Goal: Communication & Community: Connect with others

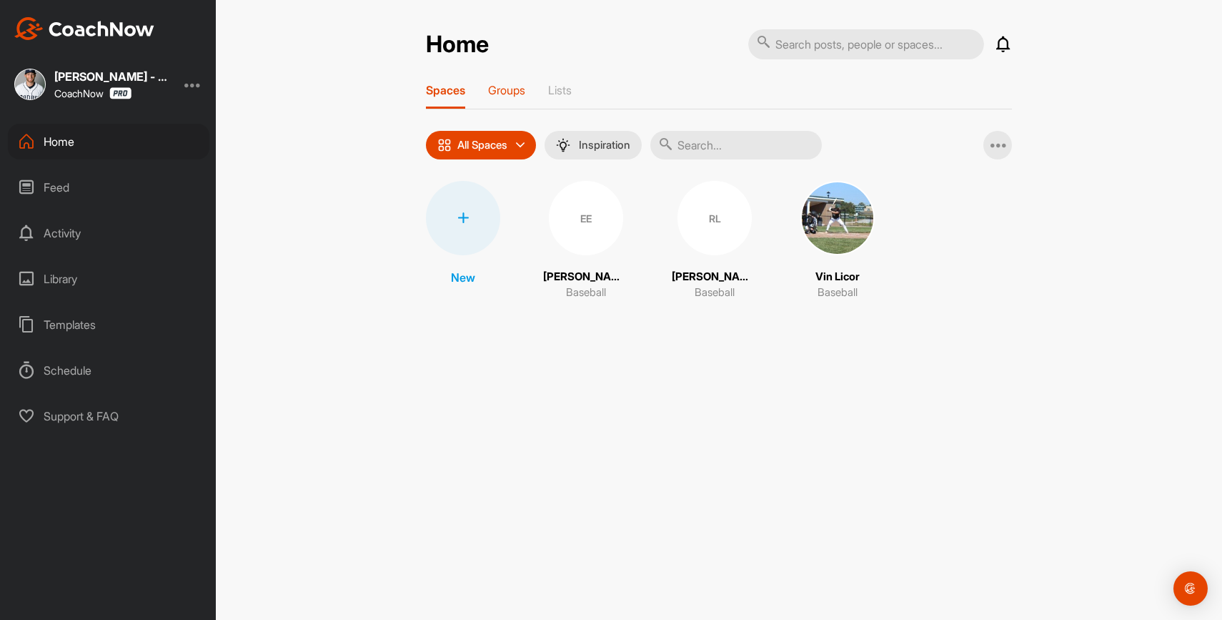
click at [513, 91] on p "Groups" at bounding box center [506, 90] width 37 height 14
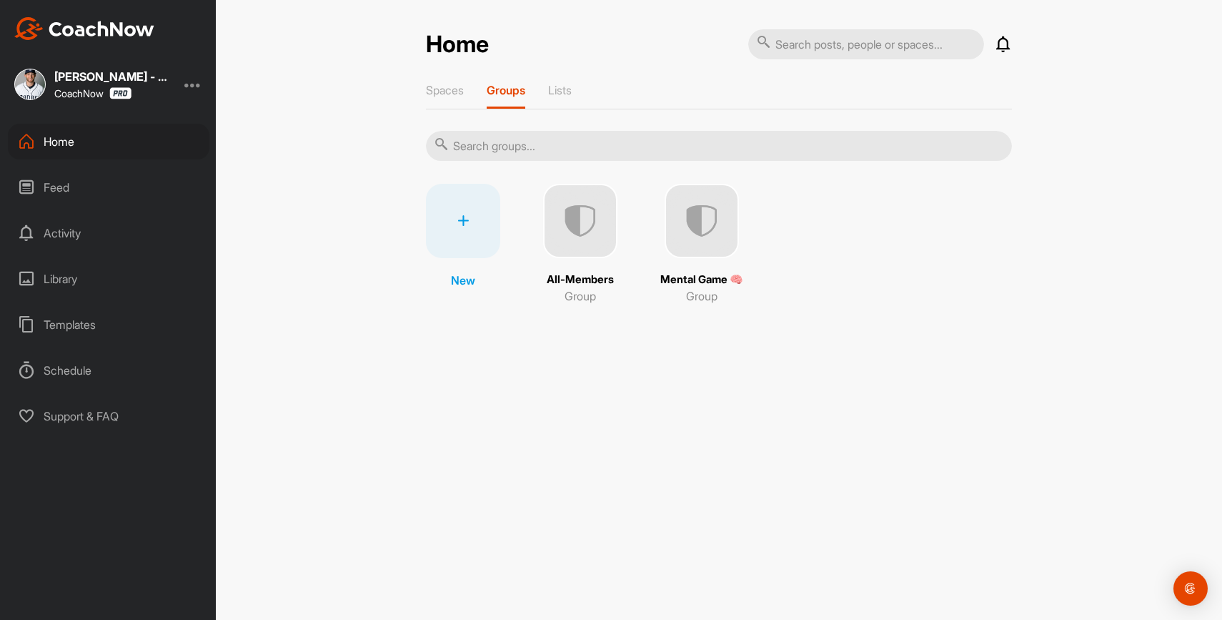
click at [591, 211] on img at bounding box center [580, 221] width 74 height 74
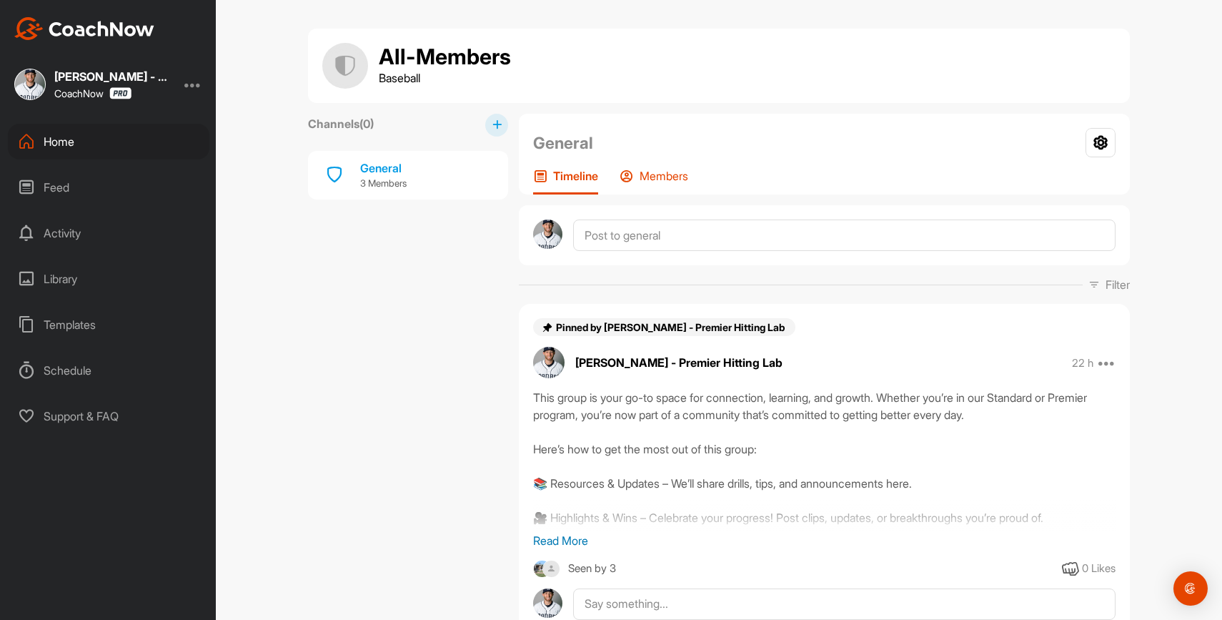
click at [682, 182] on p "Members" at bounding box center [664, 176] width 49 height 14
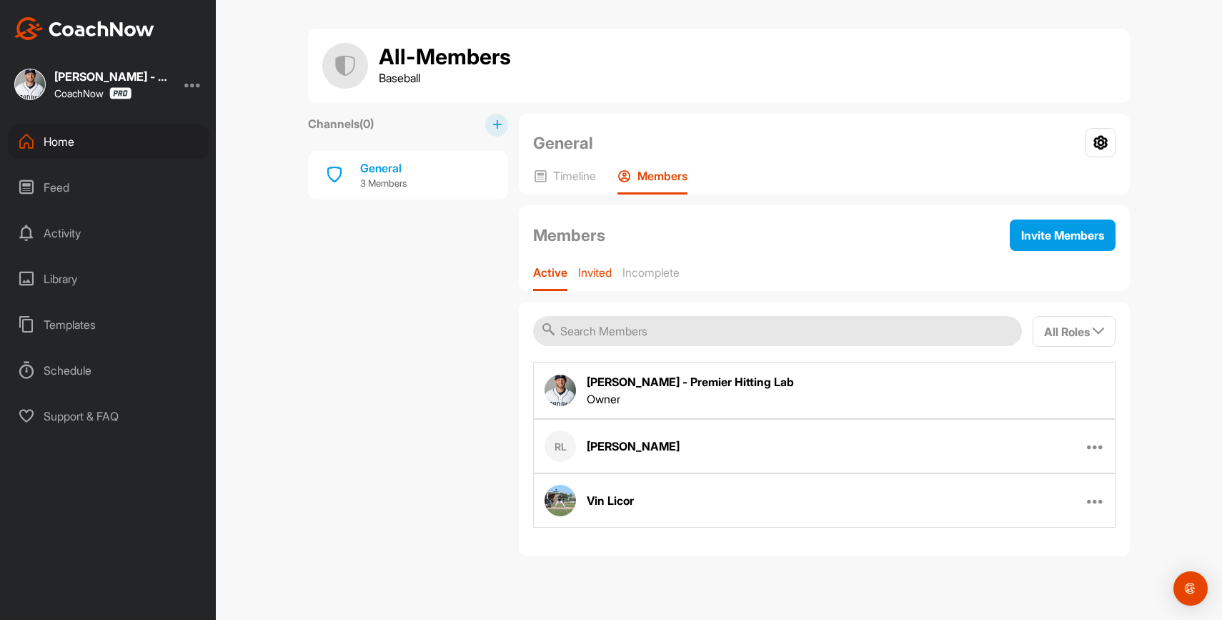
click at [595, 270] on p "Invited" at bounding box center [595, 272] width 34 height 14
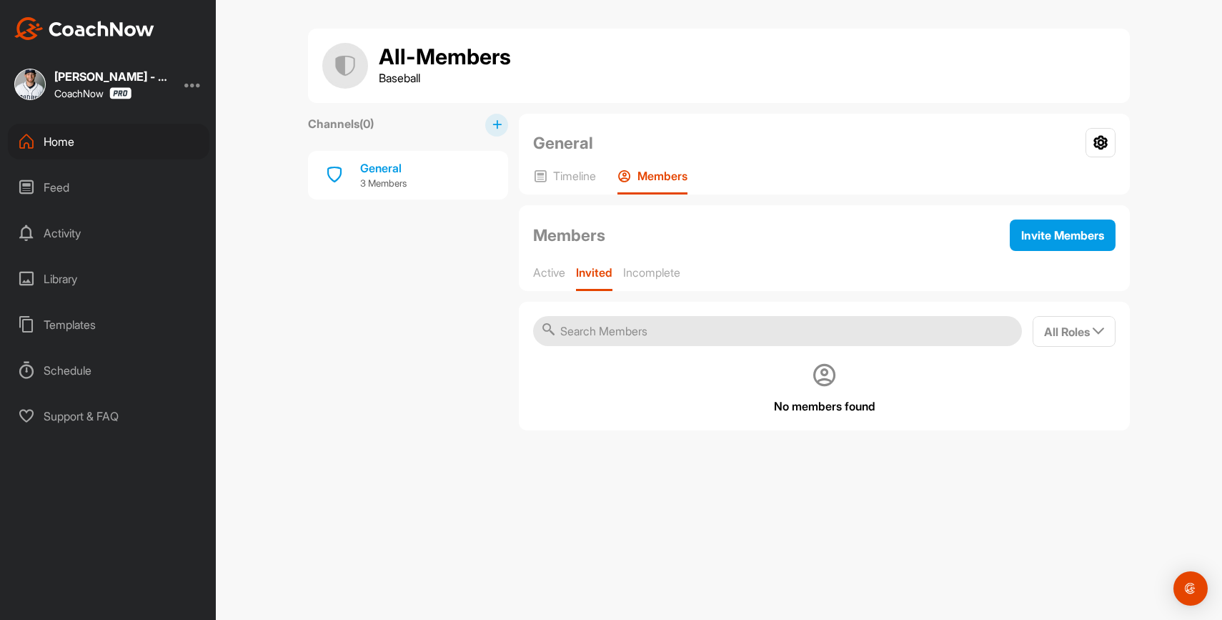
click at [568, 270] on div "Active Invited Incomplete" at bounding box center [824, 278] width 583 height 26
click at [565, 270] on p "Active" at bounding box center [549, 272] width 32 height 14
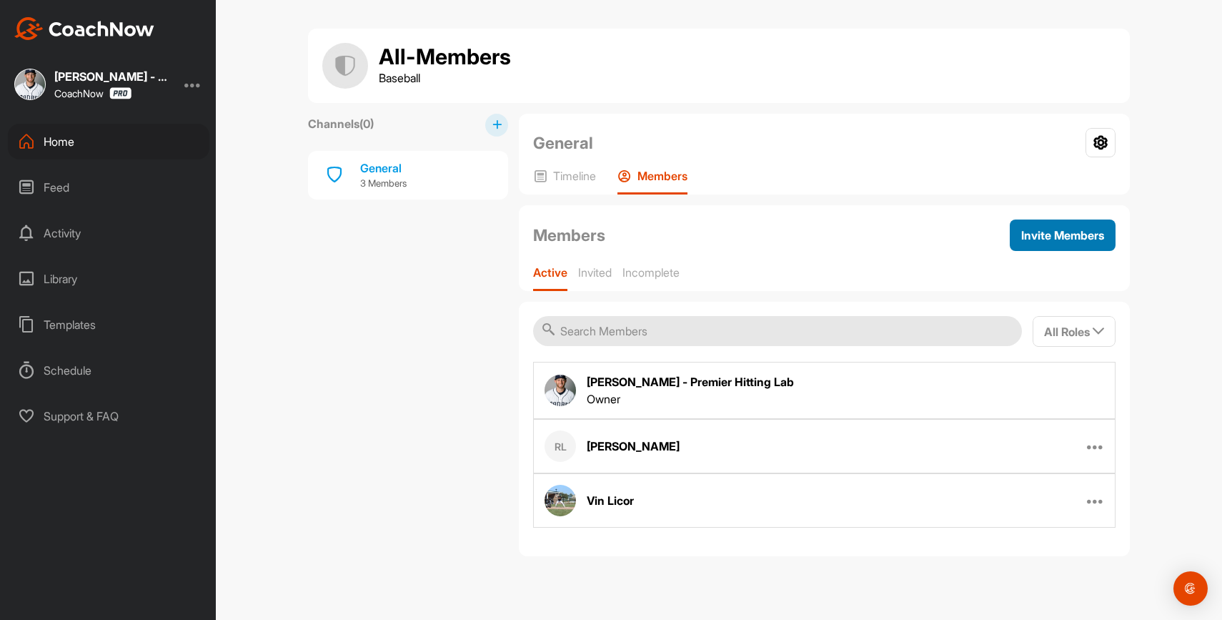
click at [1045, 232] on span "Invite Members" at bounding box center [1062, 235] width 83 height 14
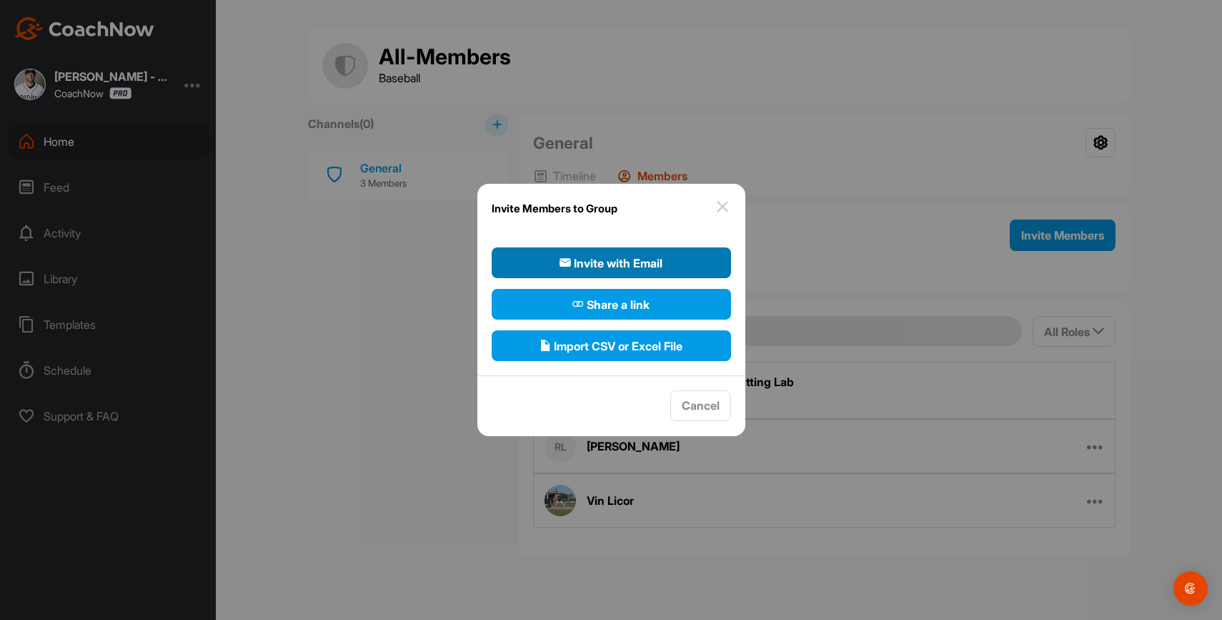
click at [654, 262] on span "Invite with Email" at bounding box center [611, 262] width 103 height 17
select select"] "player"
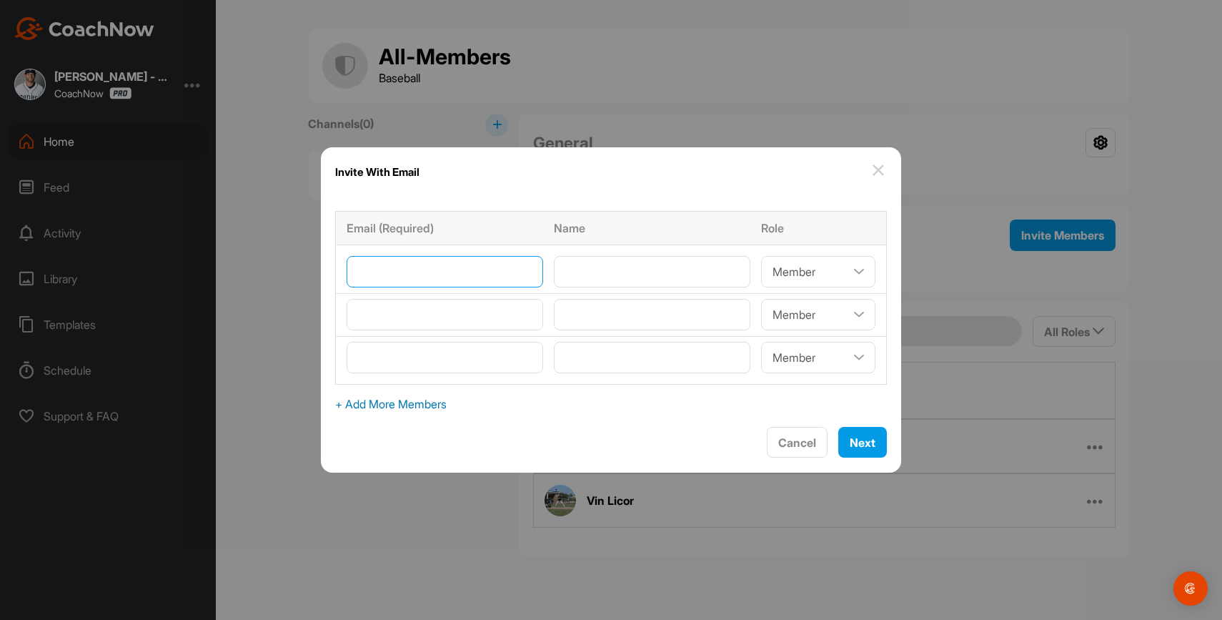
click at [455, 269] on input"] "email" at bounding box center [445, 271] width 197 height 31
paste input"] "[EMAIL_ADDRESS][DOMAIN_NAME]"
type input"] "[EMAIL_ADDRESS][DOMAIN_NAME]"
click at [615, 270] on input"] "text" at bounding box center [652, 271] width 197 height 31
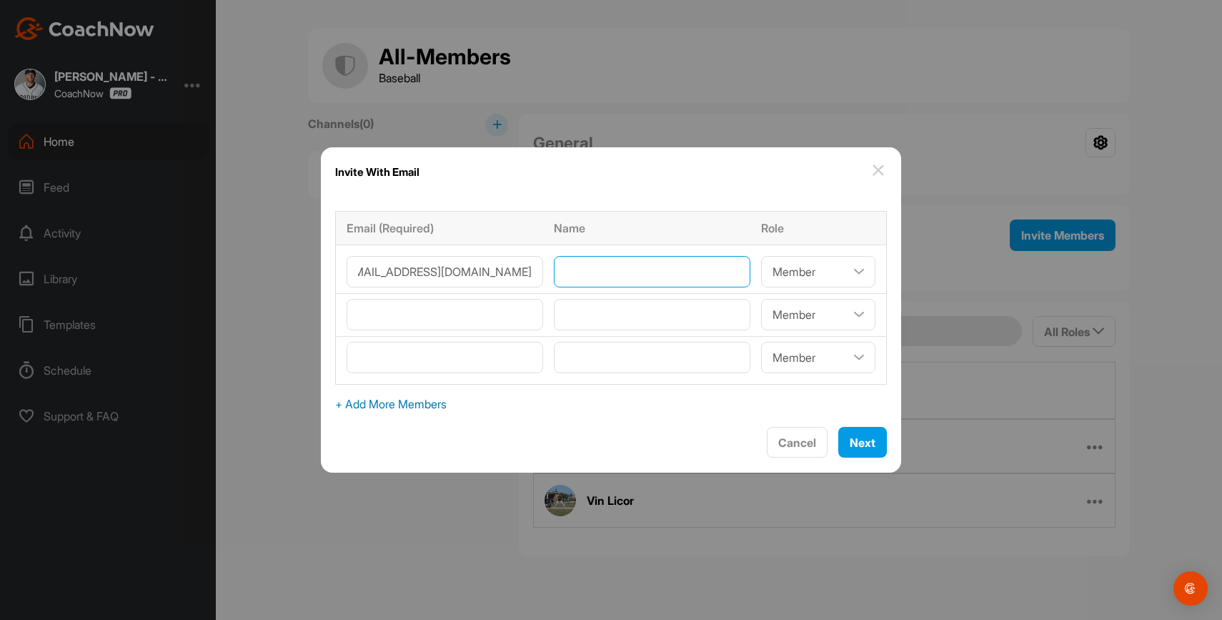
scroll to position [0, 0]
type input"] "[PERSON_NAME]"
click at [804, 272] on select"] "Coach/Admin Member Viewer" at bounding box center [818, 271] width 114 height 31
click at [761, 256] on select"] "Coach/Admin Member Viewer" at bounding box center [818, 271] width 114 height 31
click at [850, 447] on span "Next" at bounding box center [863, 442] width 26 height 14
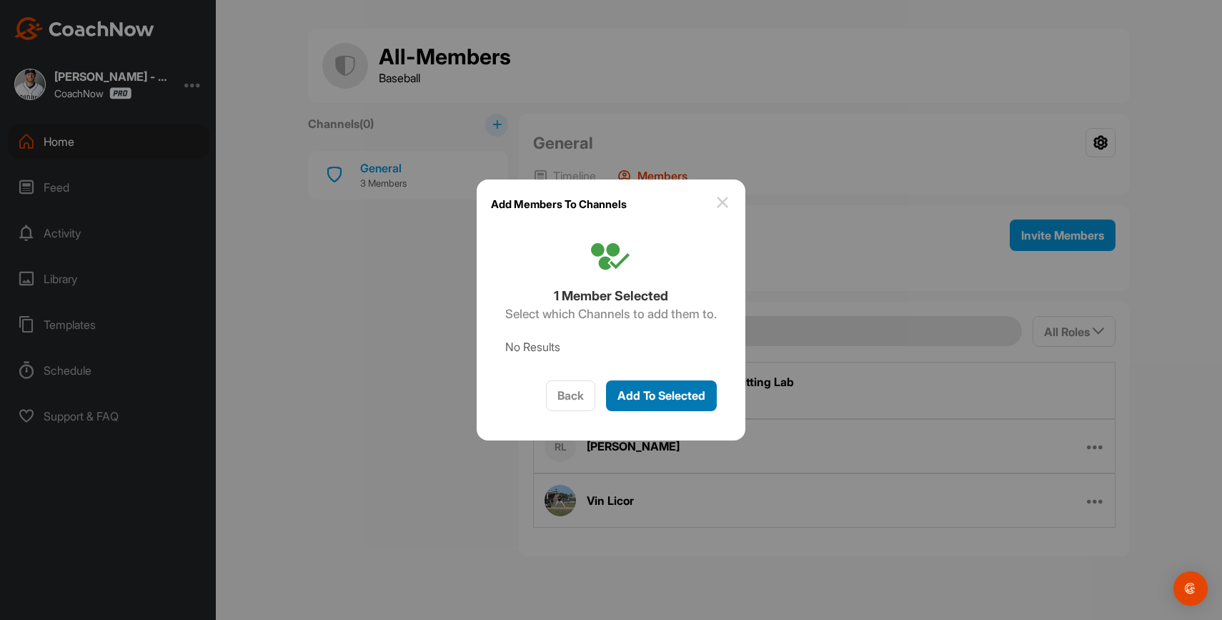
click at [694, 395] on span "Add To Selected" at bounding box center [662, 395] width 88 height 14
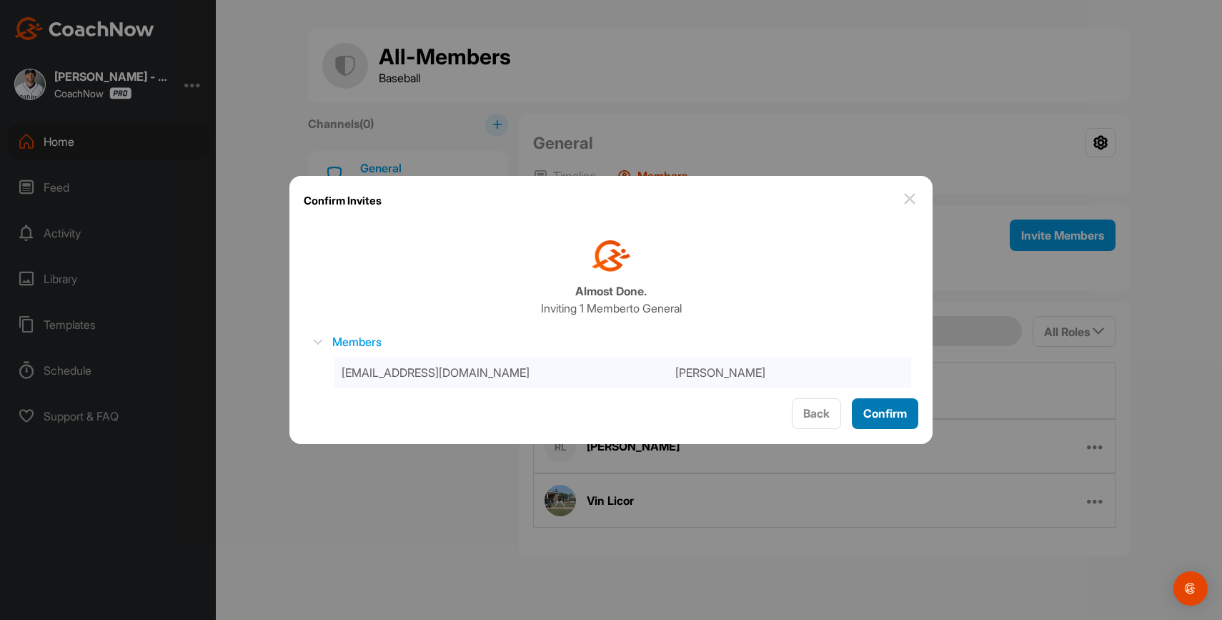
click at [885, 417] on span "Confirm" at bounding box center [885, 413] width 44 height 14
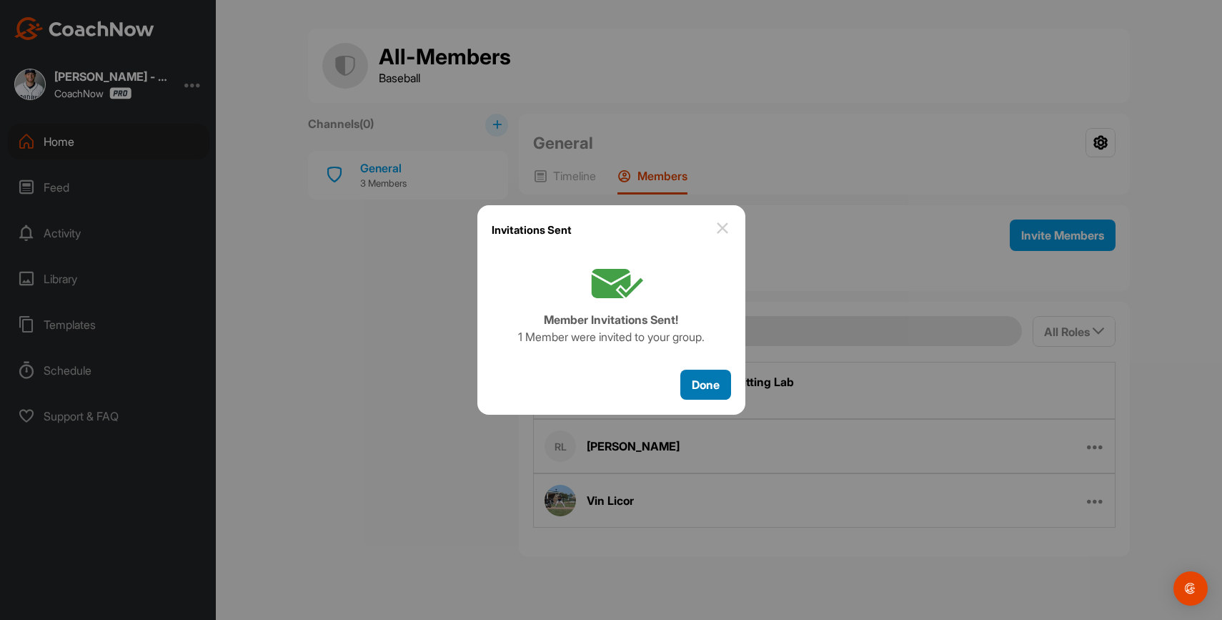
click at [692, 384] on span "Done" at bounding box center [706, 384] width 28 height 14
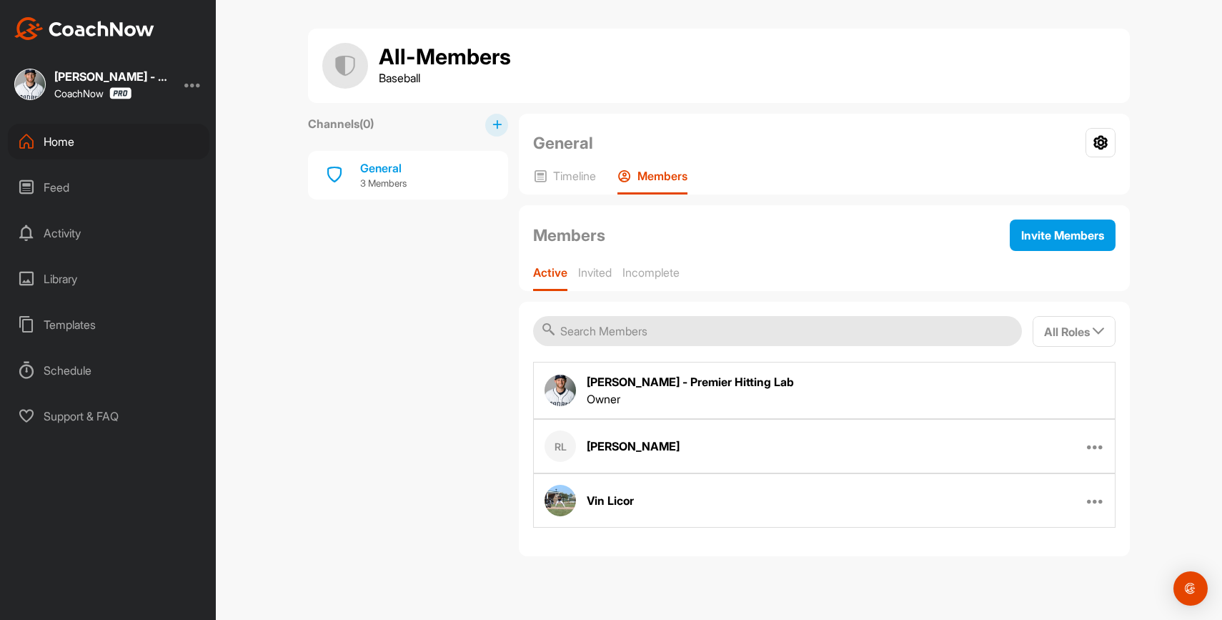
click at [155, 127] on div "Home" at bounding box center [109, 142] width 202 height 36
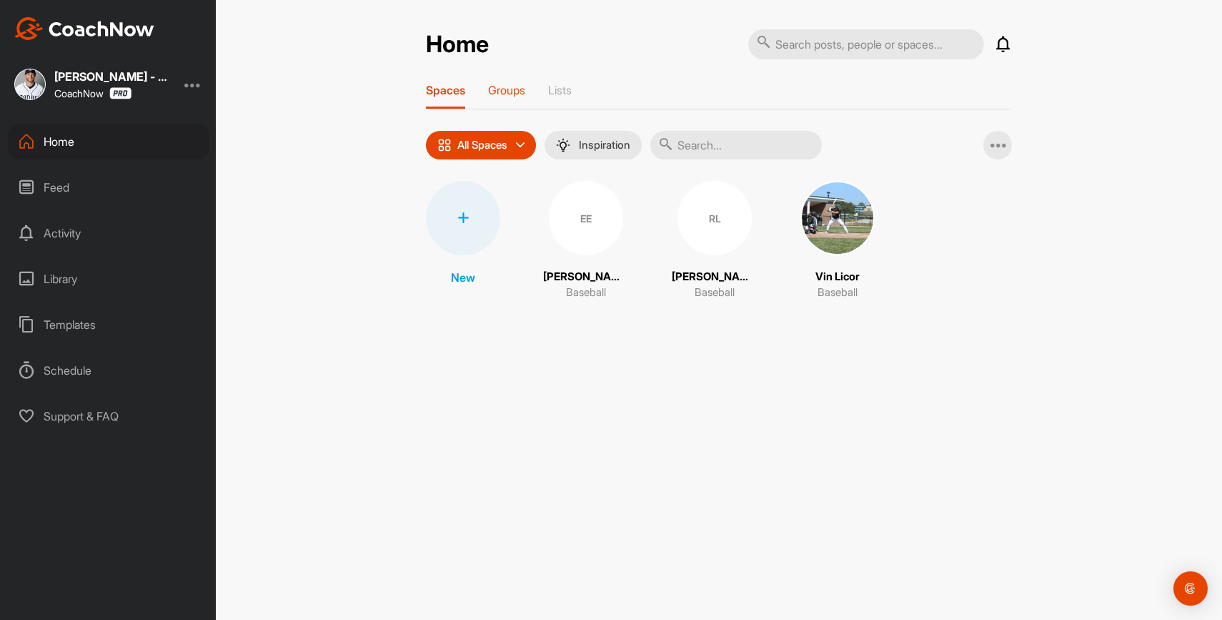
click at [515, 90] on p "Groups" at bounding box center [506, 90] width 37 height 14
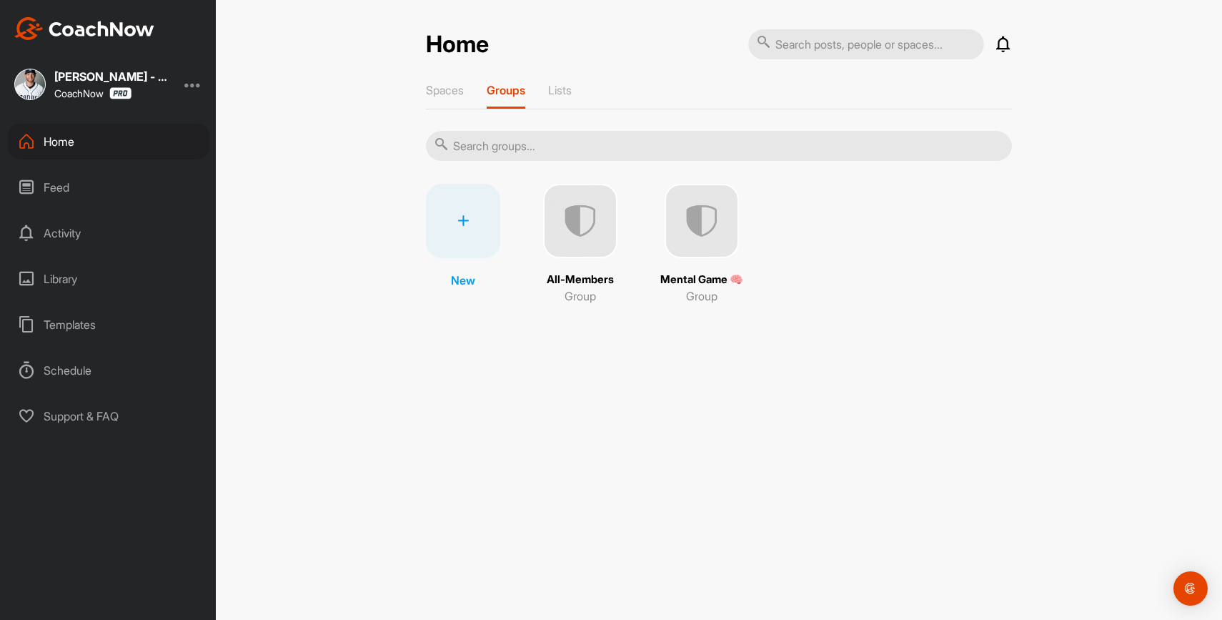
click at [726, 240] on img at bounding box center [702, 221] width 74 height 74
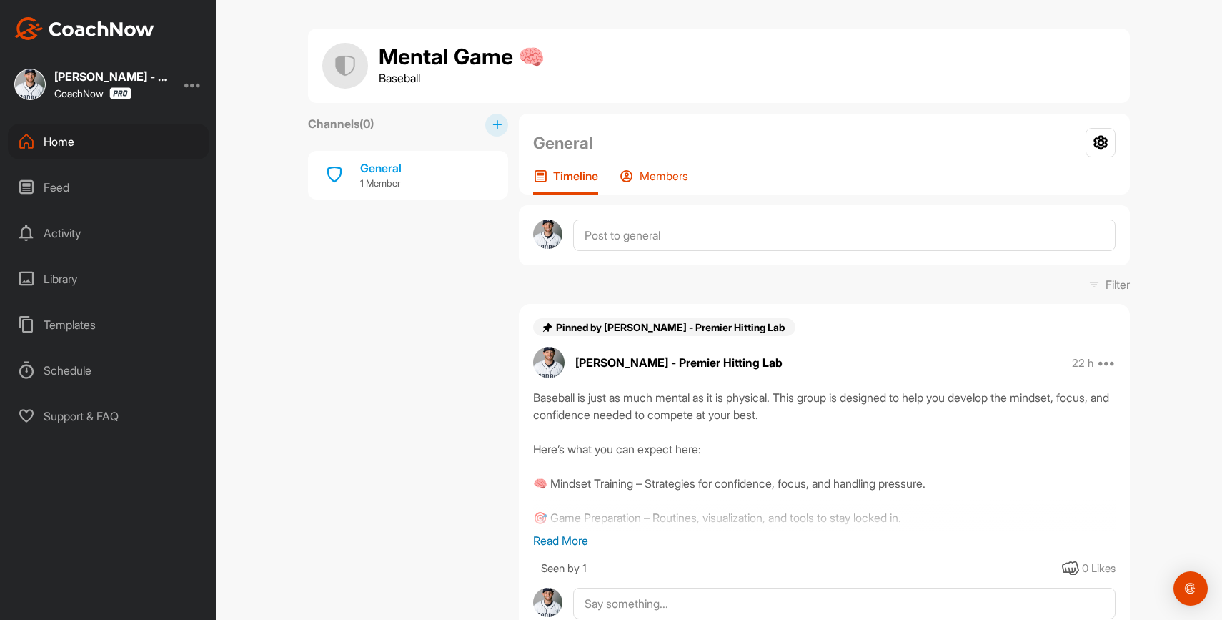
click at [668, 174] on p "Members" at bounding box center [664, 176] width 49 height 14
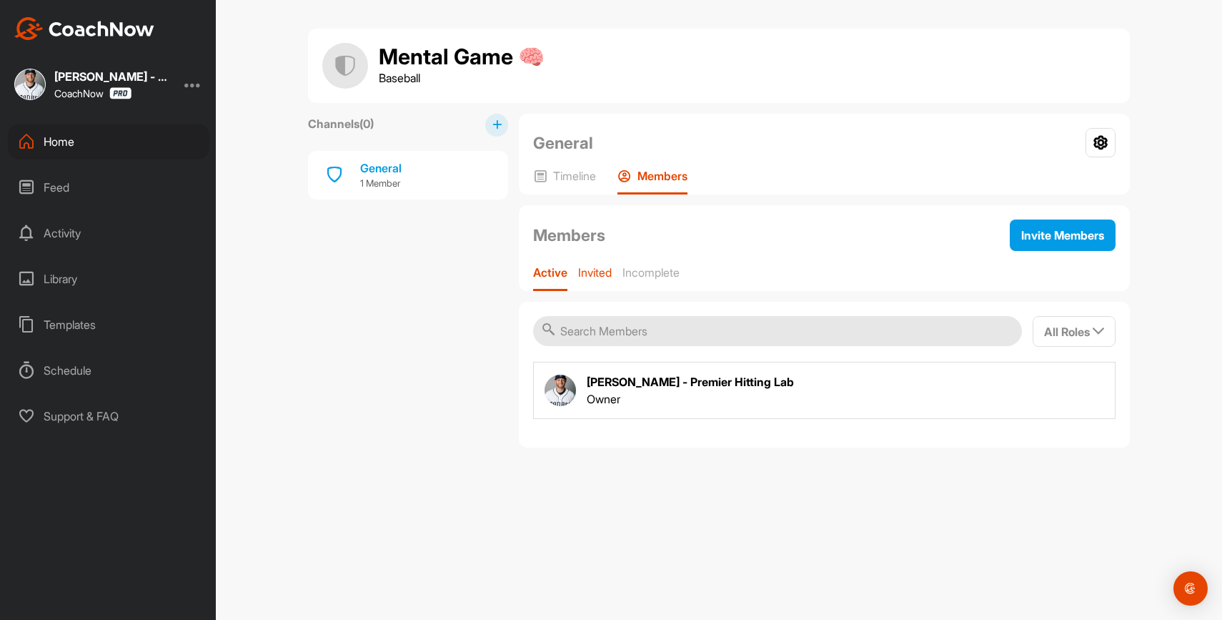
click at [598, 279] on p "Invited" at bounding box center [595, 272] width 34 height 14
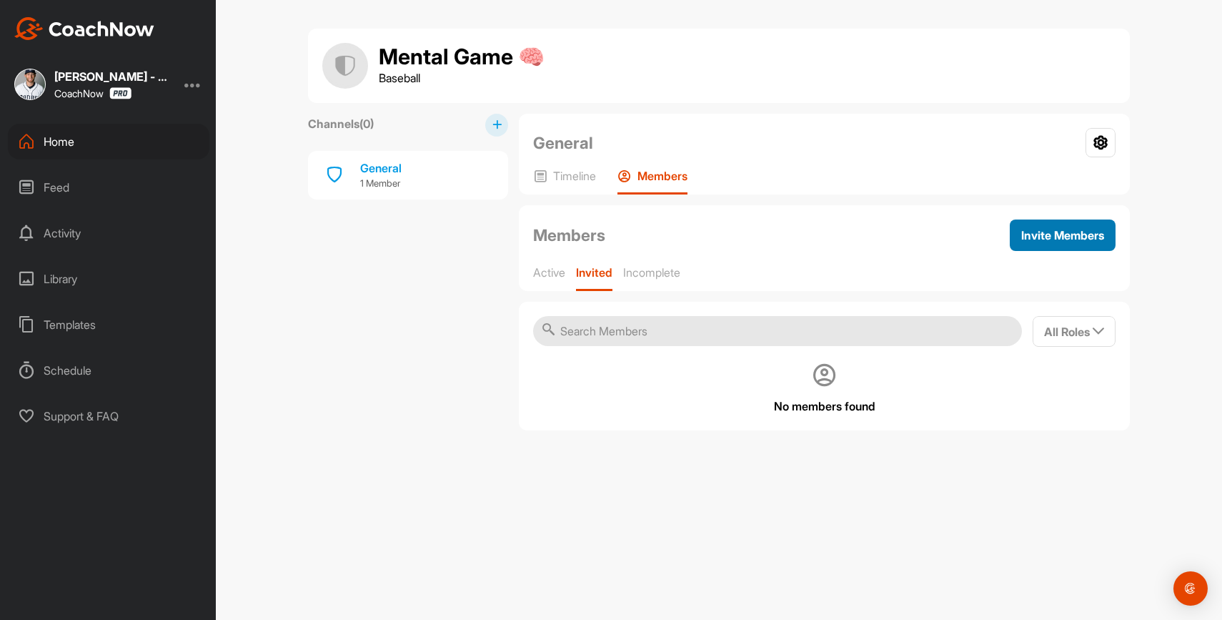
click at [1029, 230] on span "Invite Members" at bounding box center [1062, 235] width 83 height 14
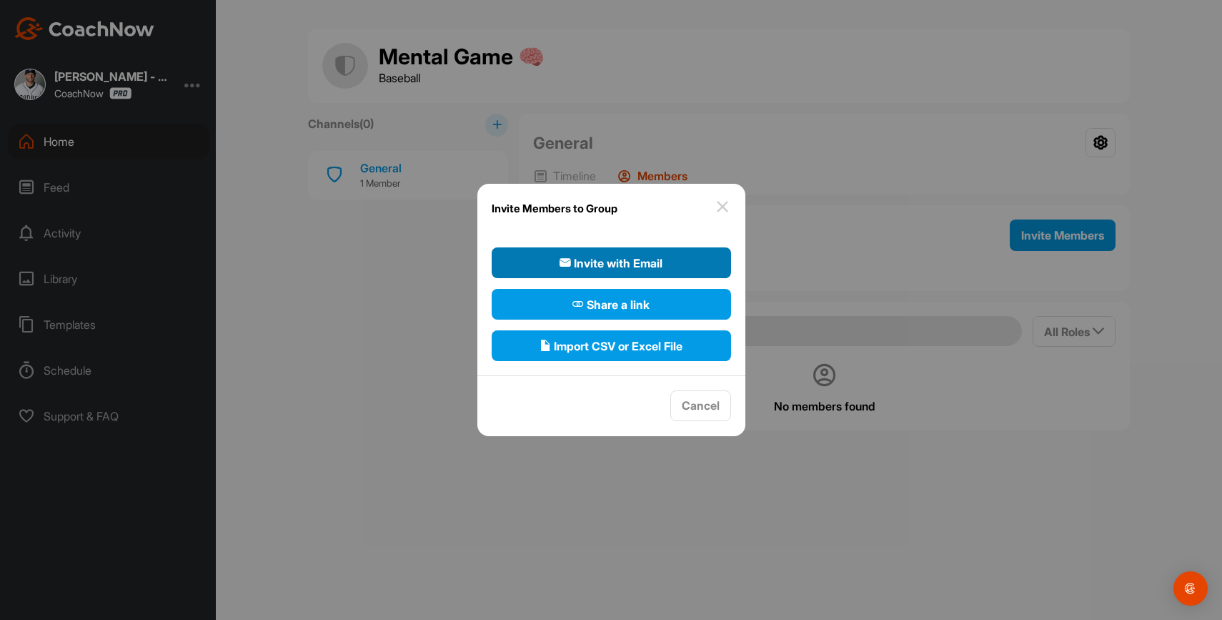
click at [630, 265] on span "Invite with Email" at bounding box center [611, 262] width 103 height 17
select select"] "player"
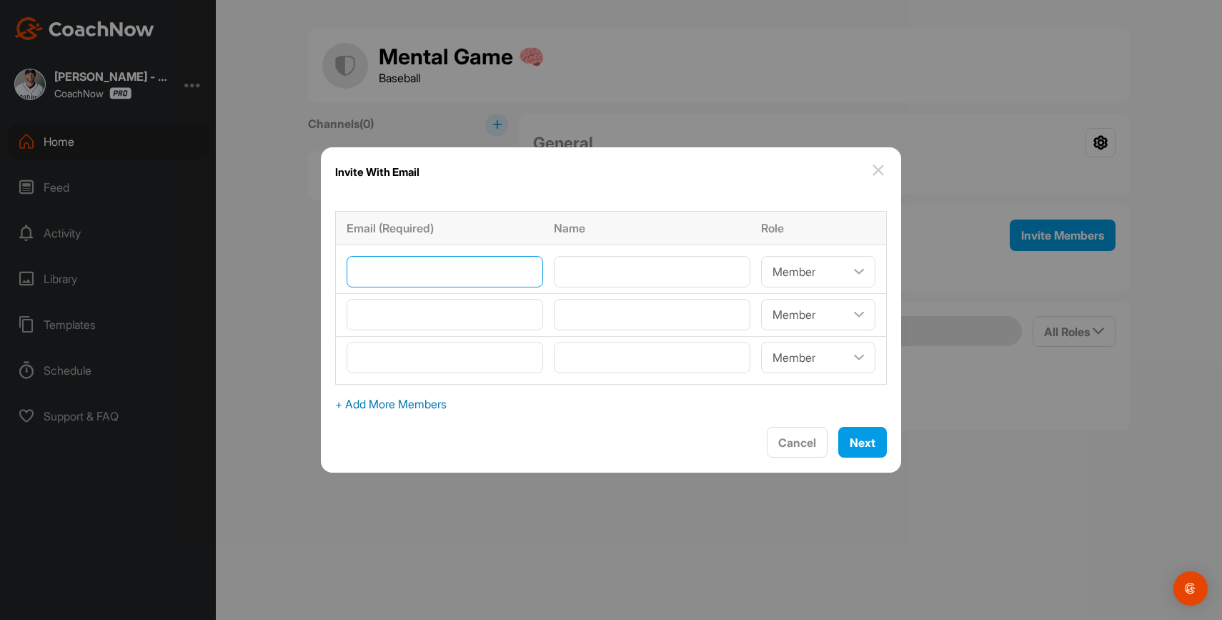
click at [468, 269] on input"] "email" at bounding box center [445, 271] width 197 height 31
paste input"] "[EMAIL_ADDRESS][DOMAIN_NAME]"
type input"] "[EMAIL_ADDRESS][DOMAIN_NAME]"
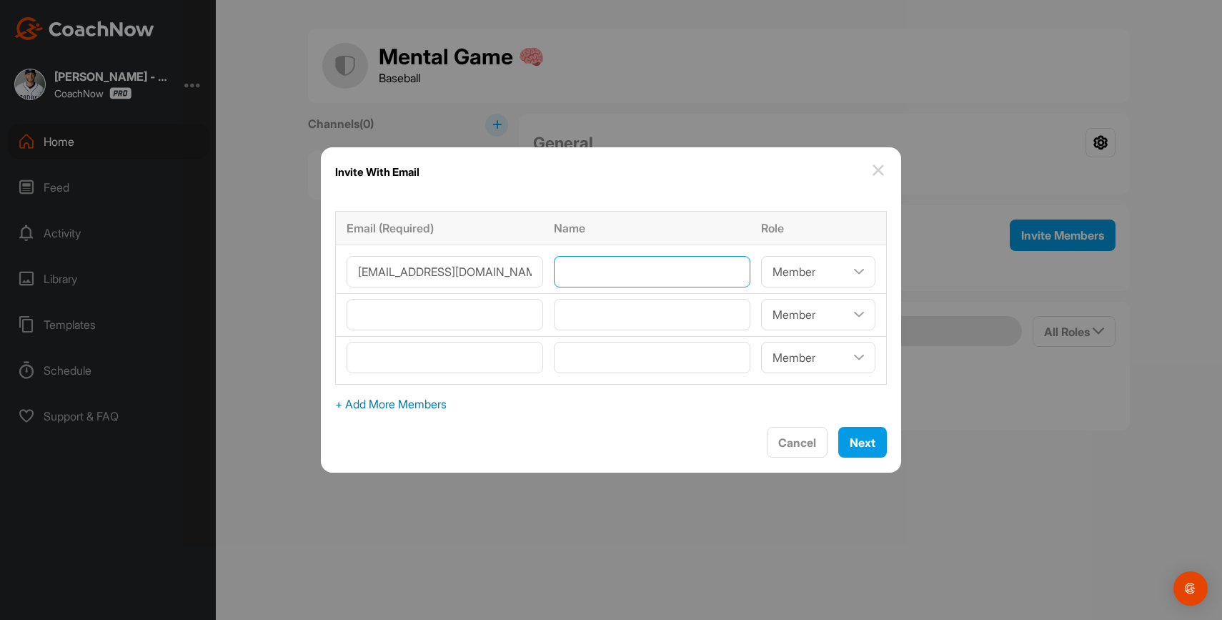
click at [614, 266] on input"] "text" at bounding box center [652, 271] width 197 height 31
type input"] "[PERSON_NAME]"
click at [477, 322] on input"] "email" at bounding box center [445, 314] width 197 height 31
type input"] "r"
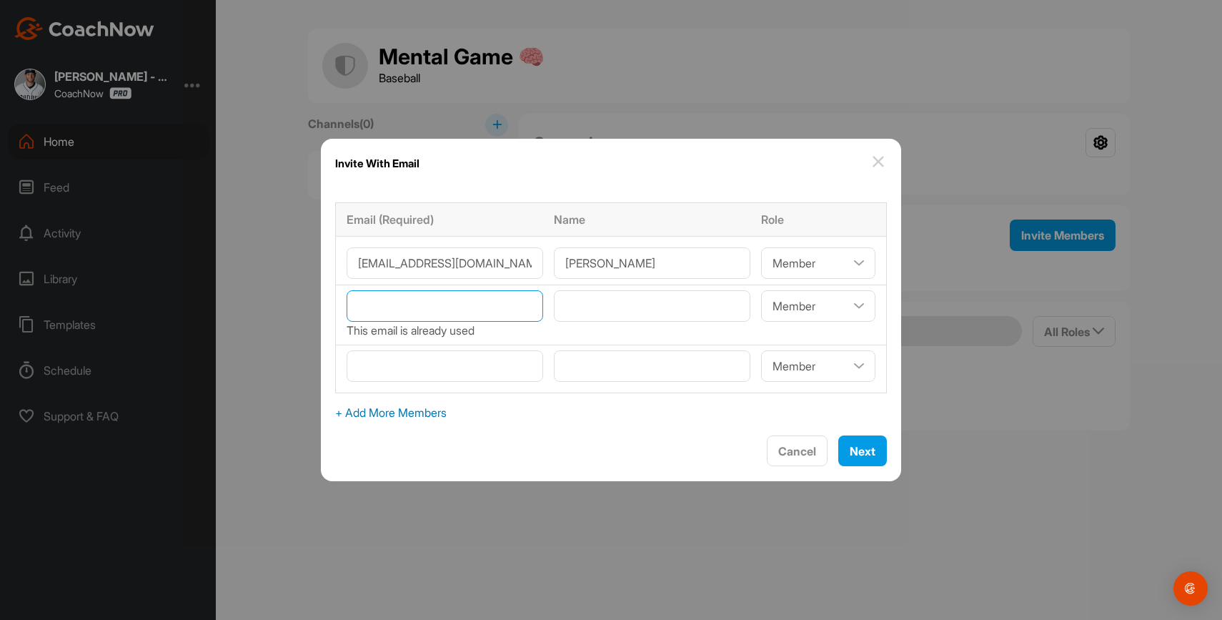
paste input"] "Robbielynn722@gmail.com"
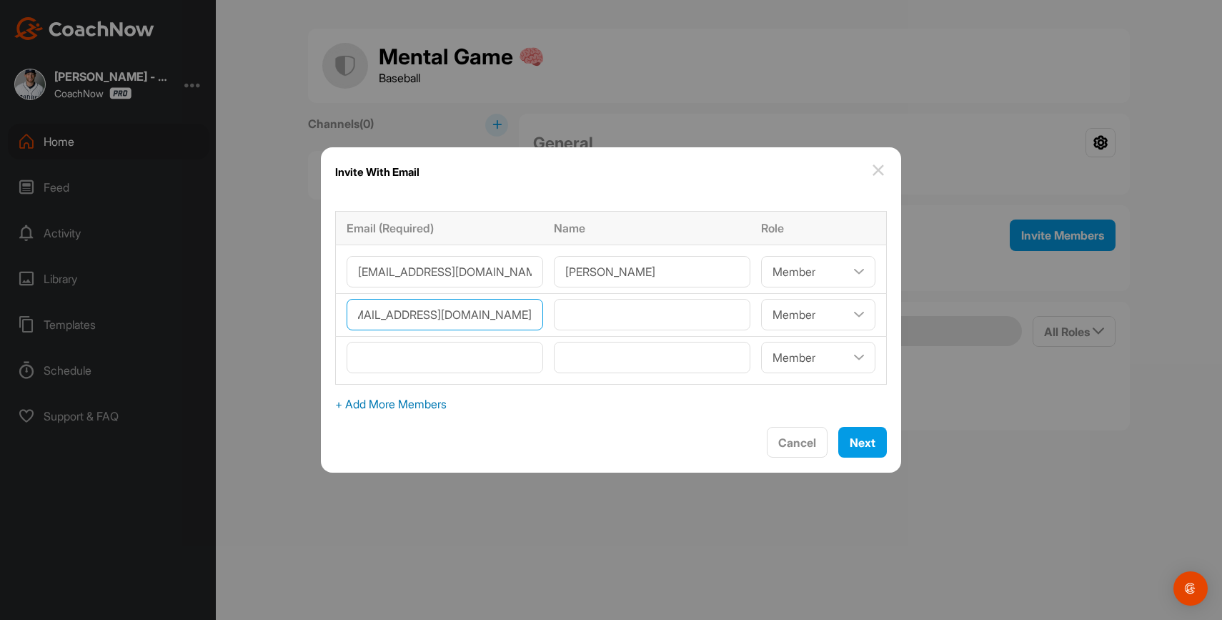
type input"] "Robbielynn722@gmail.com"
click at [623, 312] on input"] "text" at bounding box center [652, 314] width 197 height 31
type input"] "[PERSON_NAME]"
paste input"] "[PERSON_NAME][EMAIL_ADDRESS][DOMAIN_NAME]"
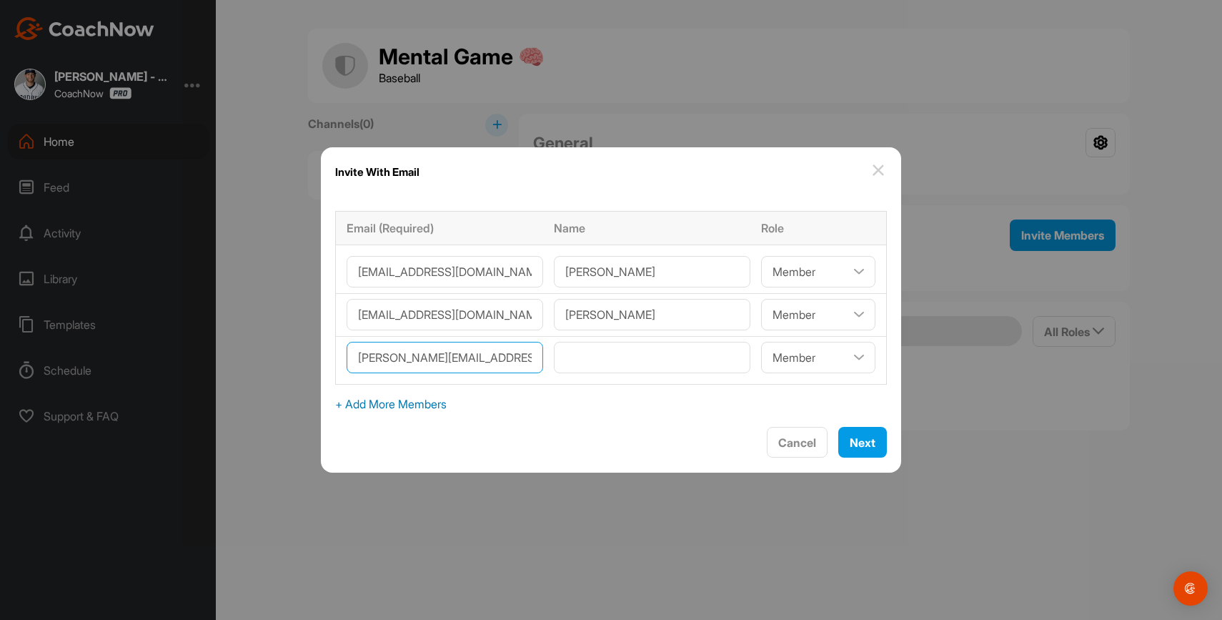
scroll to position [0, 2]
type input"] "[PERSON_NAME][EMAIL_ADDRESS][DOMAIN_NAME]"
type input"] "Vin Licor"
click at [850, 444] on span "Next" at bounding box center [863, 442] width 26 height 14
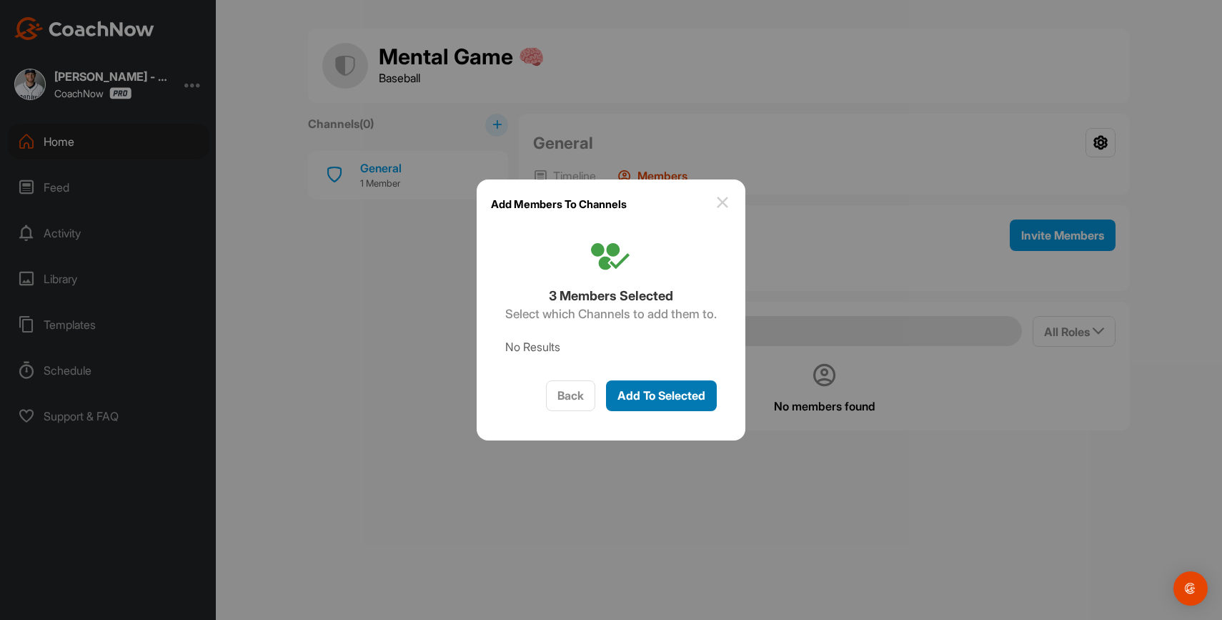
click at [683, 402] on span "Add To Selected" at bounding box center [662, 395] width 88 height 14
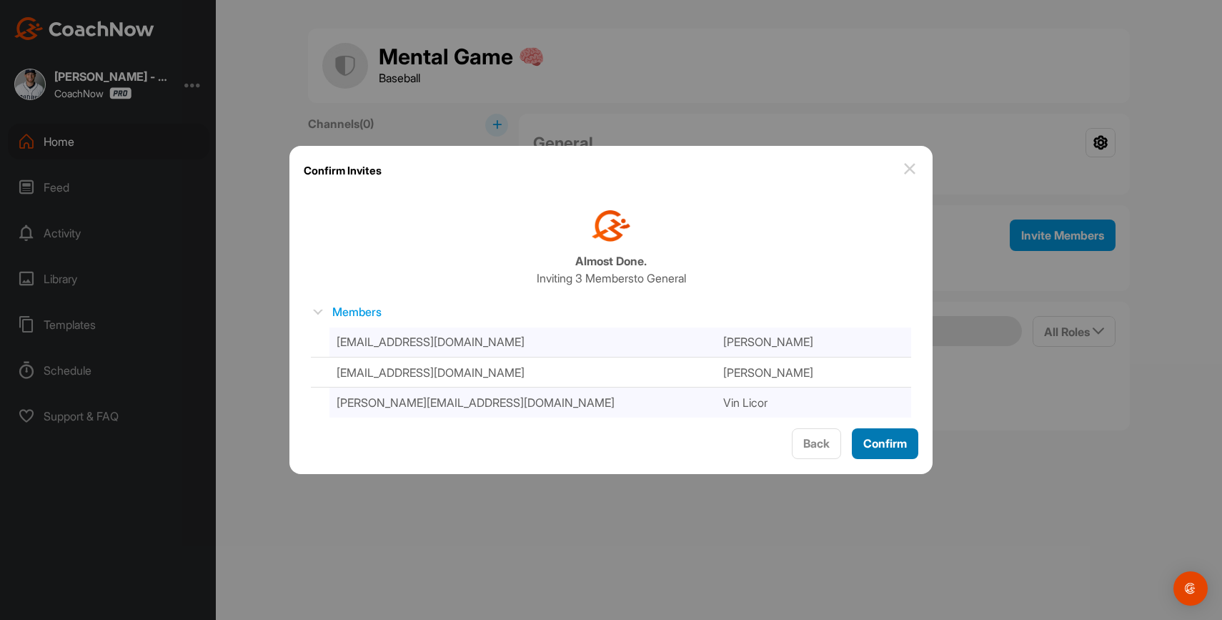
click at [878, 440] on span "Confirm" at bounding box center [885, 443] width 44 height 14
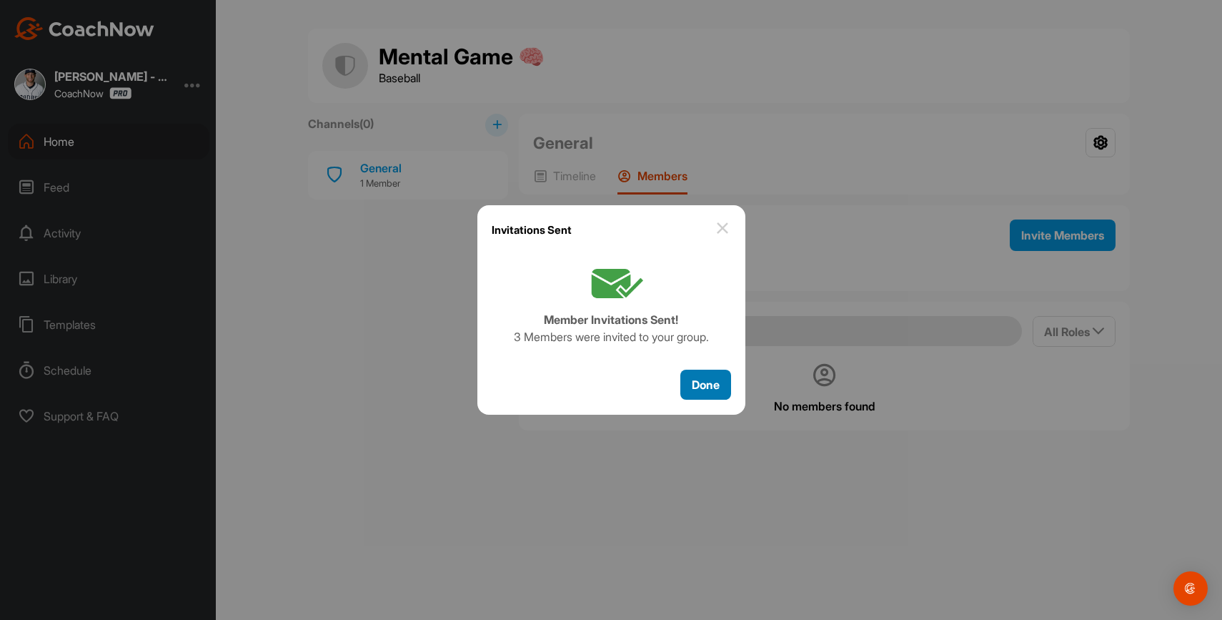
click at [701, 372] on button "Done" at bounding box center [705, 385] width 51 height 31
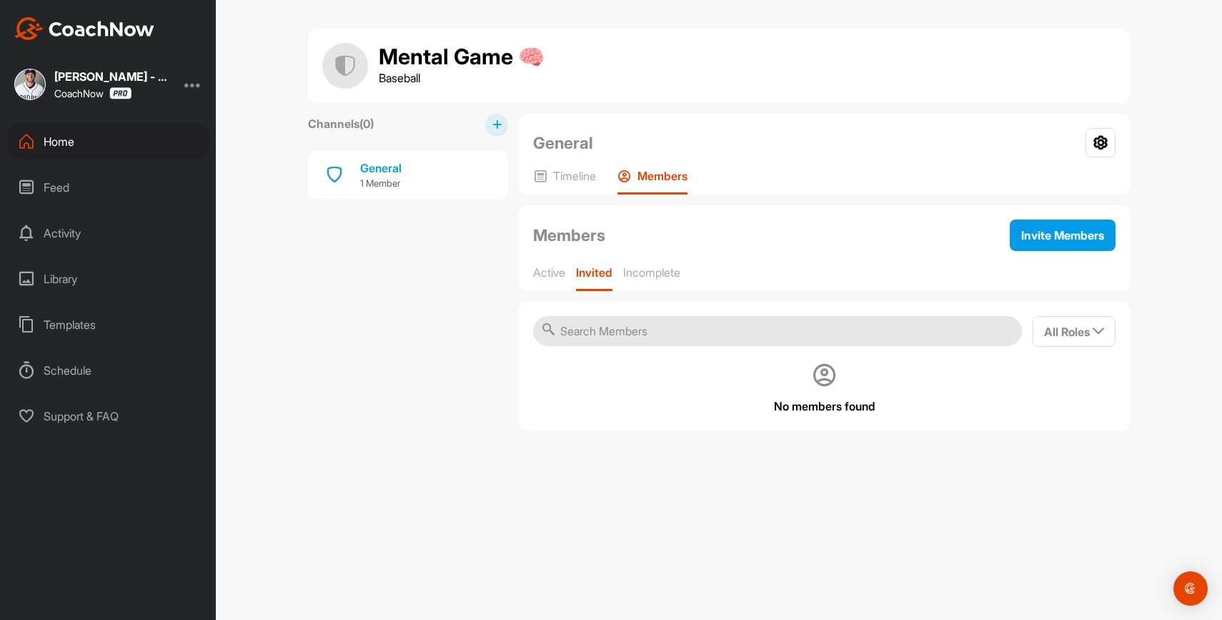
click at [80, 147] on div "Home" at bounding box center [109, 142] width 202 height 36
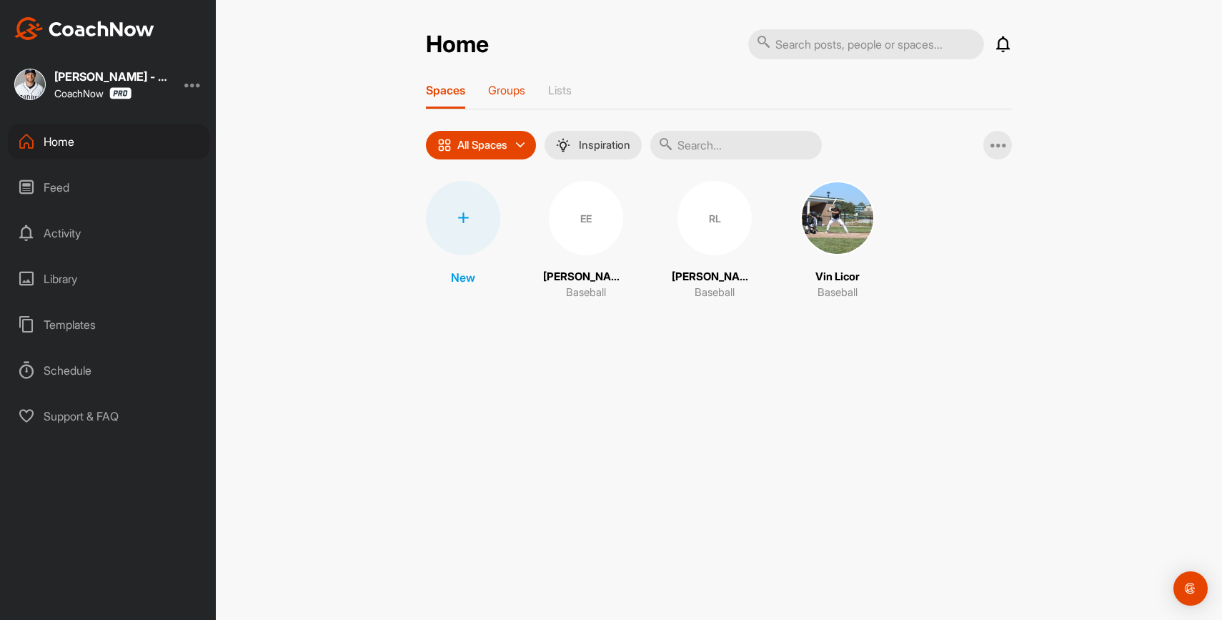
click at [509, 94] on p "Groups" at bounding box center [506, 90] width 37 height 14
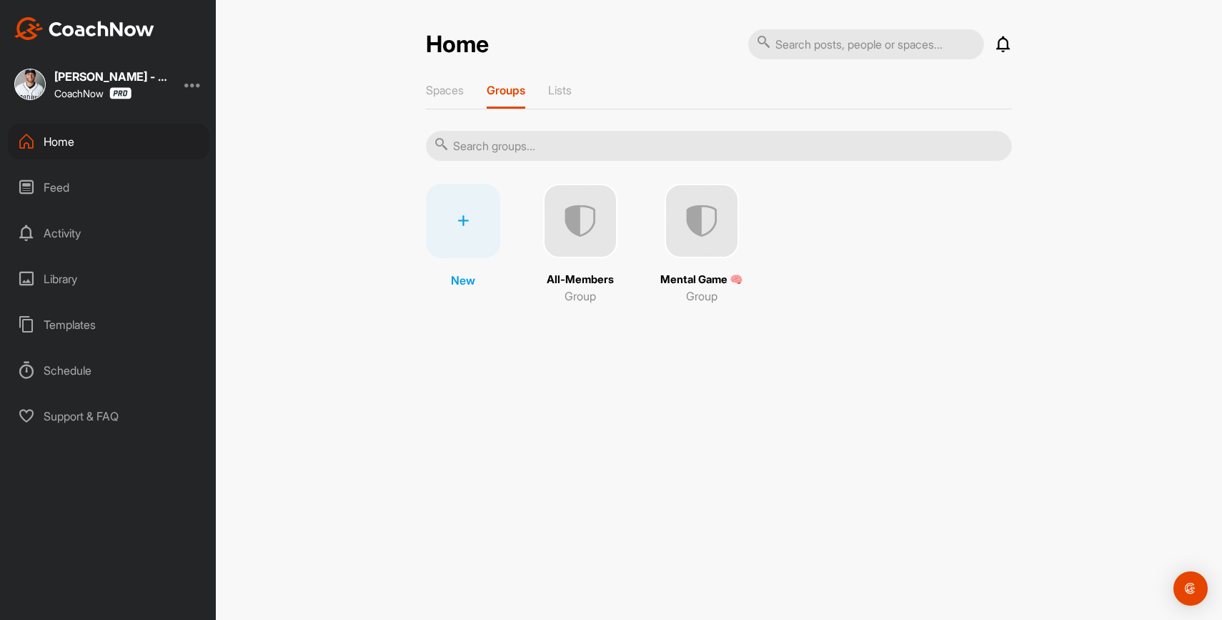
click at [475, 227] on div at bounding box center [463, 221] width 74 height 74
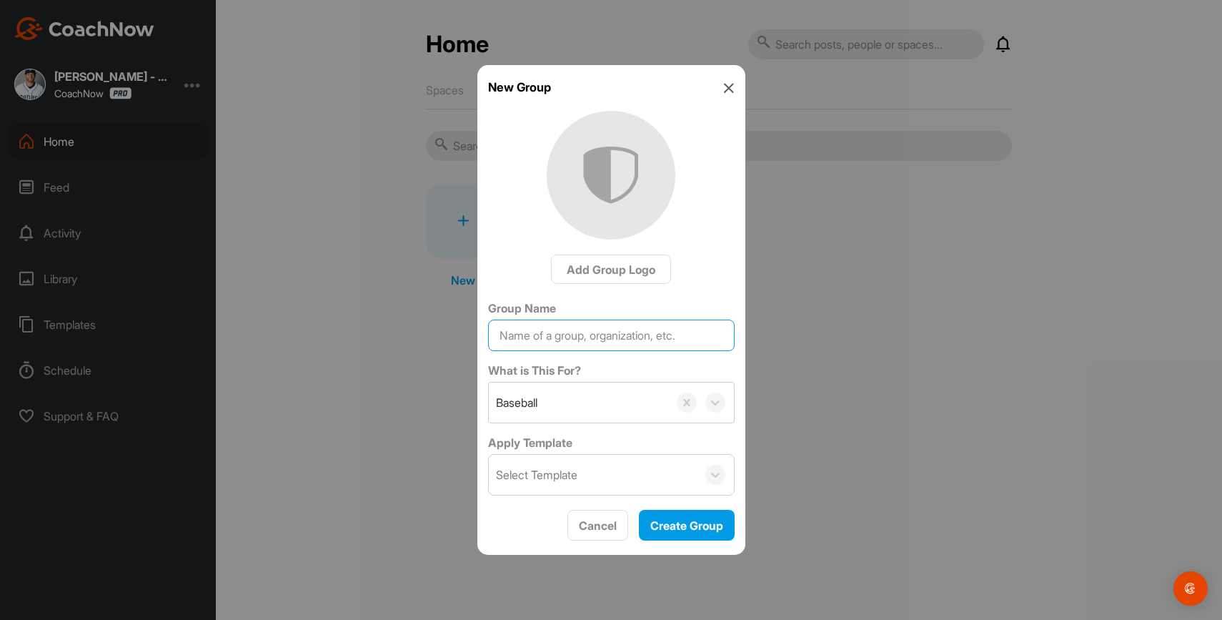
click at [603, 342] on input "Group Name" at bounding box center [611, 335] width 247 height 31
type input "Approach"
click at [725, 471] on div at bounding box center [715, 475] width 37 height 20
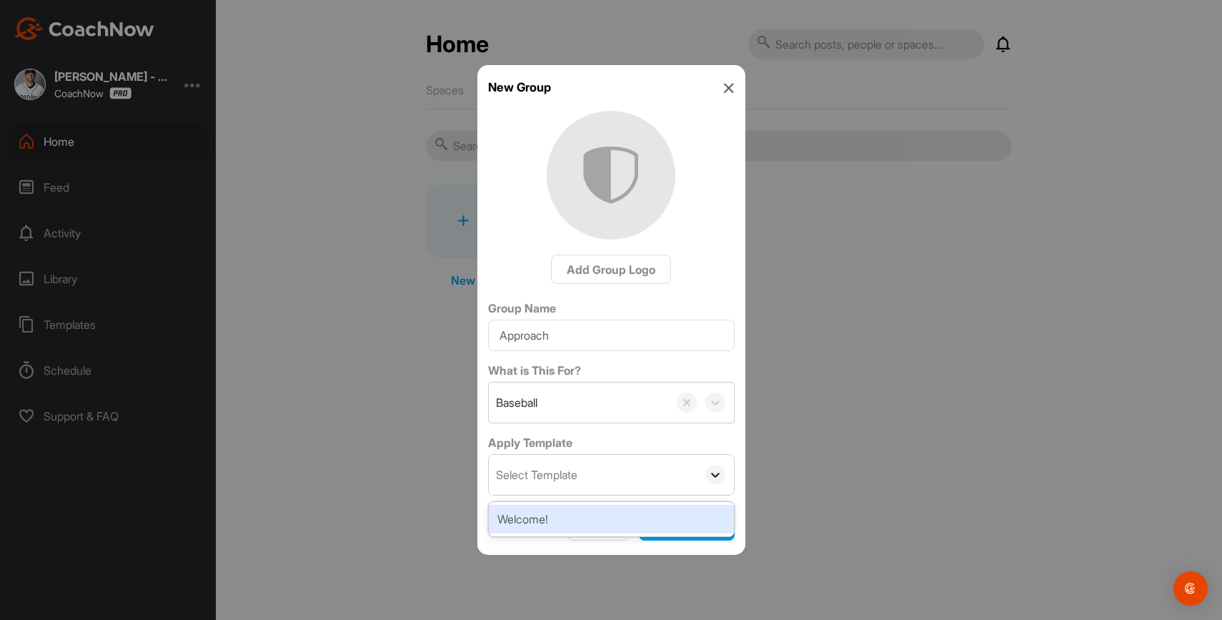
click at [718, 471] on icon at bounding box center [715, 474] width 14 height 14
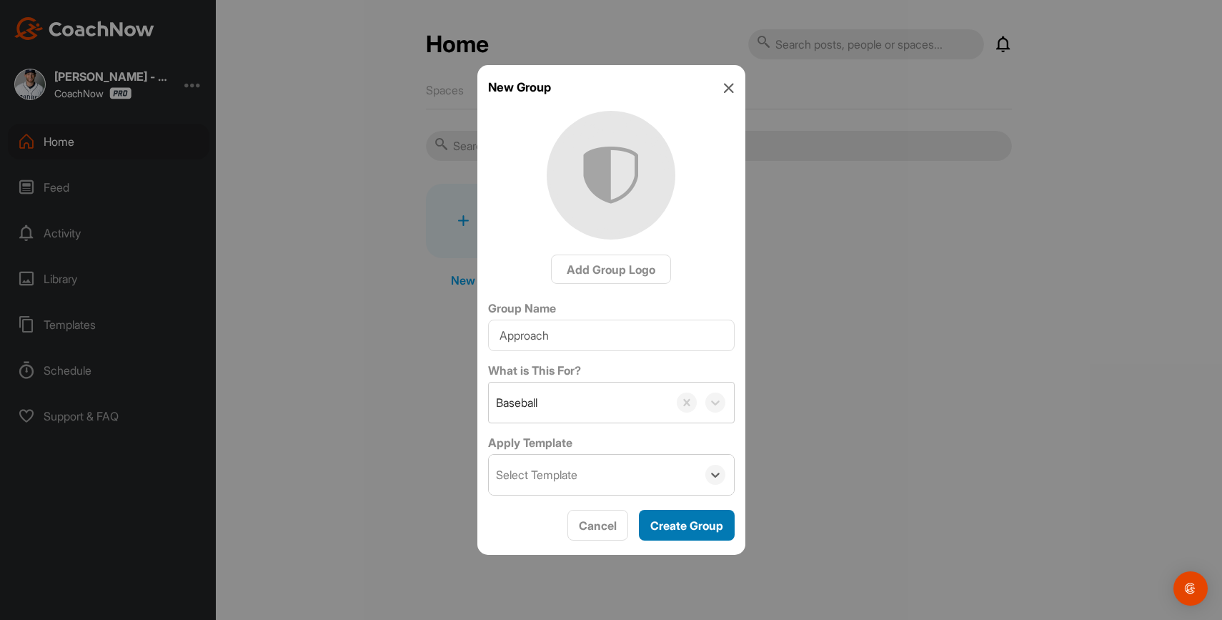
click at [685, 525] on span "Create Group" at bounding box center [686, 525] width 73 height 14
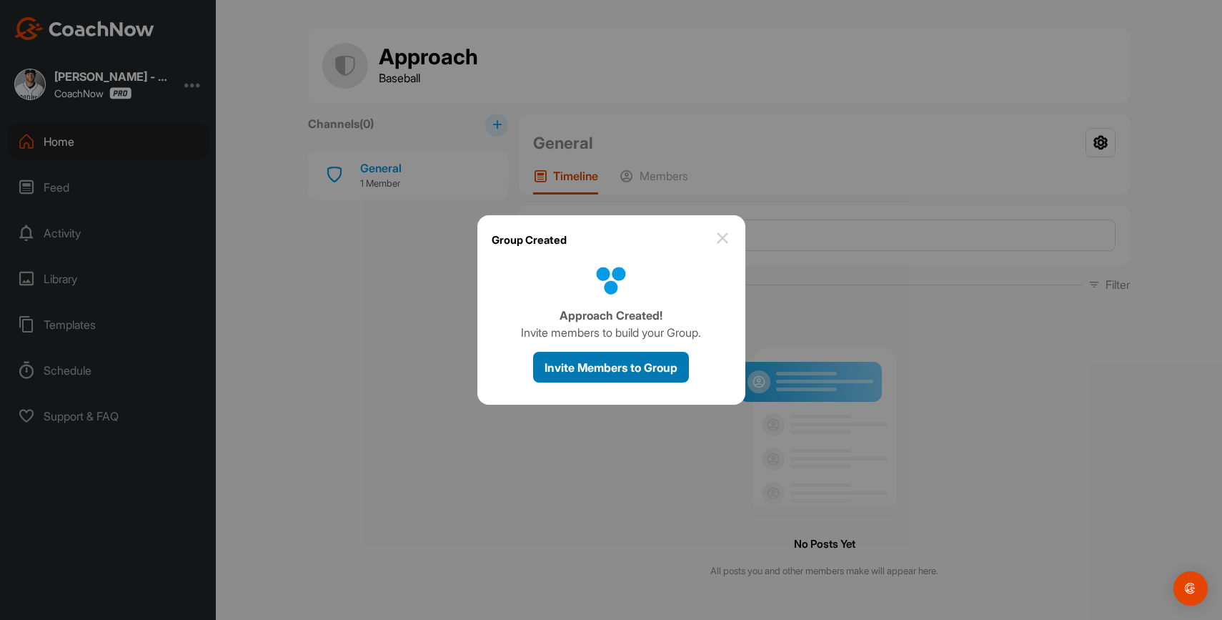
click at [644, 371] on span "Invite Members to Group" at bounding box center [611, 367] width 133 height 14
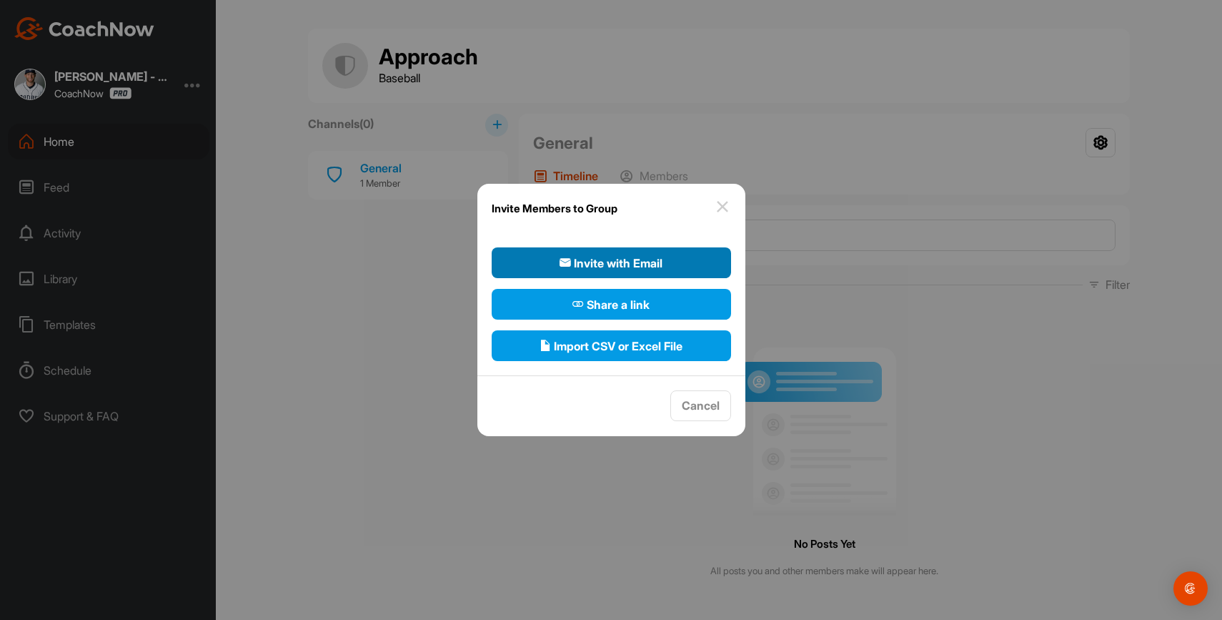
click at [635, 262] on span "Invite with Email" at bounding box center [611, 262] width 103 height 17
select select"] "player"
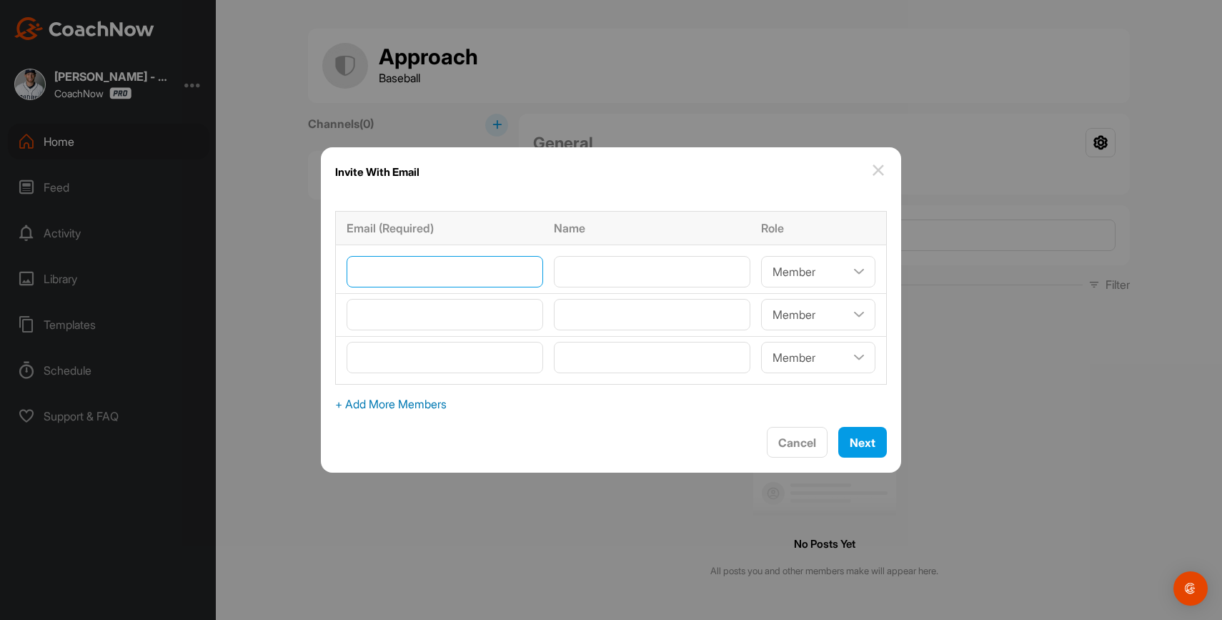
click at [472, 273] on input"] "email" at bounding box center [445, 271] width 197 height 31
type input"] "[EMAIL_ADDRESS][DOMAIN_NAME]"
type input"] "[PERSON_NAME]"
click at [532, 311] on input"] "email" at bounding box center [445, 314] width 197 height 31
type input"] "R"
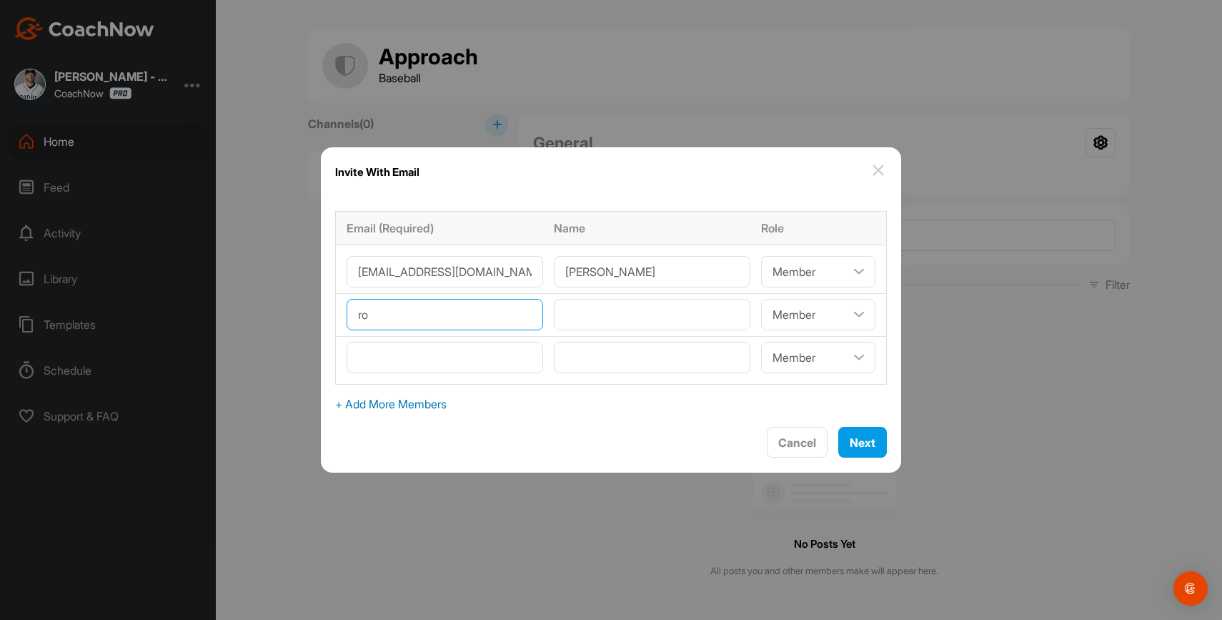
type input"] "r"
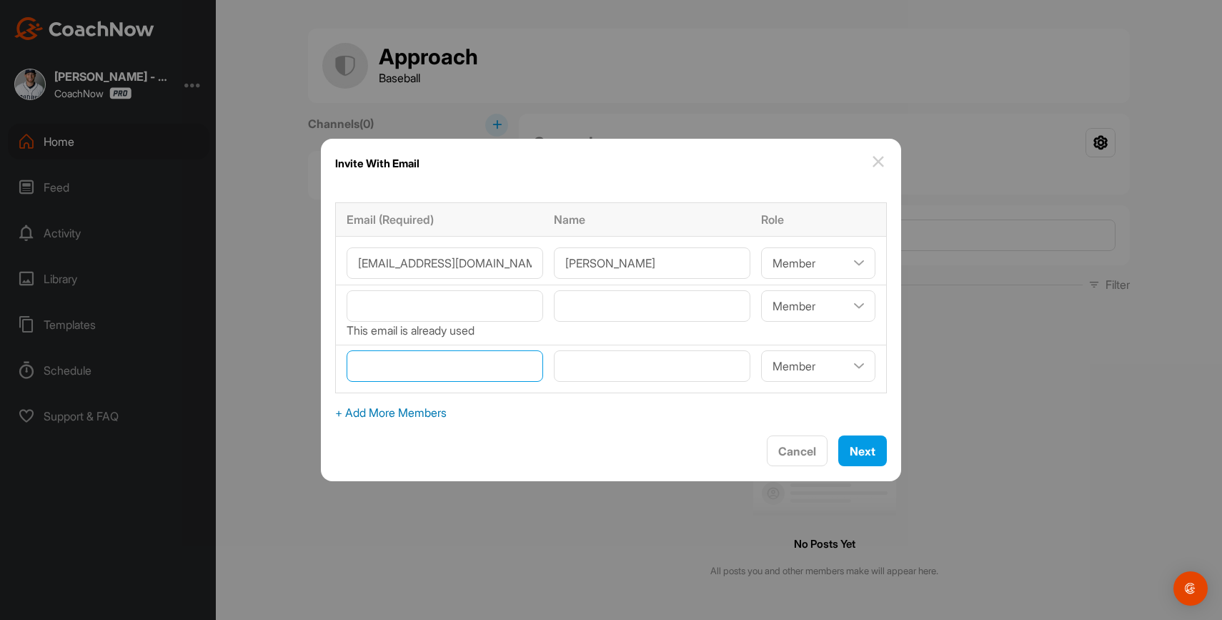
click at [510, 362] on input"] "email" at bounding box center [445, 365] width 197 height 31
paste input"] "[PERSON_NAME][EMAIL_ADDRESS][DOMAIN_NAME]"
type input"] "[PERSON_NAME][EMAIL_ADDRESS][DOMAIN_NAME]"
click at [603, 370] on input"] "text" at bounding box center [652, 365] width 197 height 31
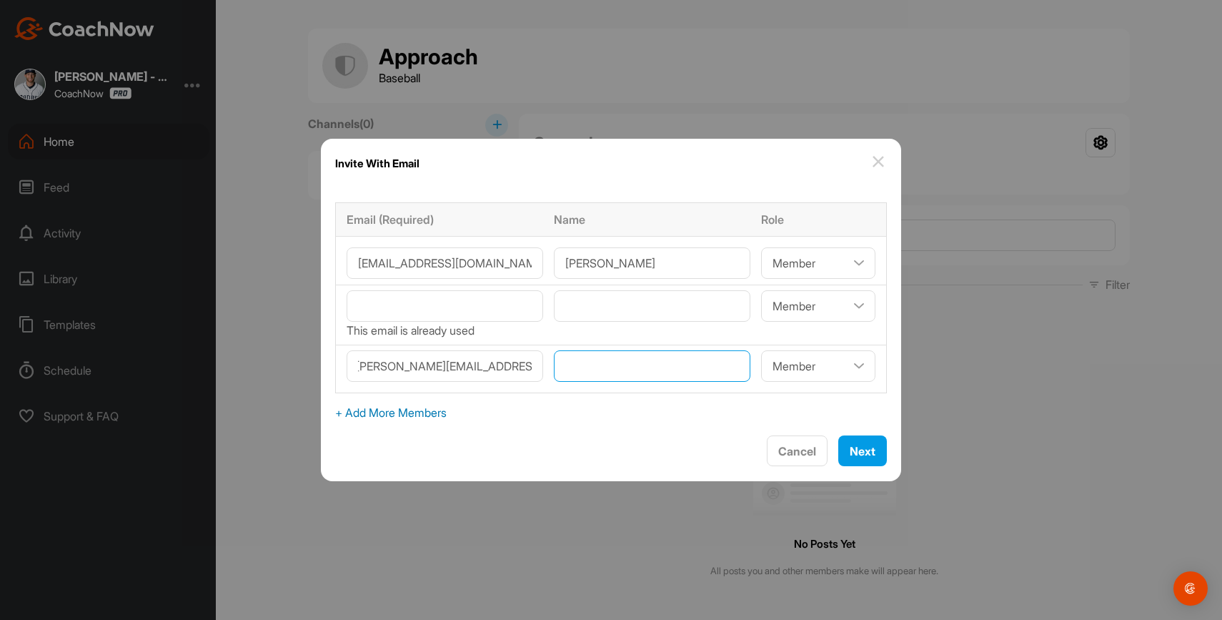
scroll to position [0, 0]
type input"] "Vin Licor"
click at [487, 297] on input"] "email" at bounding box center [445, 305] width 197 height 31
paste input"] "Robbielynn722@gmail.com"
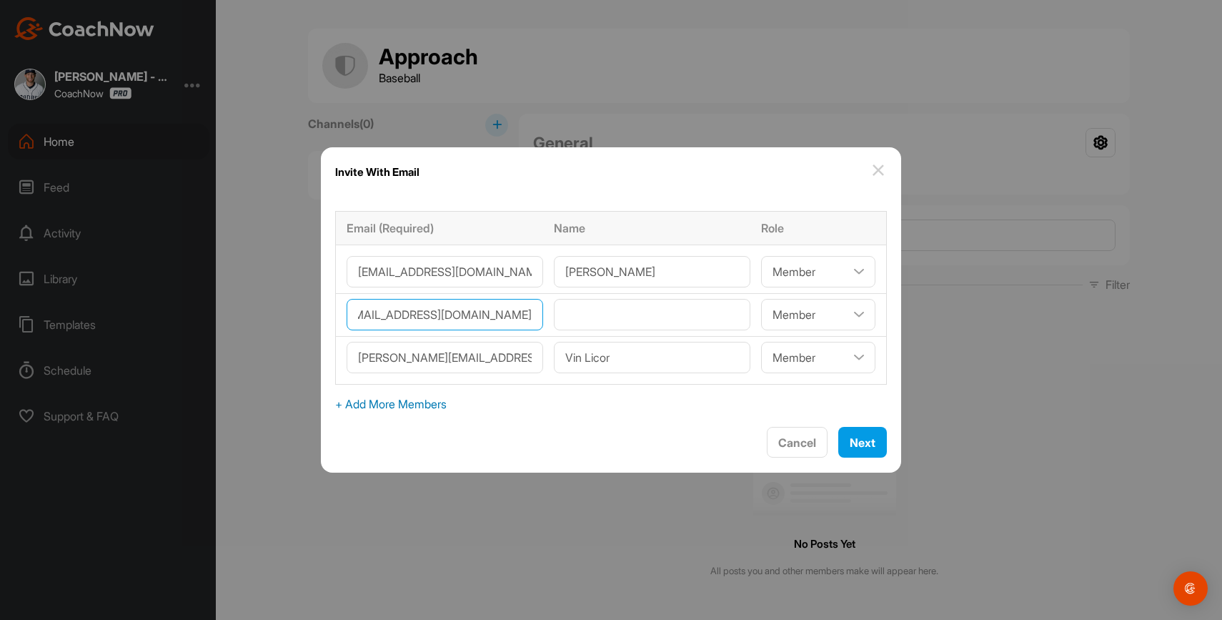
type input"] "Robbielynn722@gmail.com"
click at [635, 310] on input"] "text" at bounding box center [652, 314] width 197 height 31
type input"] "[PERSON_NAME]"
click at [850, 442] on span "Next" at bounding box center [863, 442] width 26 height 14
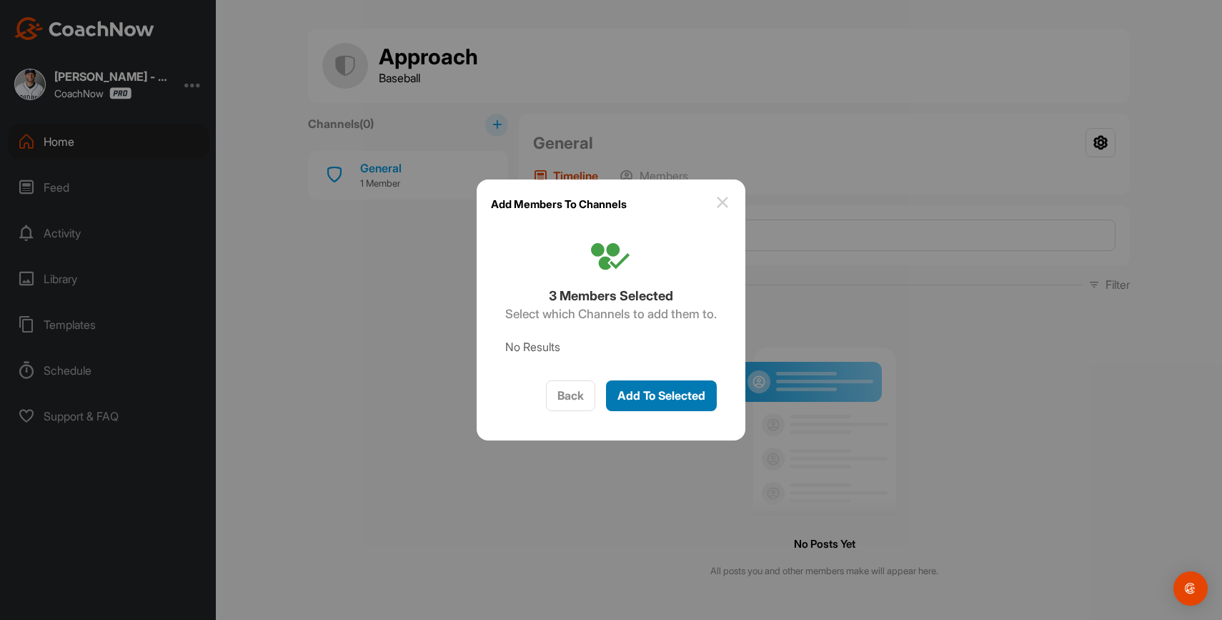
click at [685, 398] on span "Add To Selected" at bounding box center [662, 395] width 88 height 14
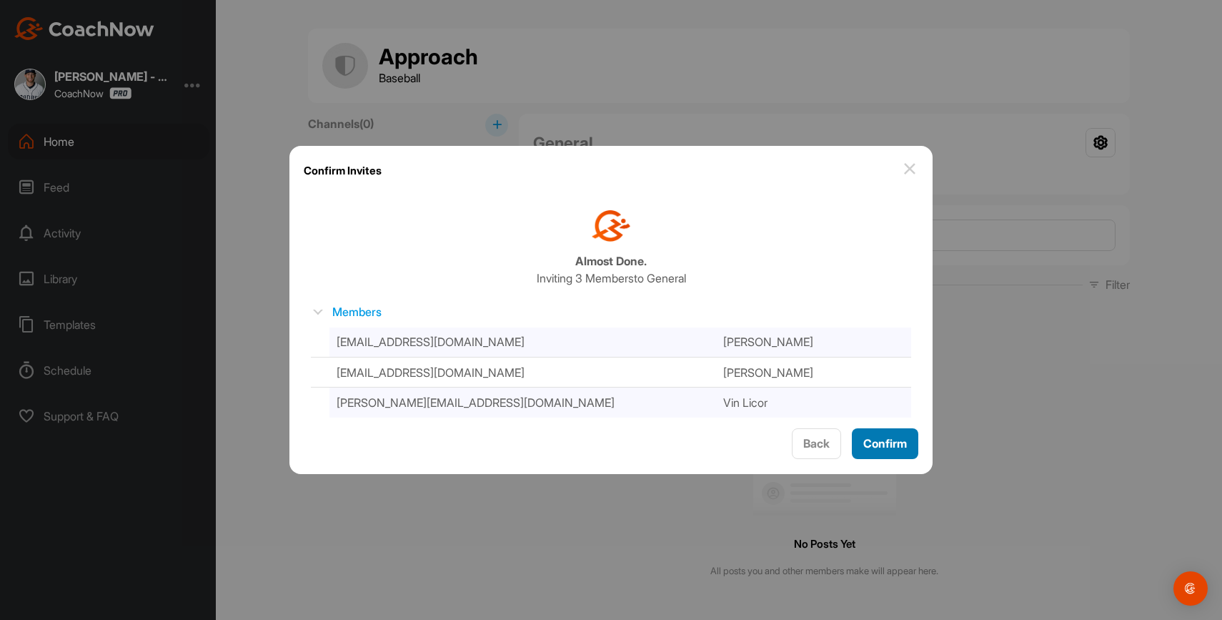
click at [900, 436] on span "Confirm" at bounding box center [885, 443] width 44 height 14
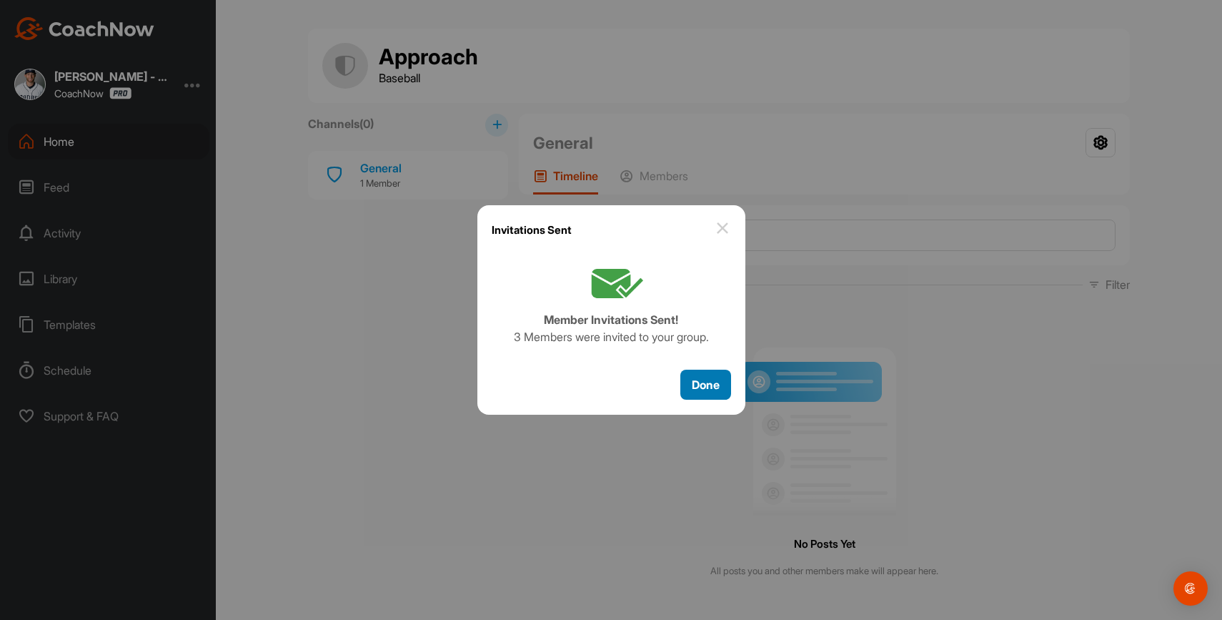
click at [701, 375] on button "Done" at bounding box center [705, 385] width 51 height 31
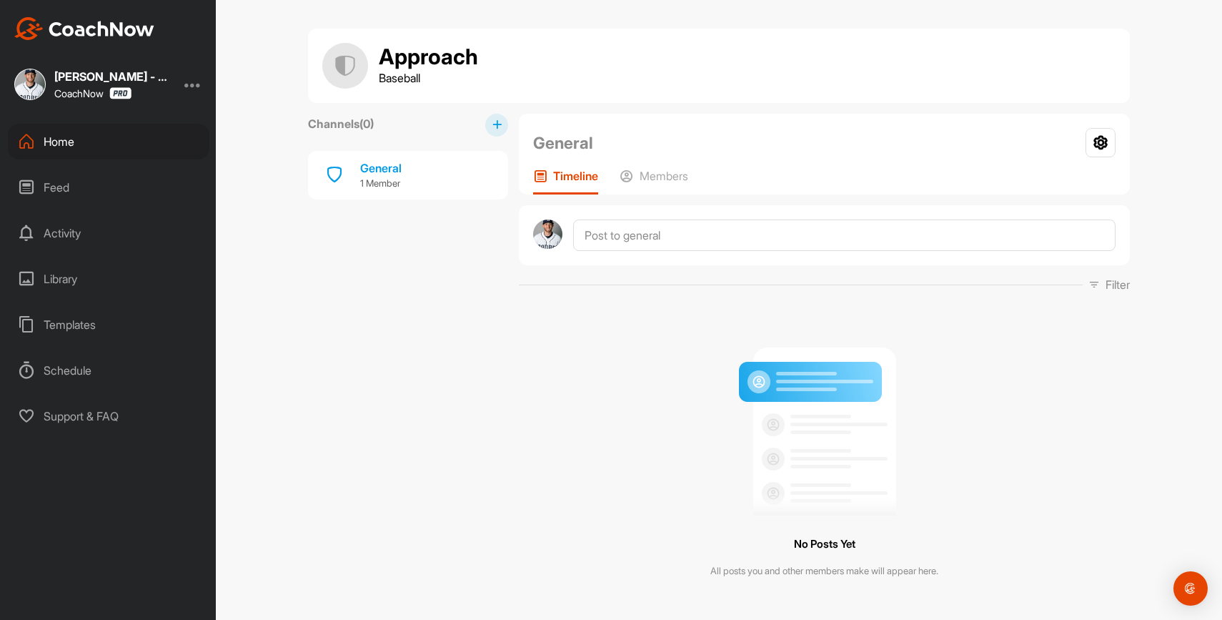
click at [134, 141] on div "Home" at bounding box center [109, 142] width 202 height 36
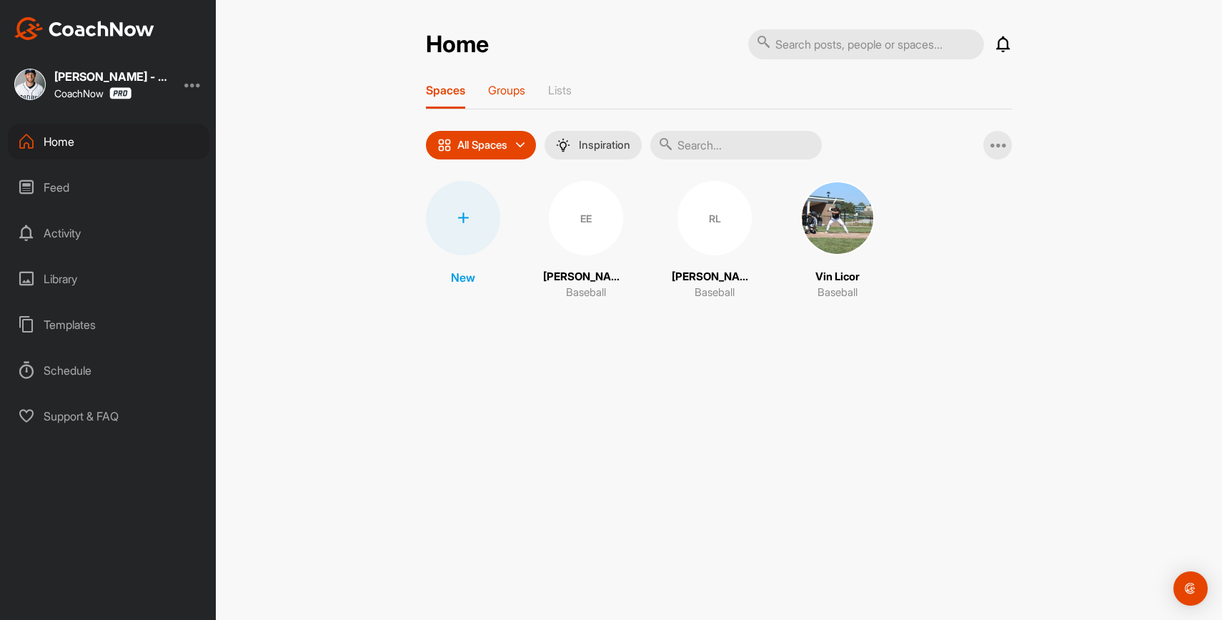
click at [515, 87] on p "Groups" at bounding box center [506, 90] width 37 height 14
click at [464, 216] on icon at bounding box center [462, 217] width 11 height 11
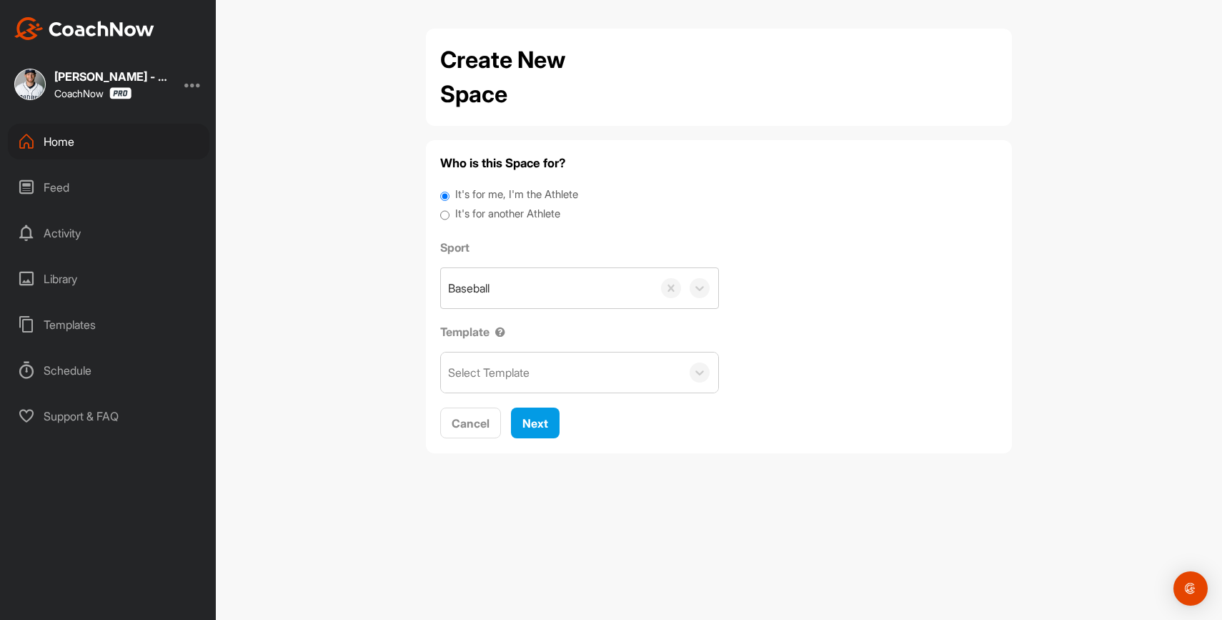
click at [504, 222] on div "It's for another Athlete" at bounding box center [719, 215] width 558 height 19
click at [502, 214] on label "It's for another Athlete" at bounding box center [507, 214] width 105 height 16
click at [450, 214] on input "It's for another Athlete" at bounding box center [444, 215] width 9 height 19
radio input "true"
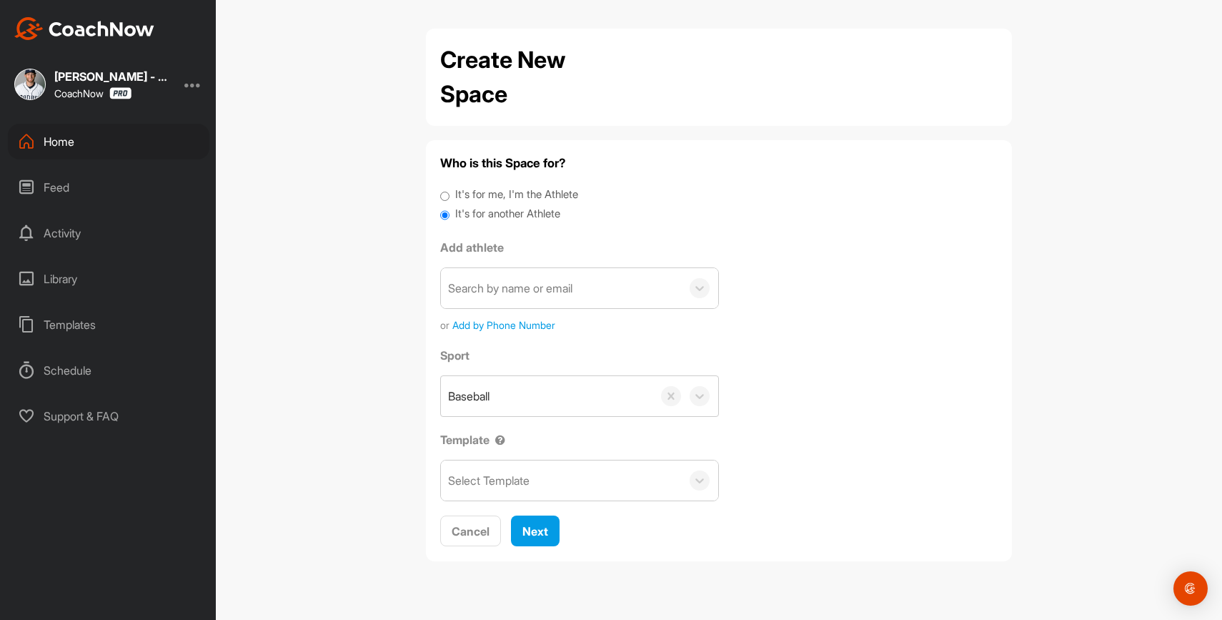
click at [520, 285] on div "Search by name or email" at bounding box center [510, 287] width 124 height 17
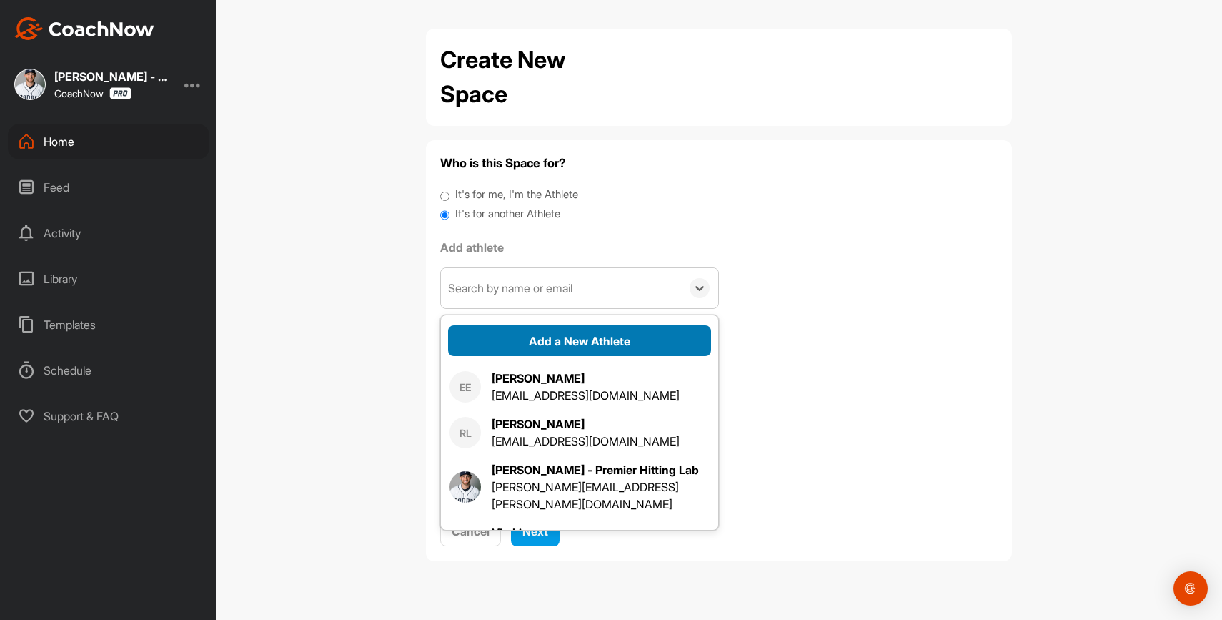
click at [544, 347] on button "Add a New Athlete" at bounding box center [579, 340] width 263 height 31
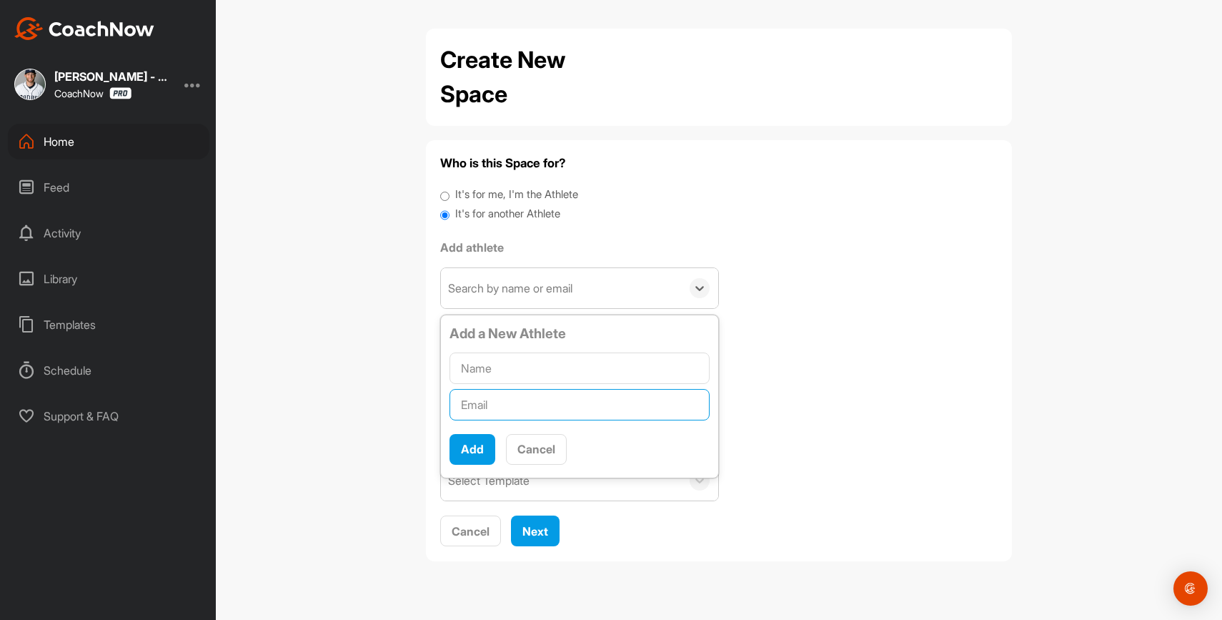
click at [533, 408] on input "text" at bounding box center [580, 404] width 260 height 31
paste input "[EMAIL_ADDRESS][DOMAIN_NAME]"
type input "[EMAIL_ADDRESS][DOMAIN_NAME]"
click at [531, 375] on input "text" at bounding box center [580, 367] width 260 height 31
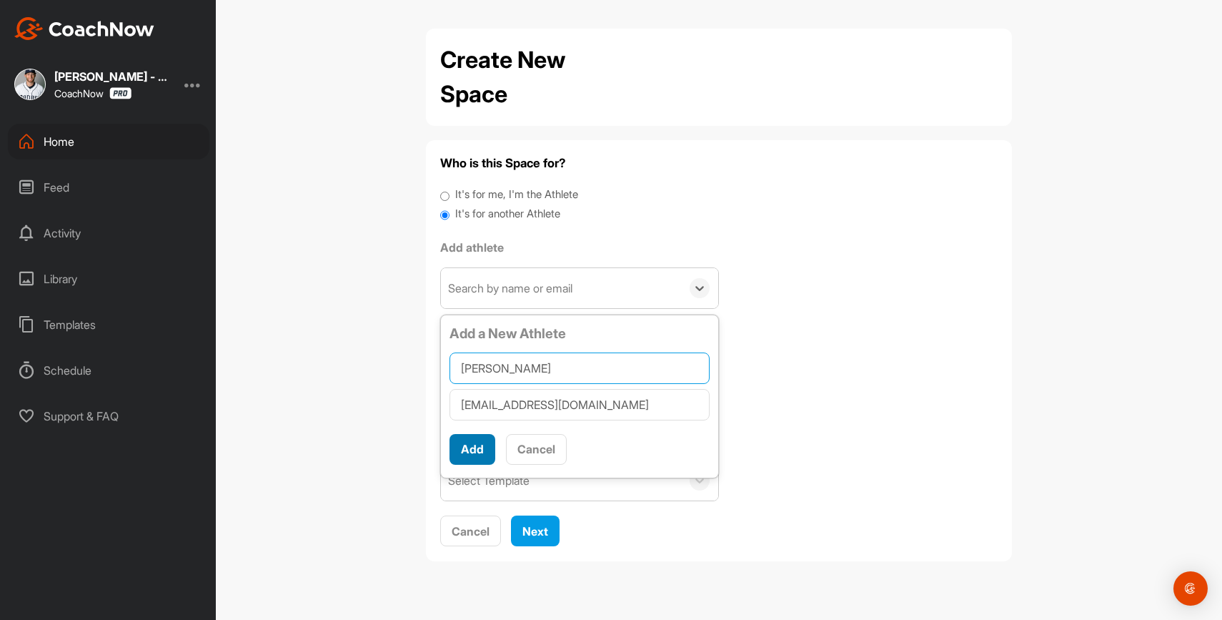
type input "[PERSON_NAME]"
click at [485, 447] on button "Add" at bounding box center [473, 449] width 46 height 31
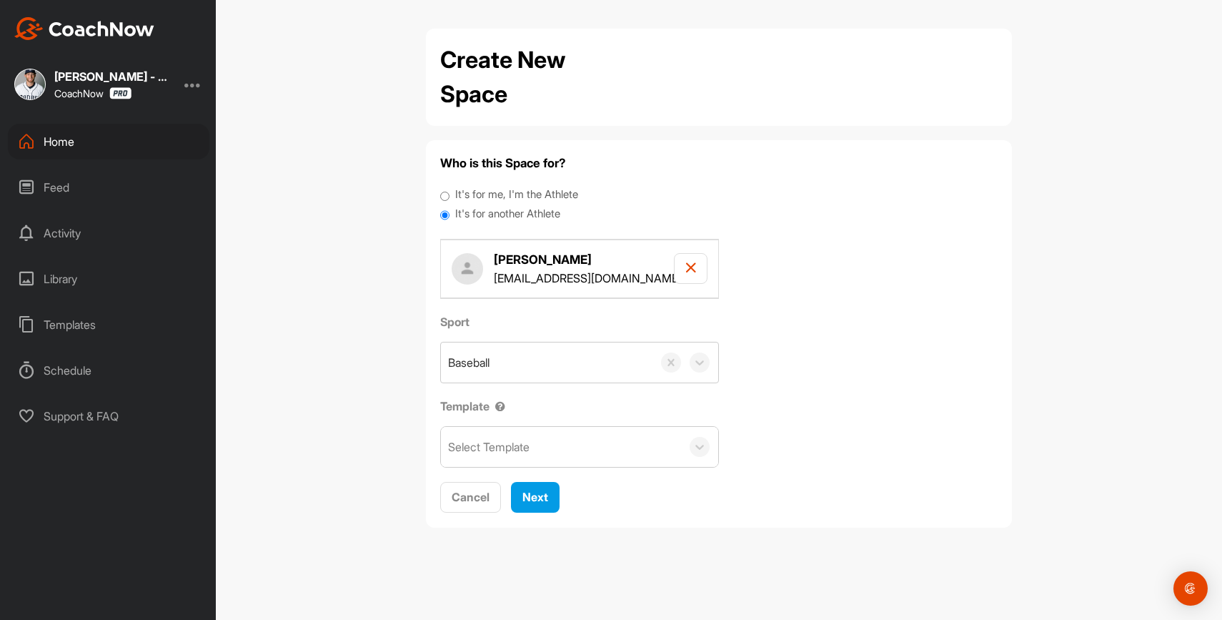
click at [540, 448] on div "Select Template" at bounding box center [561, 447] width 240 height 40
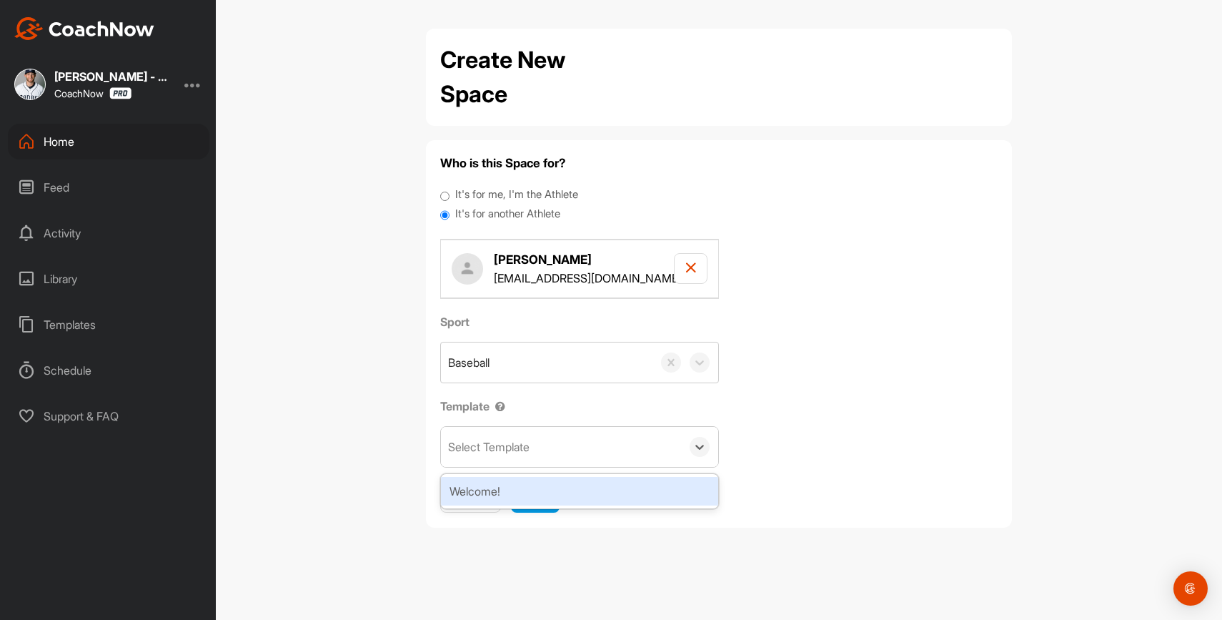
click at [527, 498] on div "Welcome!" at bounding box center [579, 491] width 277 height 29
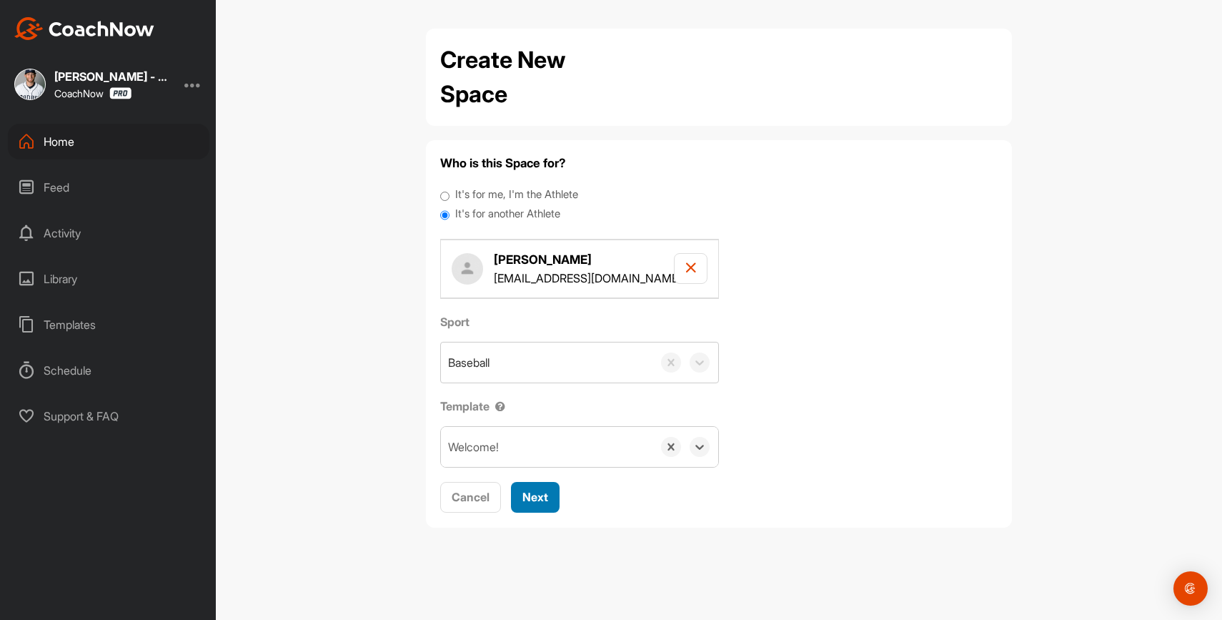
click at [543, 497] on span "Next" at bounding box center [536, 497] width 26 height 14
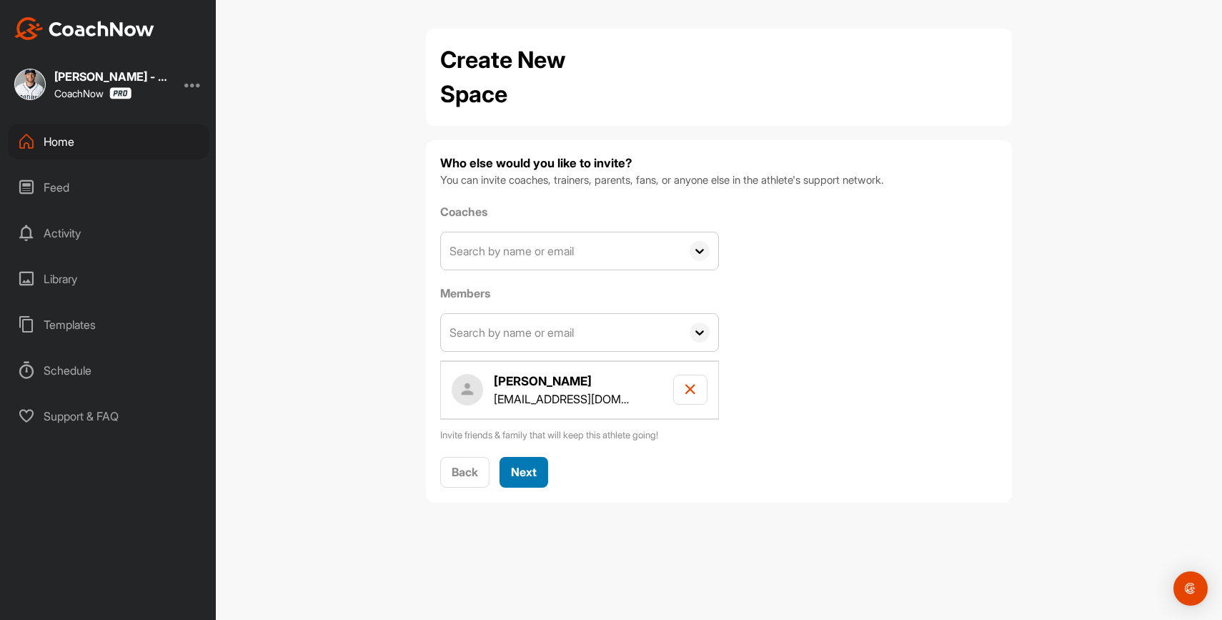
click at [536, 469] on span "Next" at bounding box center [524, 472] width 26 height 14
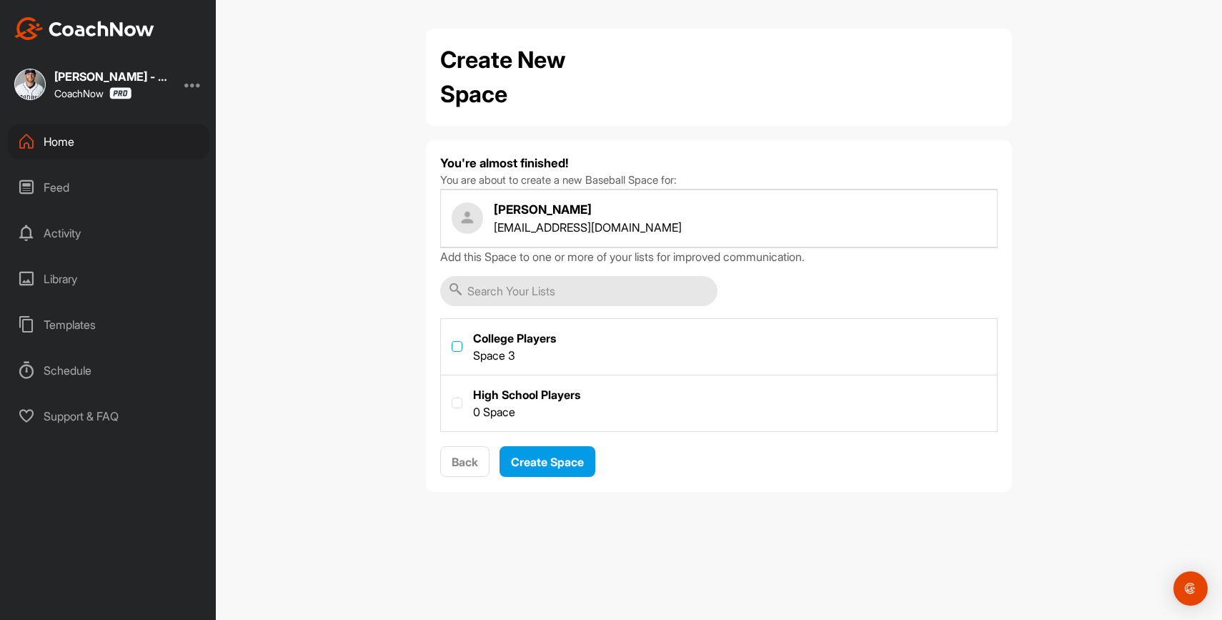
click at [458, 349] on label at bounding box center [457, 346] width 11 height 11
click at [452, 342] on input "checkbox" at bounding box center [452, 341] width 1 height 1
checkbox input "true"
click at [543, 463] on span "Create Space" at bounding box center [547, 462] width 73 height 14
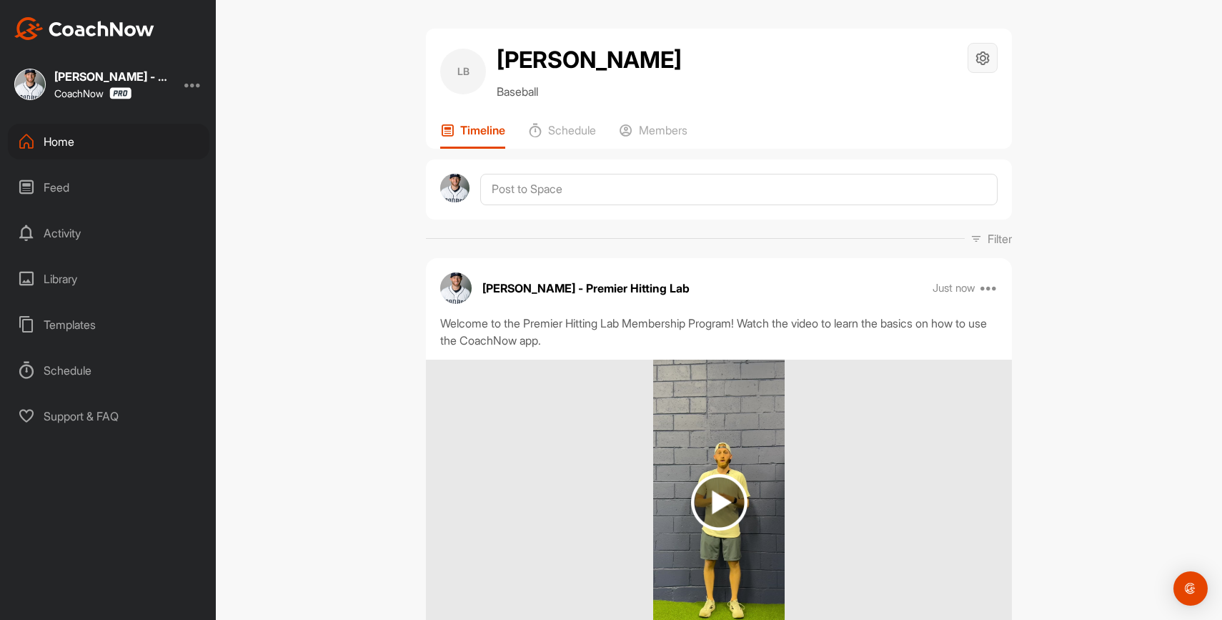
click at [984, 60] on icon at bounding box center [983, 58] width 16 height 16
click at [984, 59] on icon at bounding box center [983, 58] width 16 height 16
click at [647, 124] on p "Members" at bounding box center [663, 130] width 49 height 14
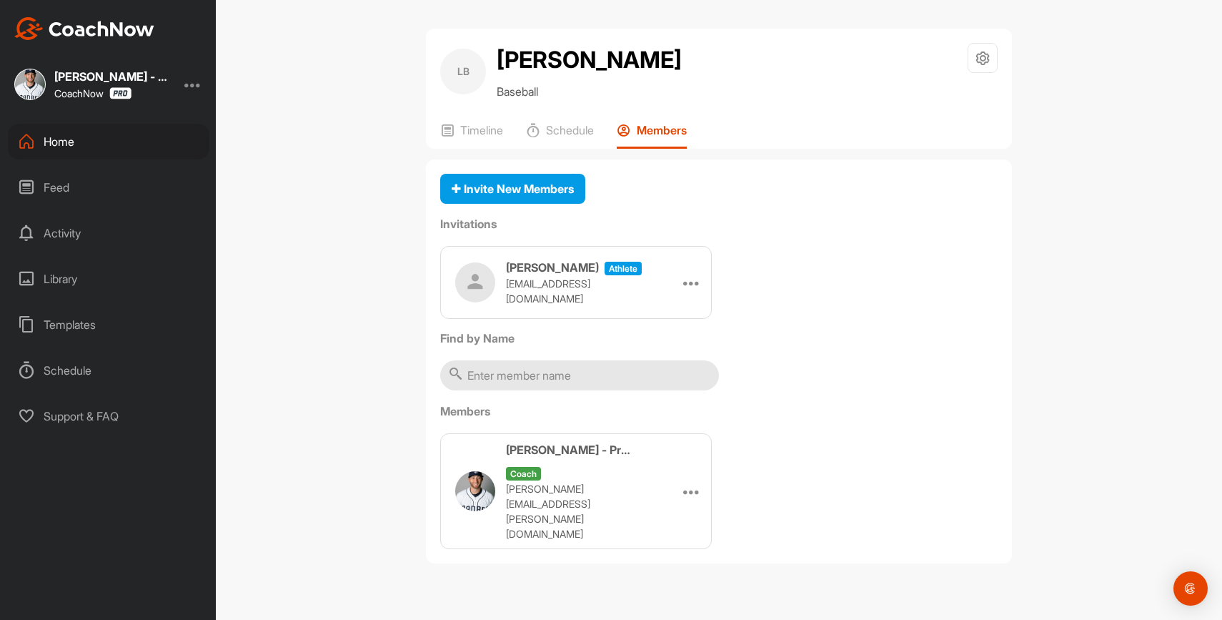
click at [91, 147] on div "Home" at bounding box center [109, 142] width 202 height 36
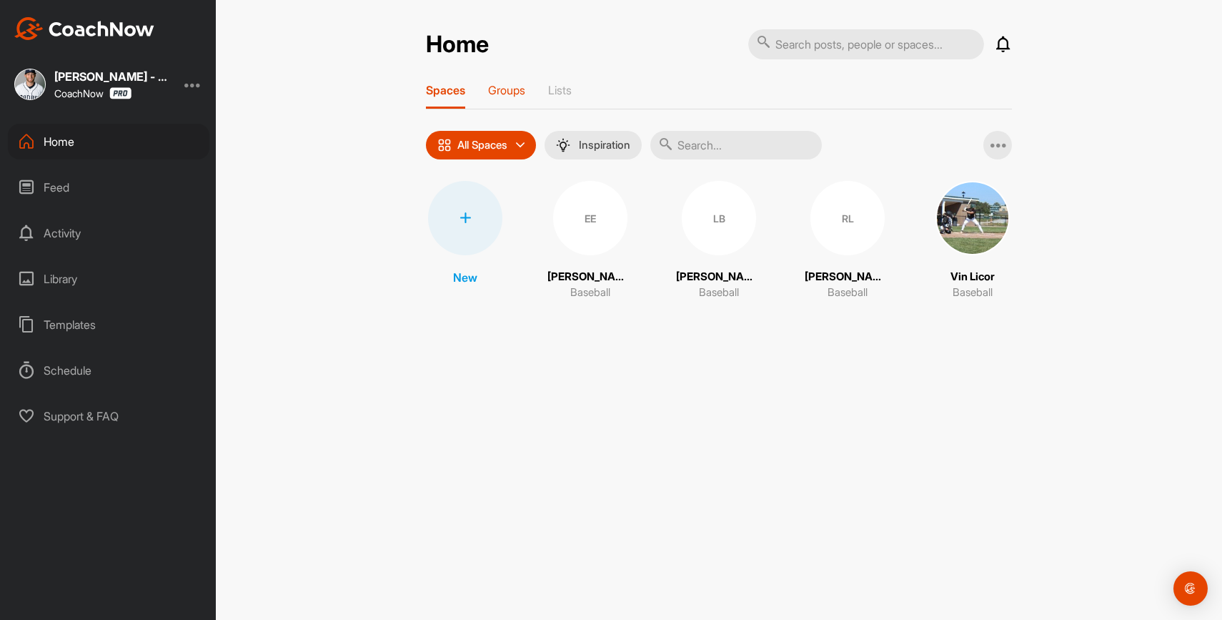
click at [520, 84] on p "Groups" at bounding box center [506, 90] width 37 height 14
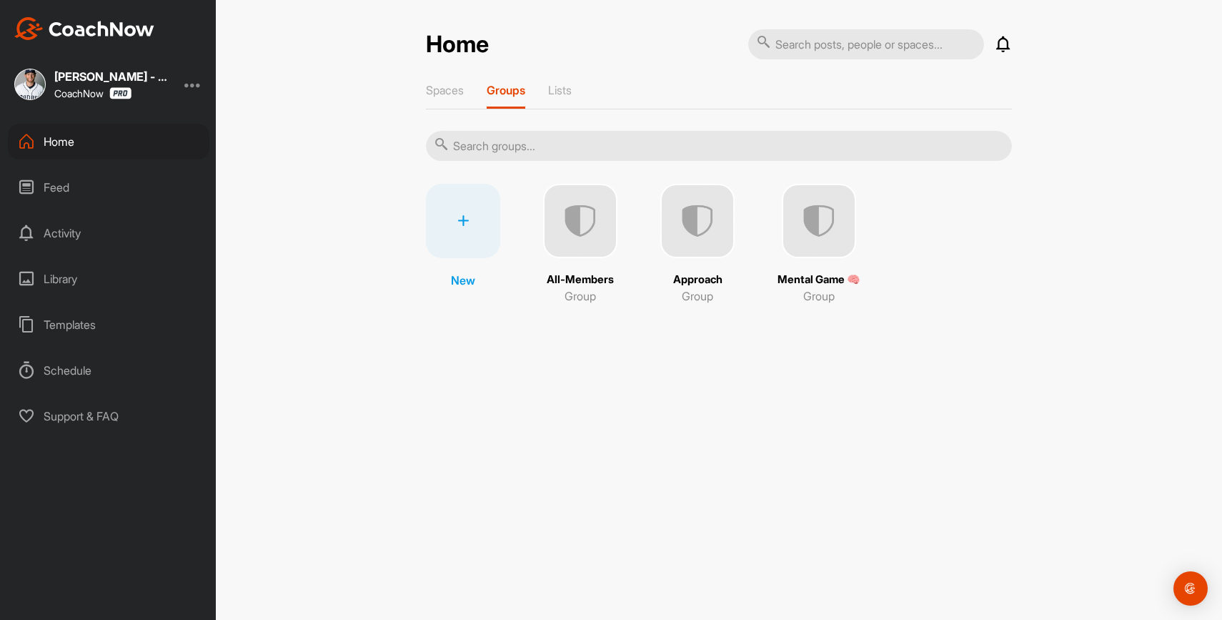
click at [1006, 46] on icon at bounding box center [1003, 44] width 17 height 17
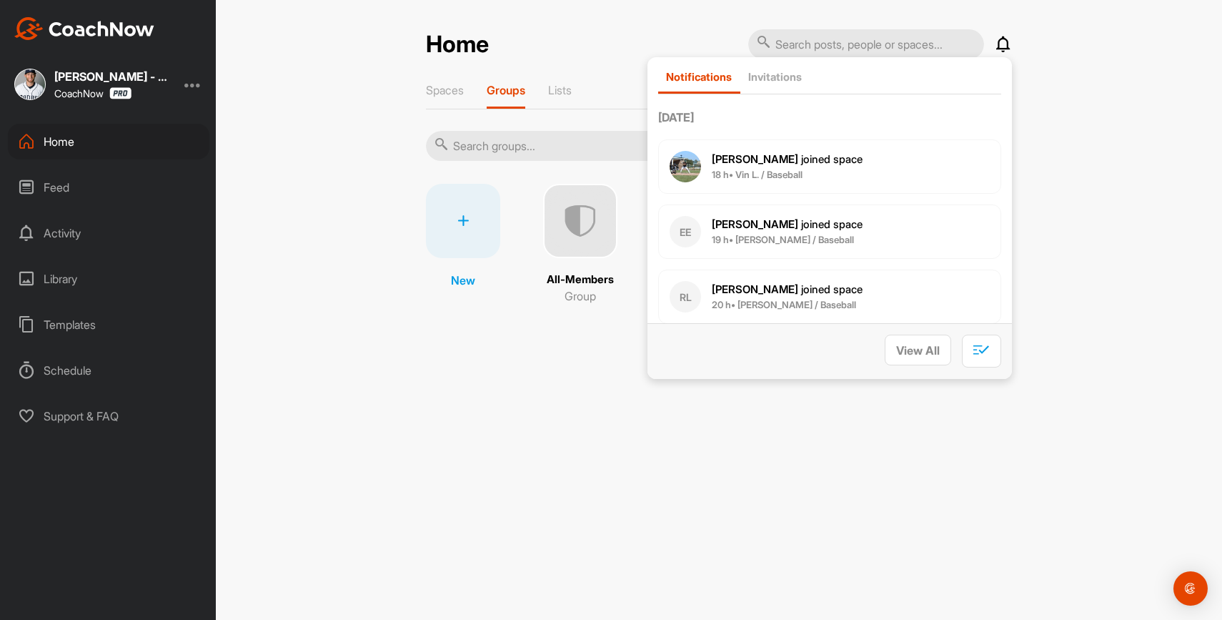
click at [1006, 46] on icon at bounding box center [1003, 44] width 17 height 17
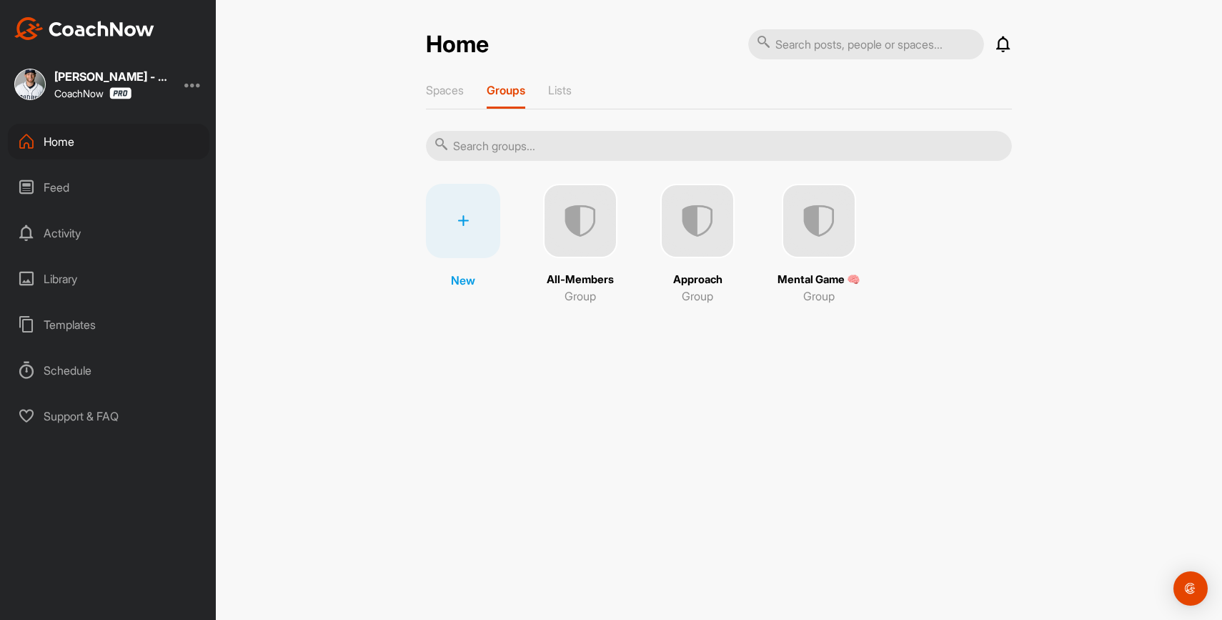
click at [582, 228] on img at bounding box center [580, 221] width 74 height 74
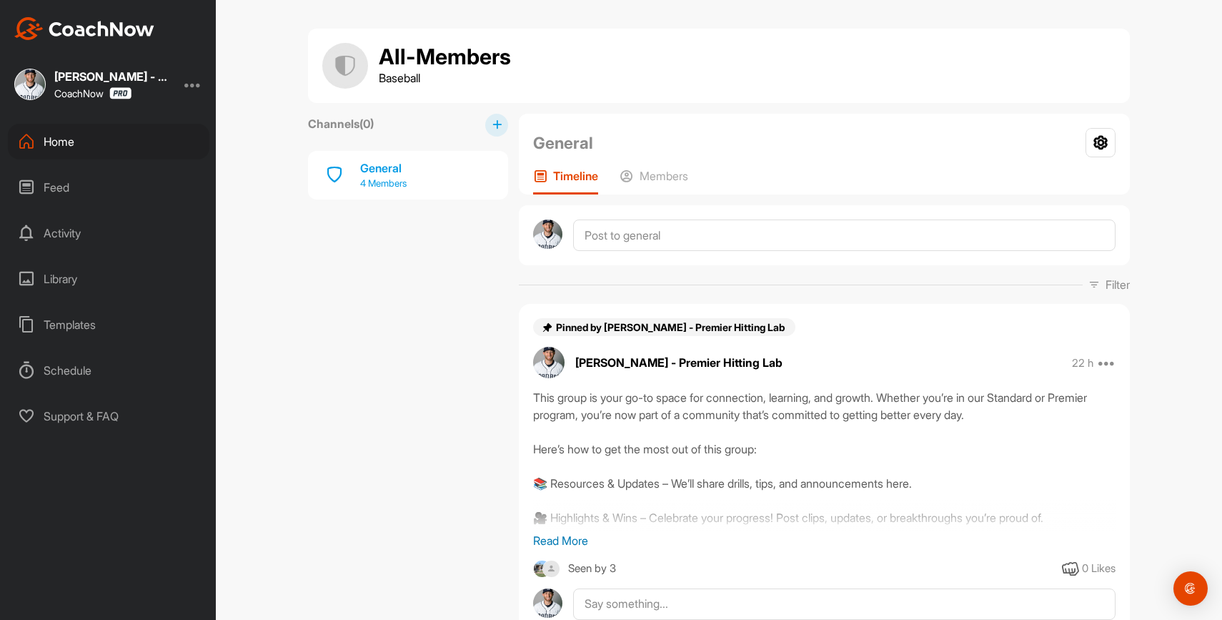
click at [448, 178] on div "General 4 Members" at bounding box center [408, 175] width 200 height 49
click at [404, 178] on p "4 Members" at bounding box center [383, 184] width 46 height 14
click at [1096, 140] on icon at bounding box center [1101, 142] width 30 height 29
click at [1059, 186] on li "Group Settings" at bounding box center [1058, 184] width 117 height 46
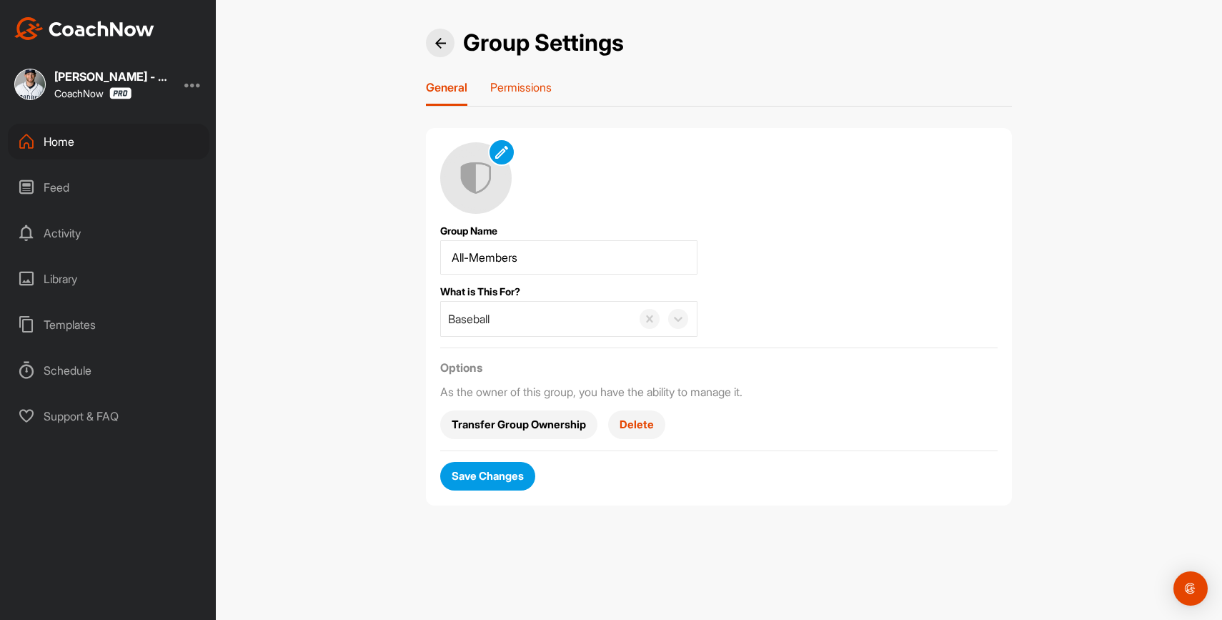
click at [523, 84] on p "Permissions" at bounding box center [520, 87] width 61 height 14
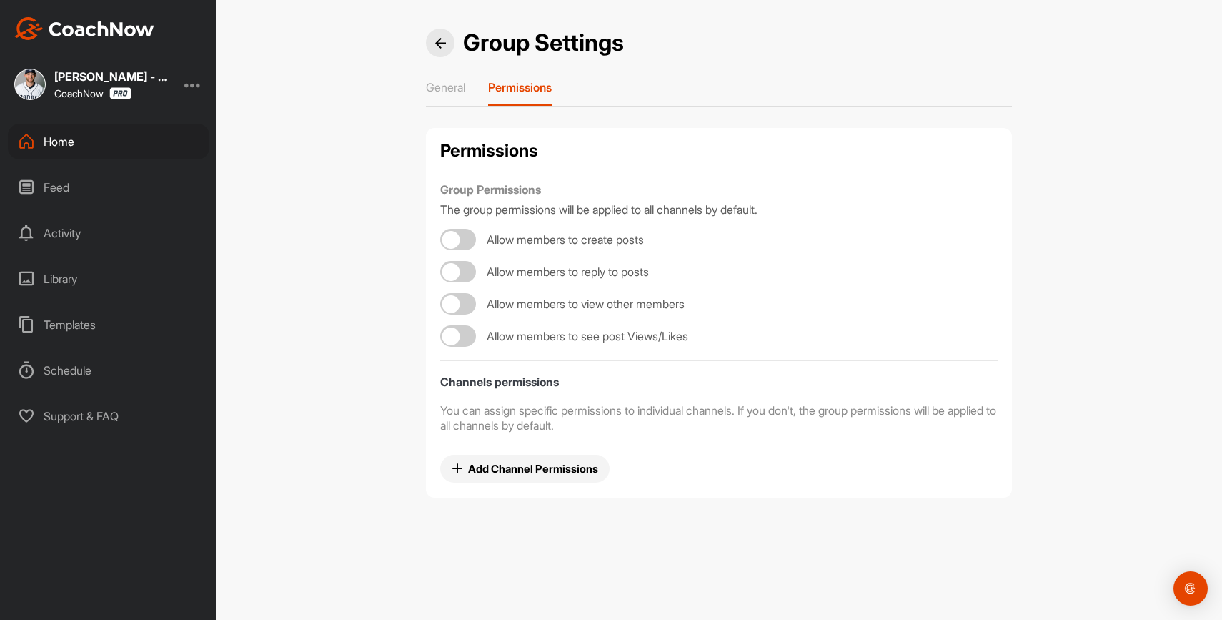
checkbox input "true"
click at [435, 40] on img at bounding box center [440, 43] width 11 height 11
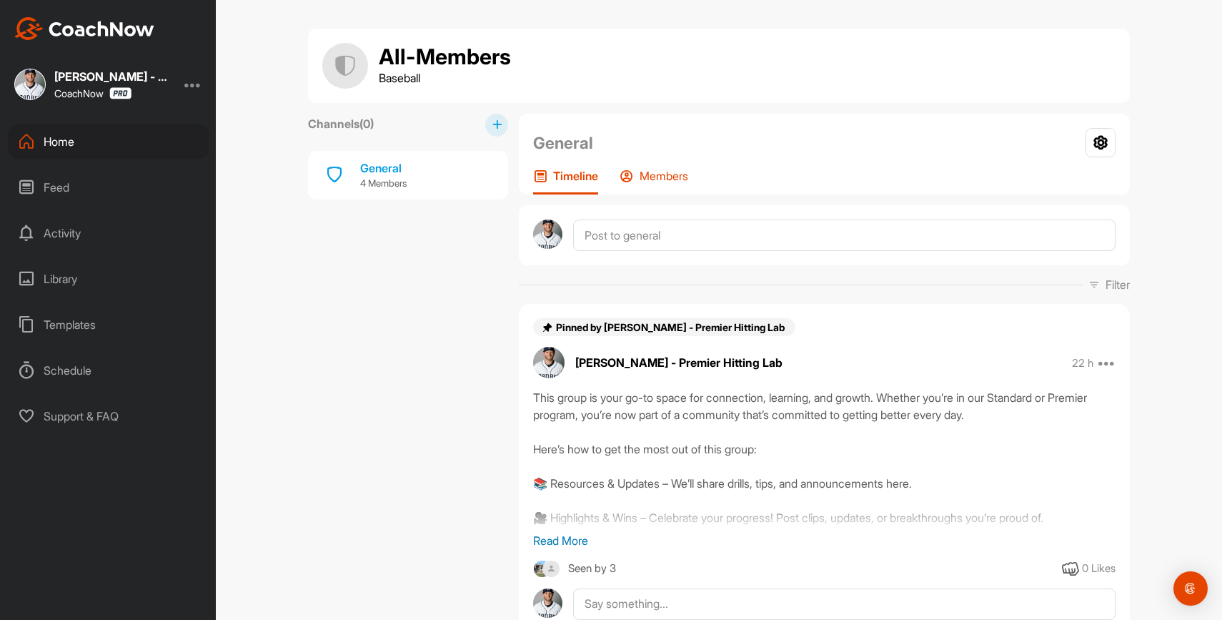
click at [667, 184] on div "Members" at bounding box center [654, 182] width 69 height 26
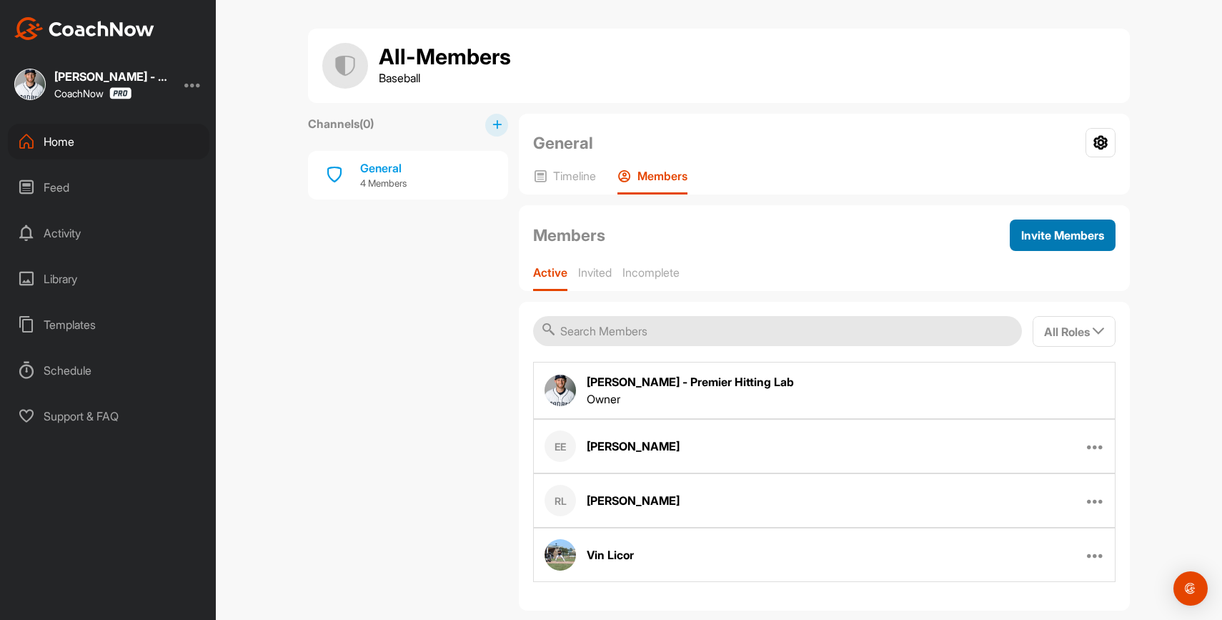
click at [1073, 224] on button "Invite Members" at bounding box center [1063, 234] width 106 height 31
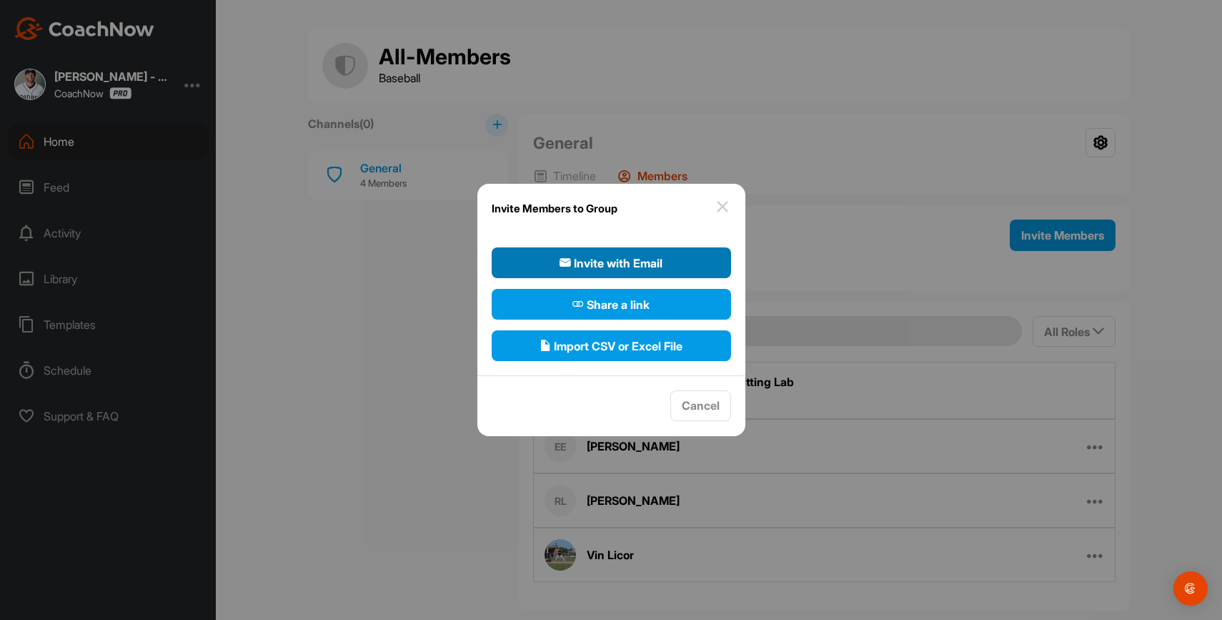
click at [601, 256] on span "Invite with Email" at bounding box center [611, 262] width 103 height 17
select select"] "player"
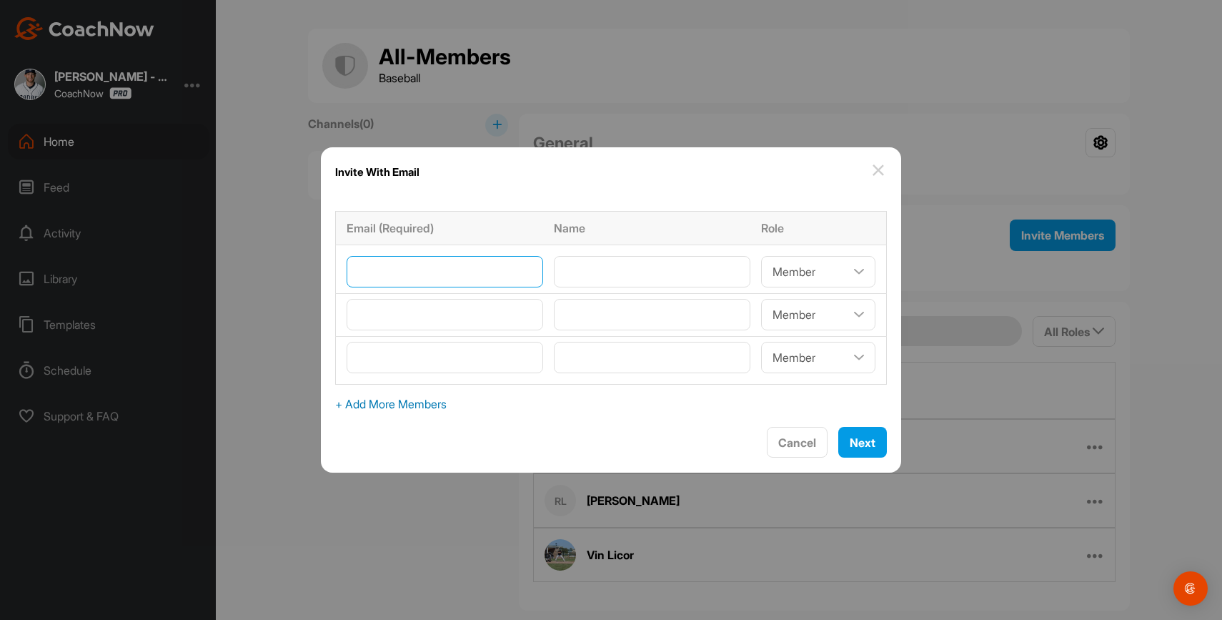
click at [457, 279] on input"] "email" at bounding box center [445, 271] width 197 height 31
paste input"] "[EMAIL_ADDRESS][DOMAIN_NAME]"
type input"] "[EMAIL_ADDRESS][DOMAIN_NAME]"
click at [605, 260] on input"] "text" at bounding box center [652, 271] width 197 height 31
type input"] "[PERSON_NAME]"
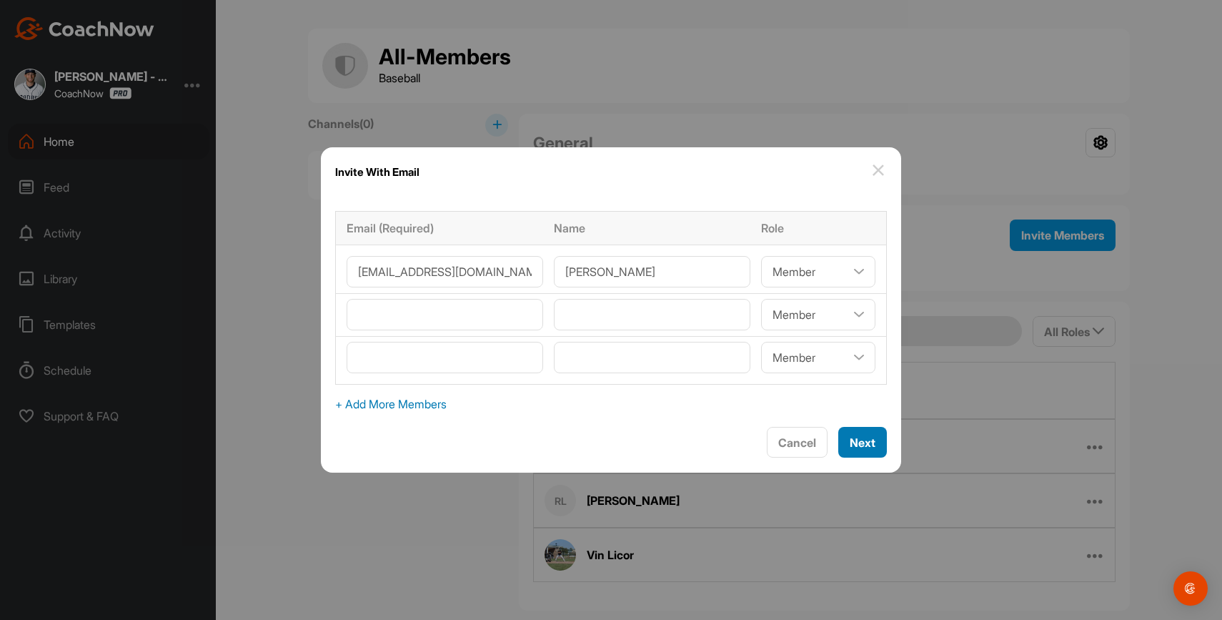
click at [850, 437] on span "Next" at bounding box center [863, 442] width 26 height 14
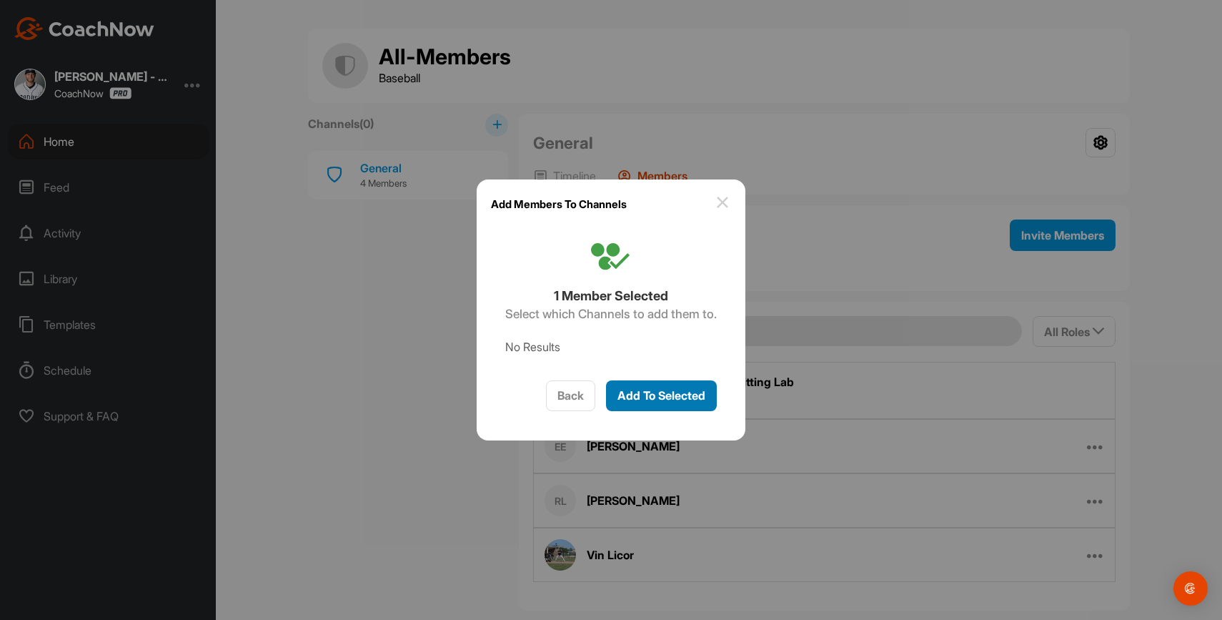
click at [699, 398] on span "Add To Selected" at bounding box center [662, 395] width 88 height 14
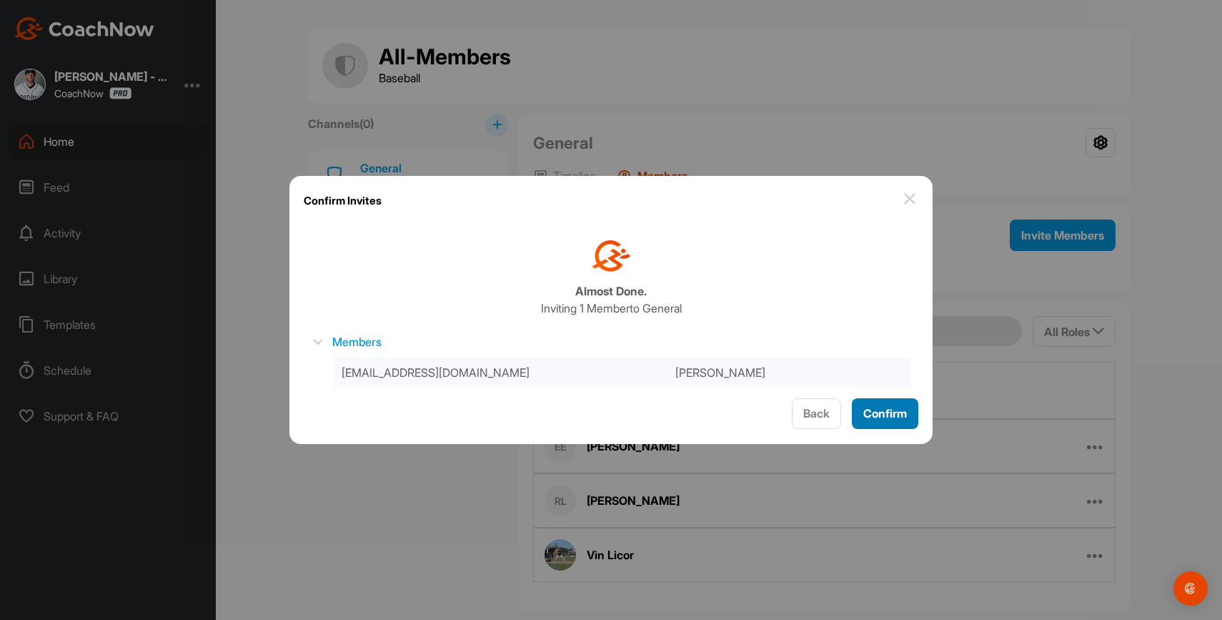
click at [900, 405] on div "Confirm" at bounding box center [885, 413] width 44 height 17
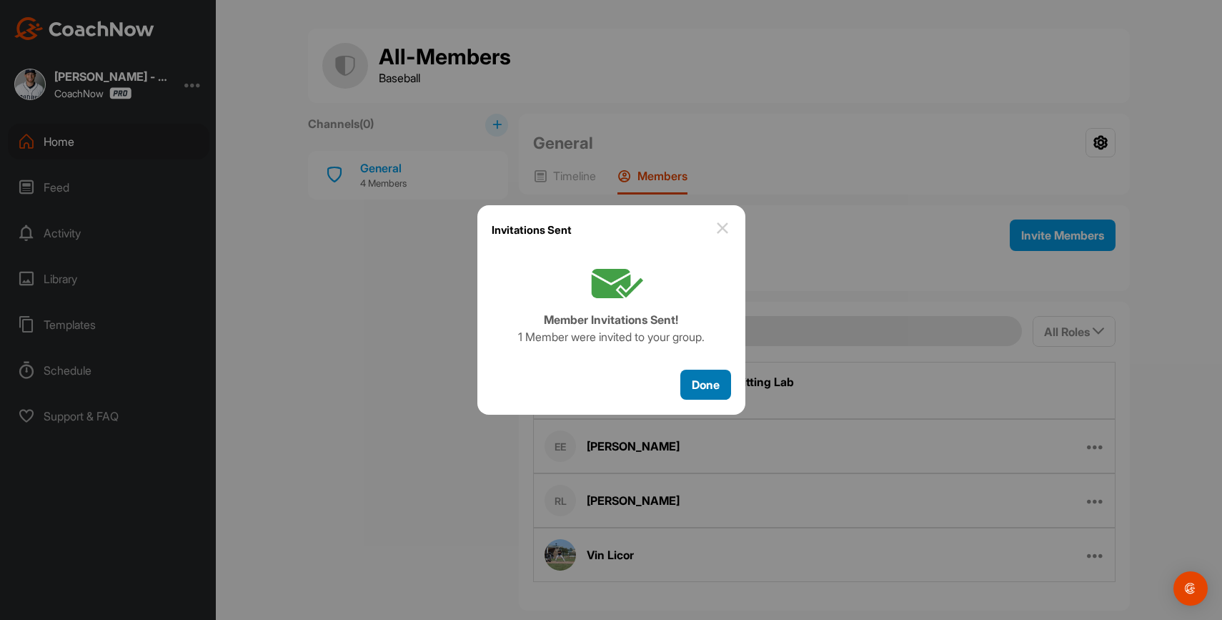
click at [699, 383] on span "Done" at bounding box center [706, 384] width 28 height 14
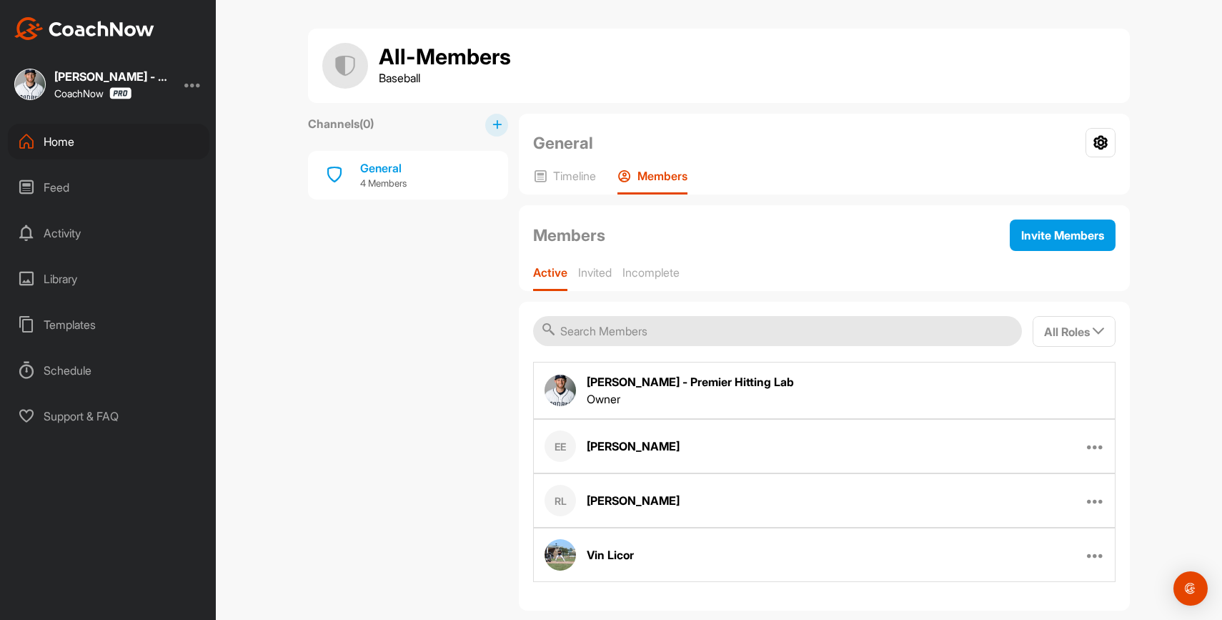
click at [137, 148] on div "Home" at bounding box center [109, 142] width 202 height 36
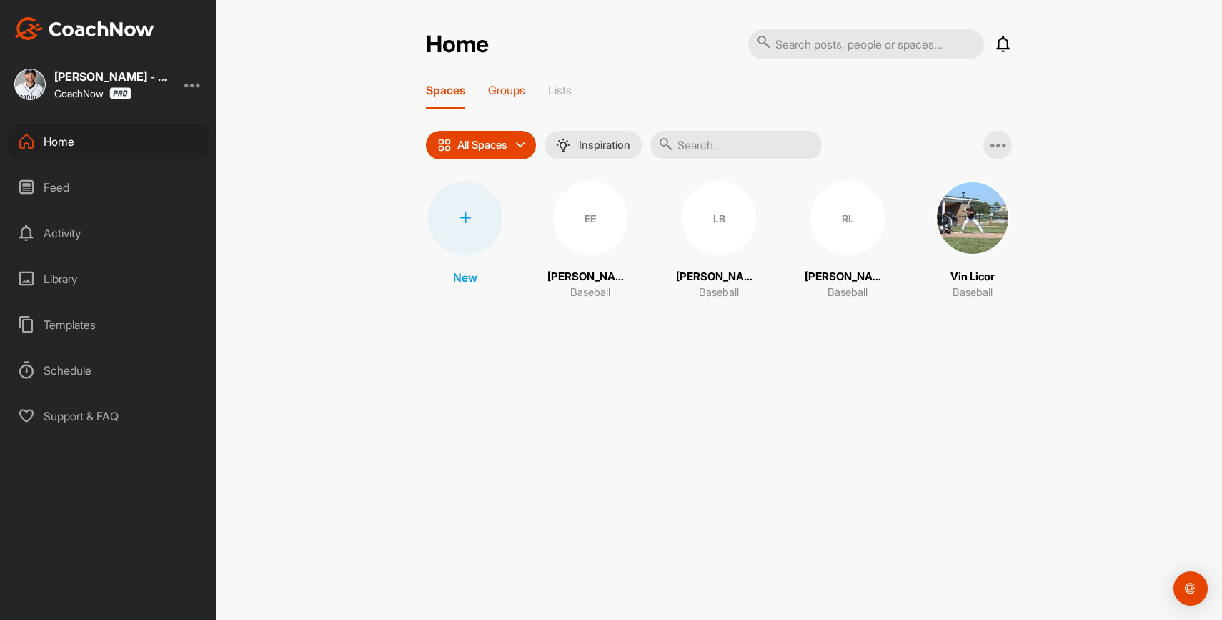
click at [494, 84] on p "Groups" at bounding box center [506, 90] width 37 height 14
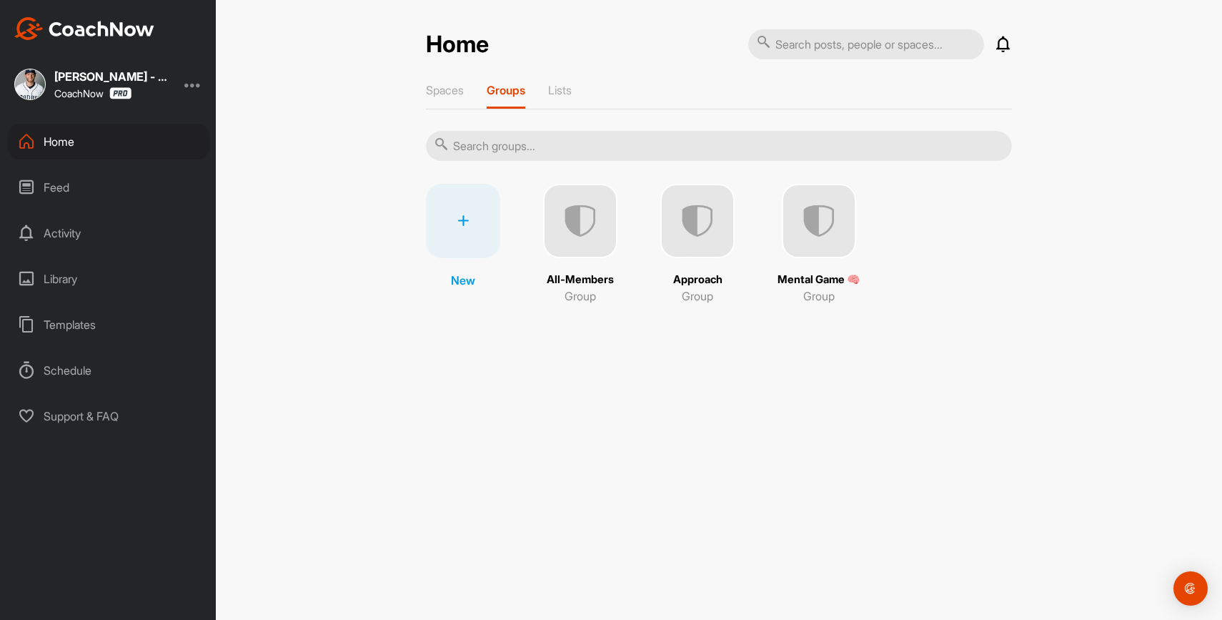
click at [700, 229] on img at bounding box center [697, 221] width 74 height 74
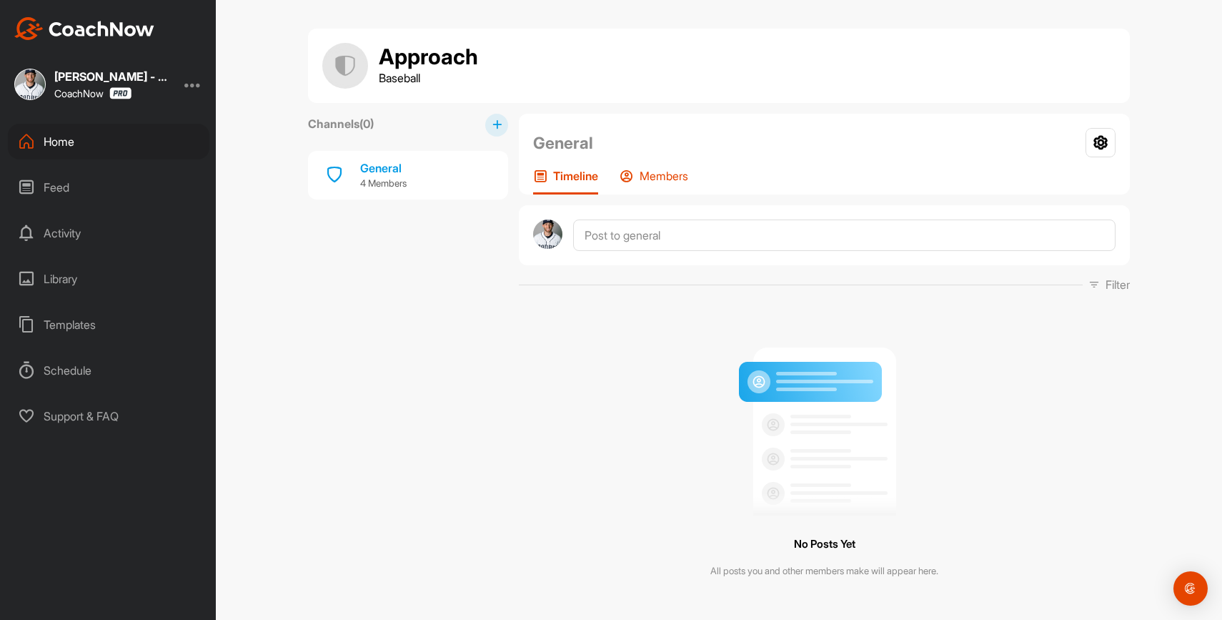
click at [666, 182] on p "Members" at bounding box center [664, 176] width 49 height 14
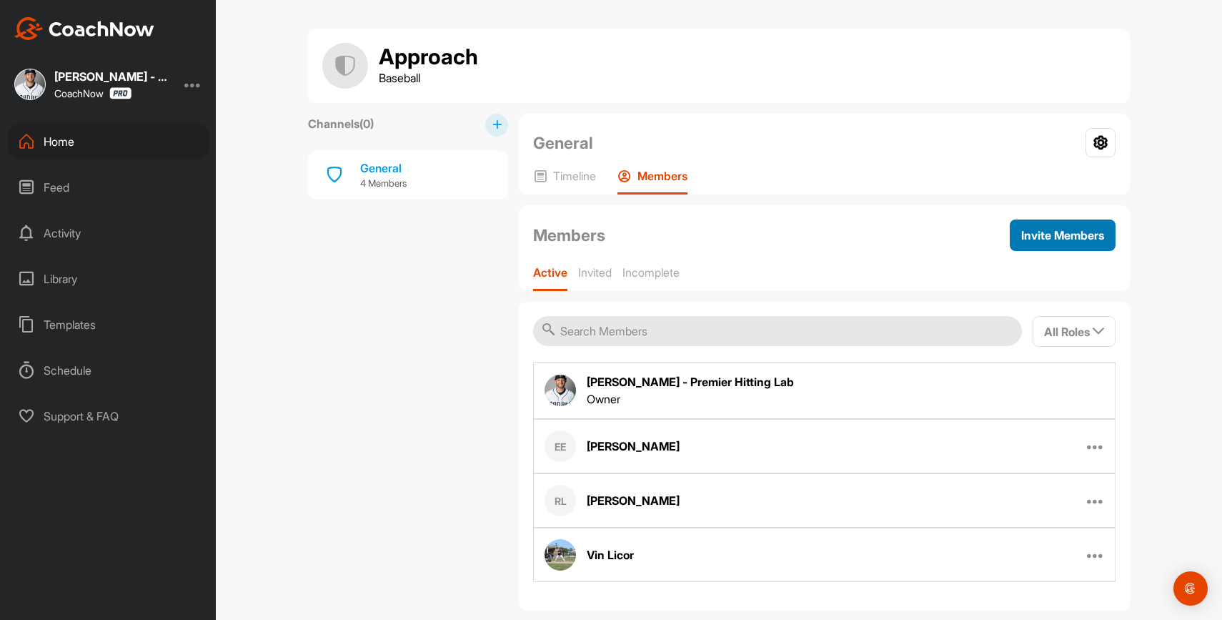
click at [1084, 237] on span "Invite Members" at bounding box center [1062, 235] width 83 height 14
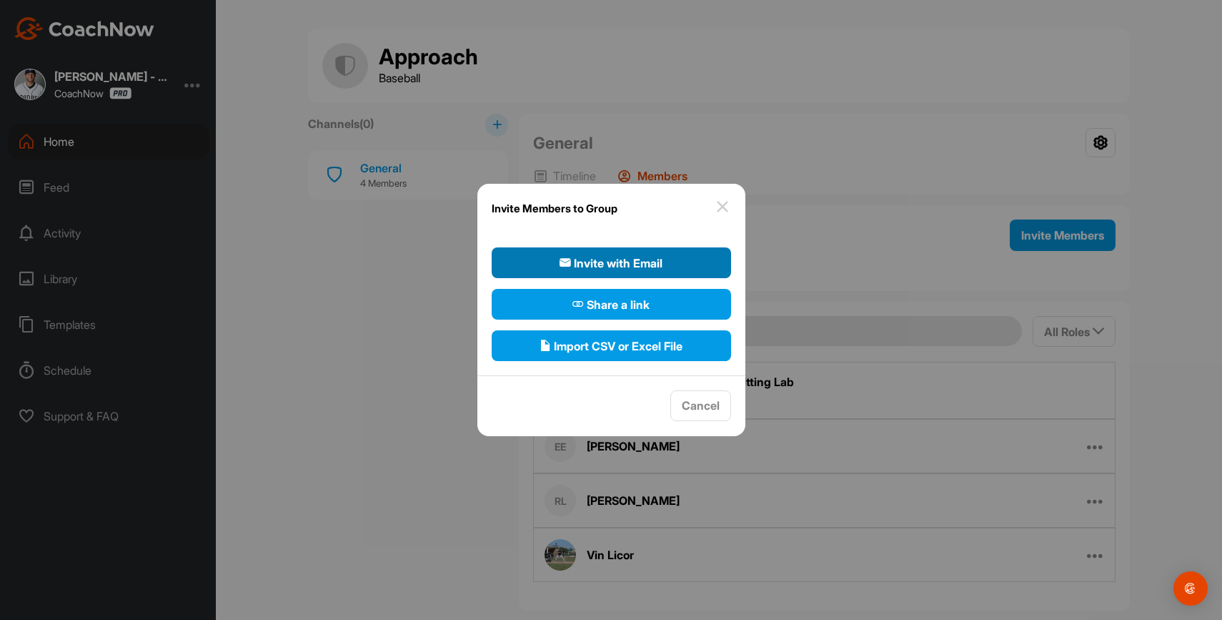
click at [639, 269] on span "Invite with Email" at bounding box center [611, 262] width 103 height 17
select select"] "player"
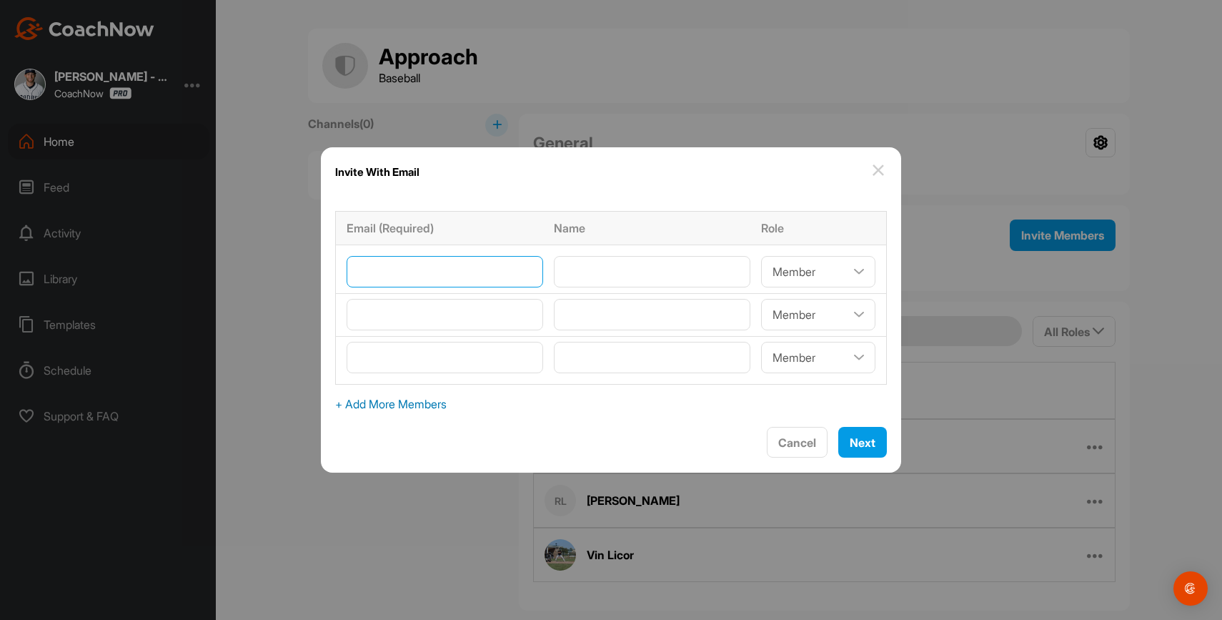
click at [456, 279] on input"] "email" at bounding box center [445, 271] width 197 height 31
paste input"] "[EMAIL_ADDRESS][DOMAIN_NAME]"
type input"] "[EMAIL_ADDRESS][DOMAIN_NAME]"
click at [598, 272] on input"] "text" at bounding box center [652, 271] width 197 height 31
type input"] "[PERSON_NAME]"
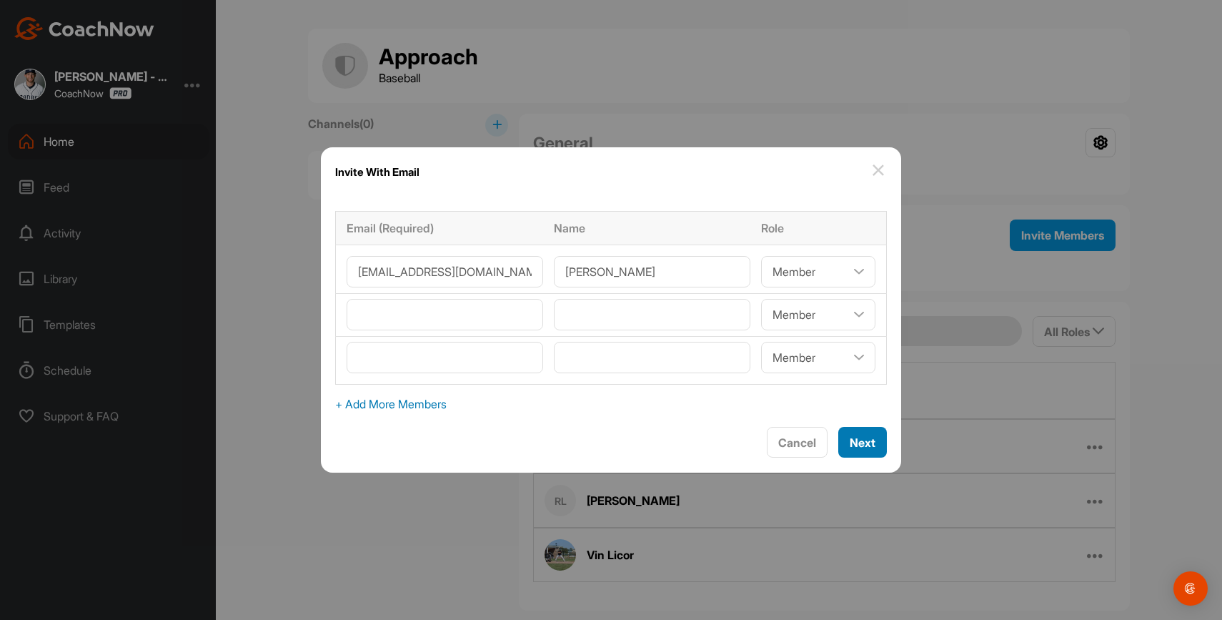
click at [838, 451] on button "Next" at bounding box center [862, 442] width 49 height 31
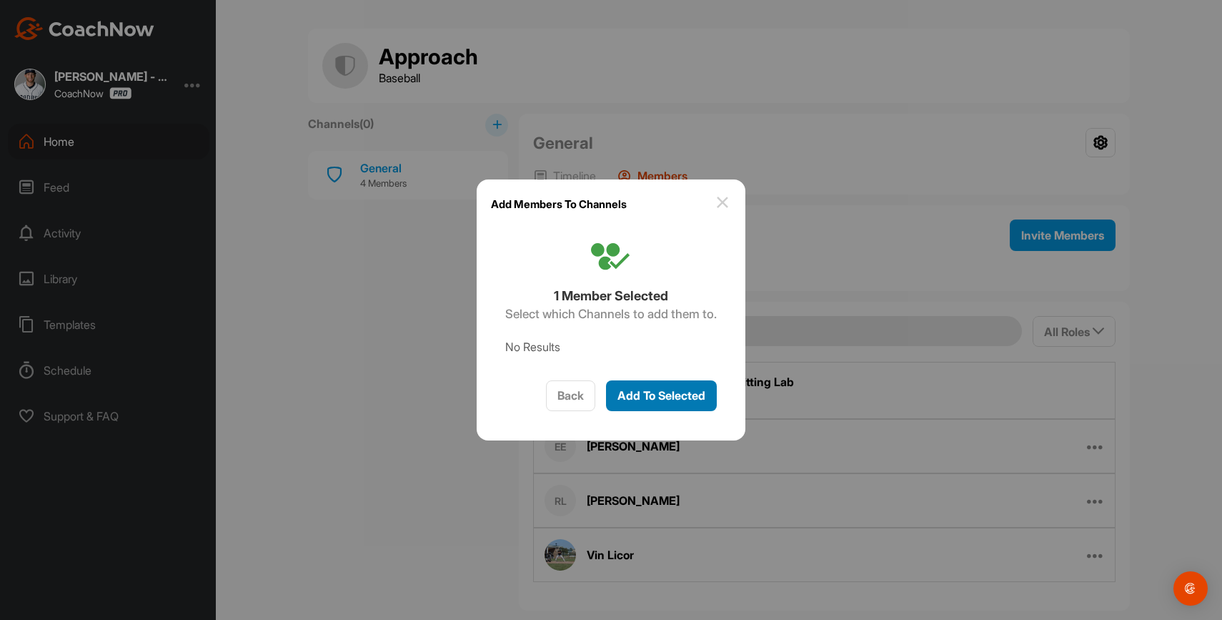
click at [667, 391] on span "Add To Selected" at bounding box center [662, 395] width 88 height 14
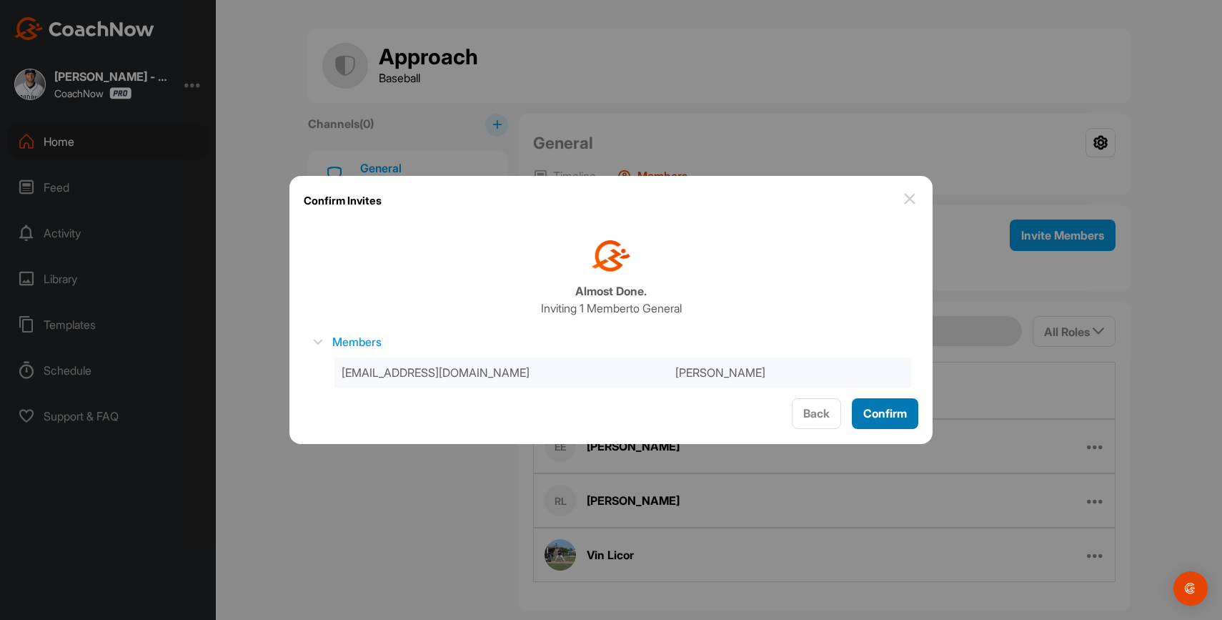
click at [895, 415] on span "Confirm" at bounding box center [885, 413] width 44 height 14
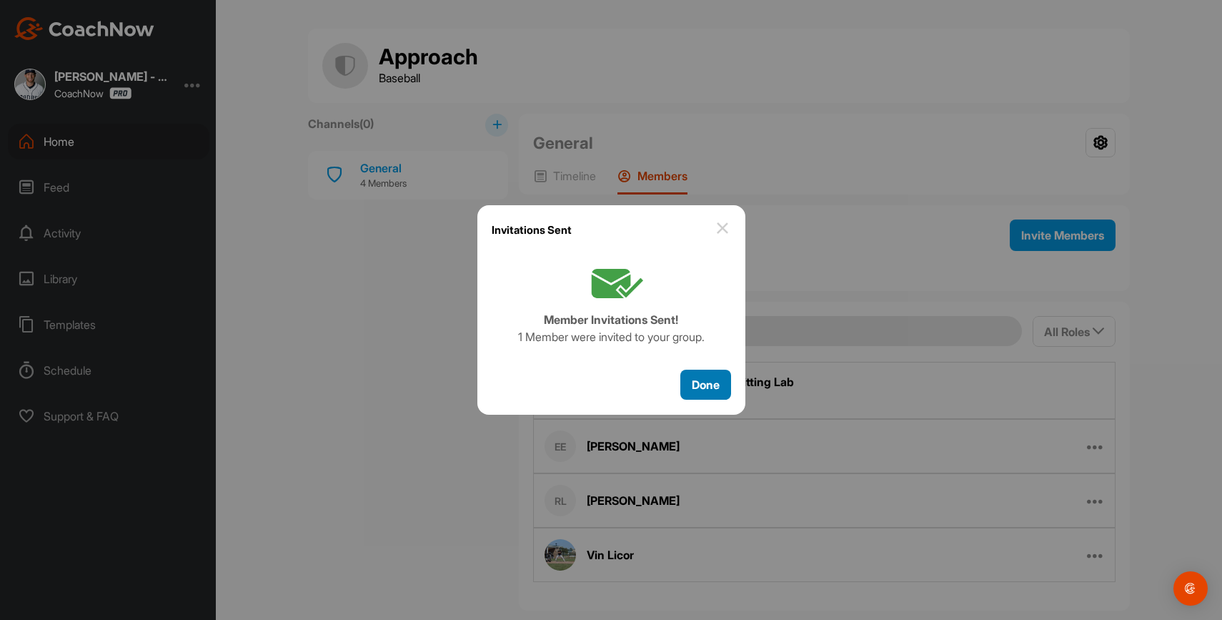
click at [722, 380] on button "Done" at bounding box center [705, 385] width 51 height 31
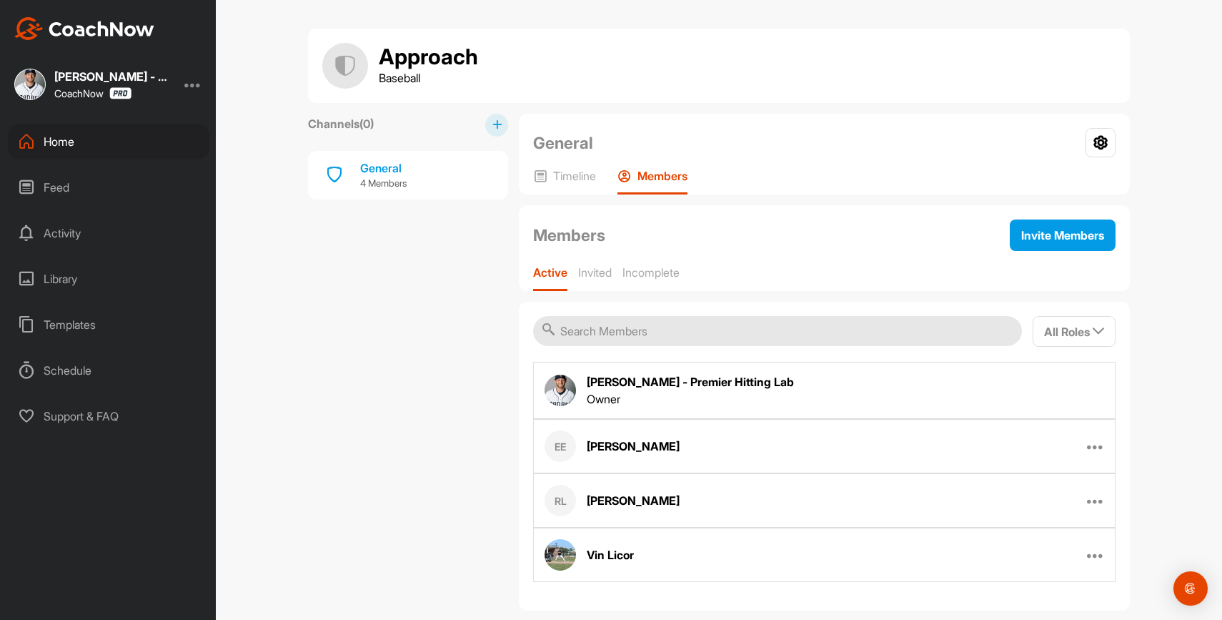
click at [134, 138] on div "Home" at bounding box center [109, 142] width 202 height 36
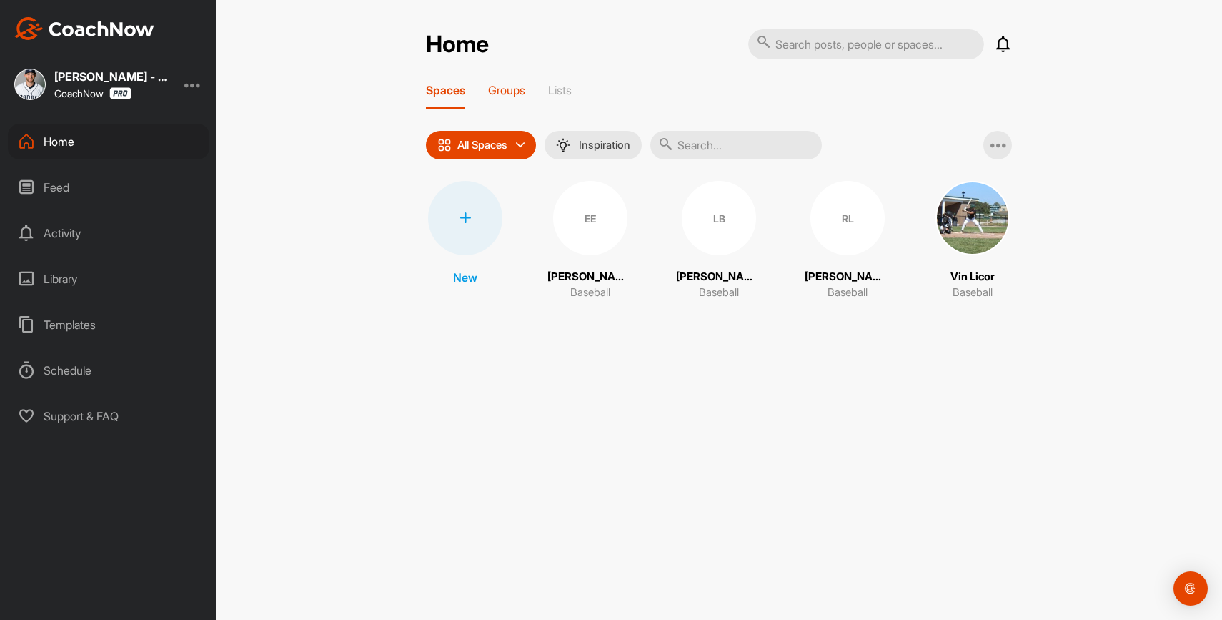
click at [512, 97] on div "Groups" at bounding box center [506, 96] width 37 height 26
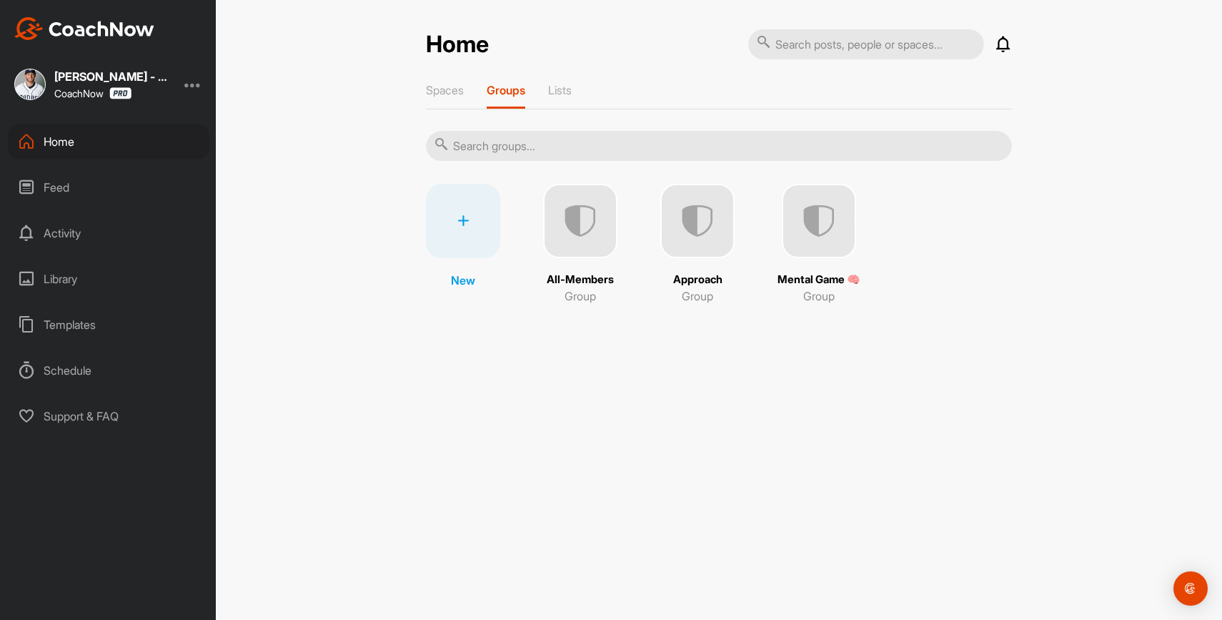
click at [803, 225] on img at bounding box center [819, 221] width 74 height 74
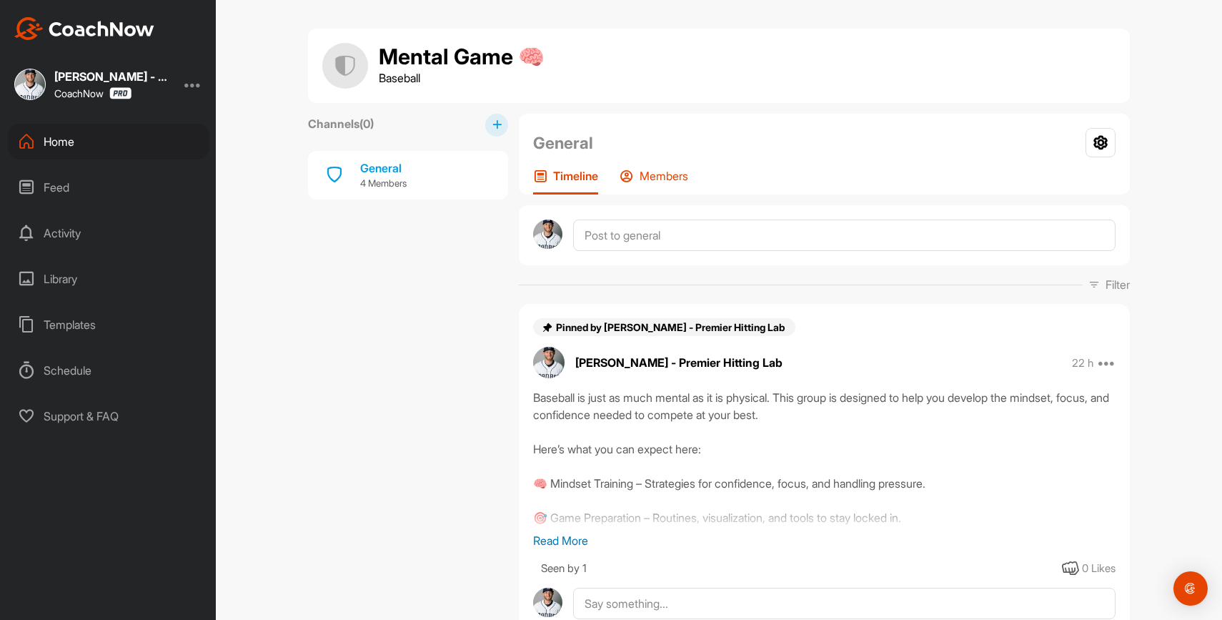
click at [660, 175] on p "Members" at bounding box center [664, 176] width 49 height 14
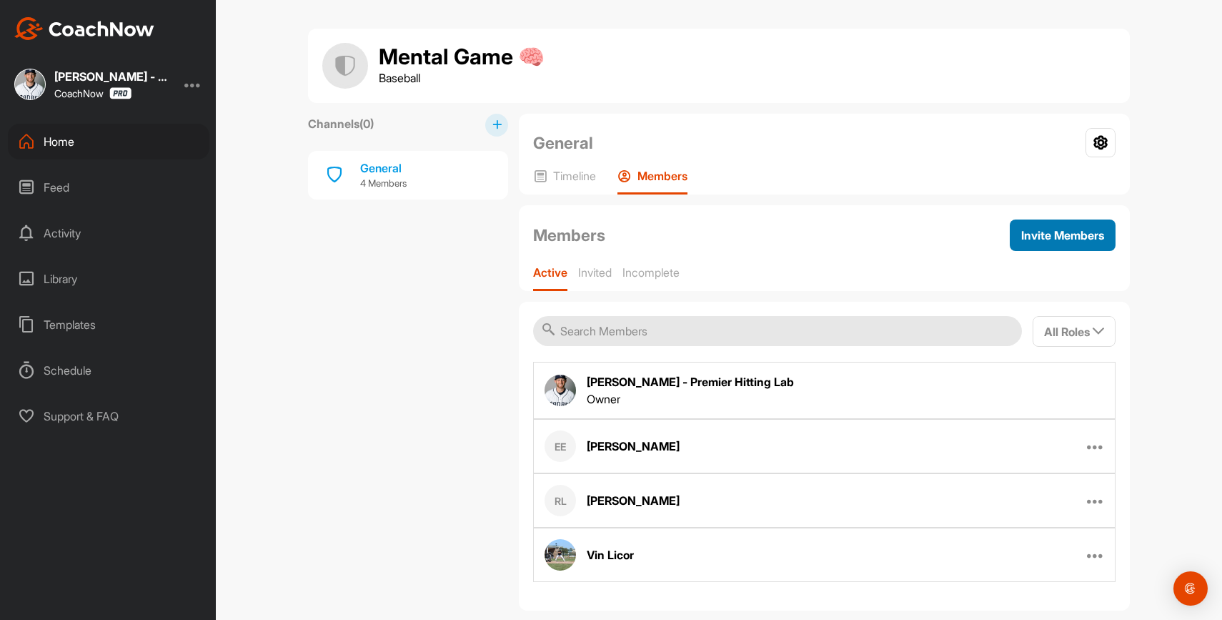
click at [1024, 240] on span "Invite Members" at bounding box center [1062, 235] width 83 height 14
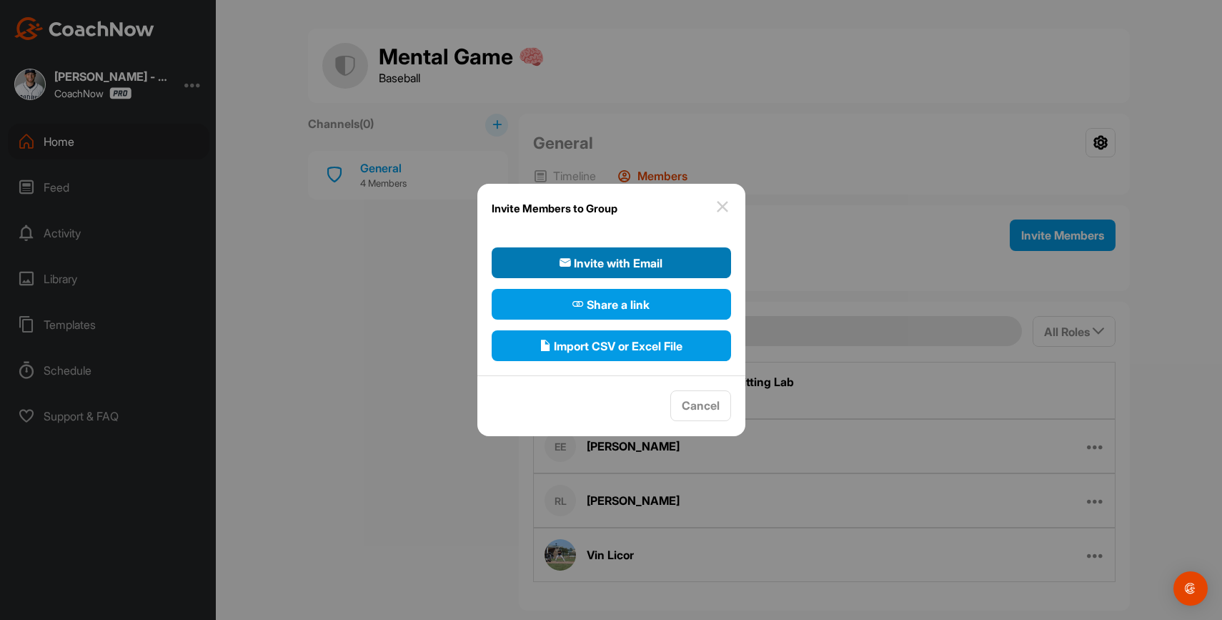
click at [639, 258] on span "Invite with Email" at bounding box center [611, 262] width 103 height 17
select select"] "player"
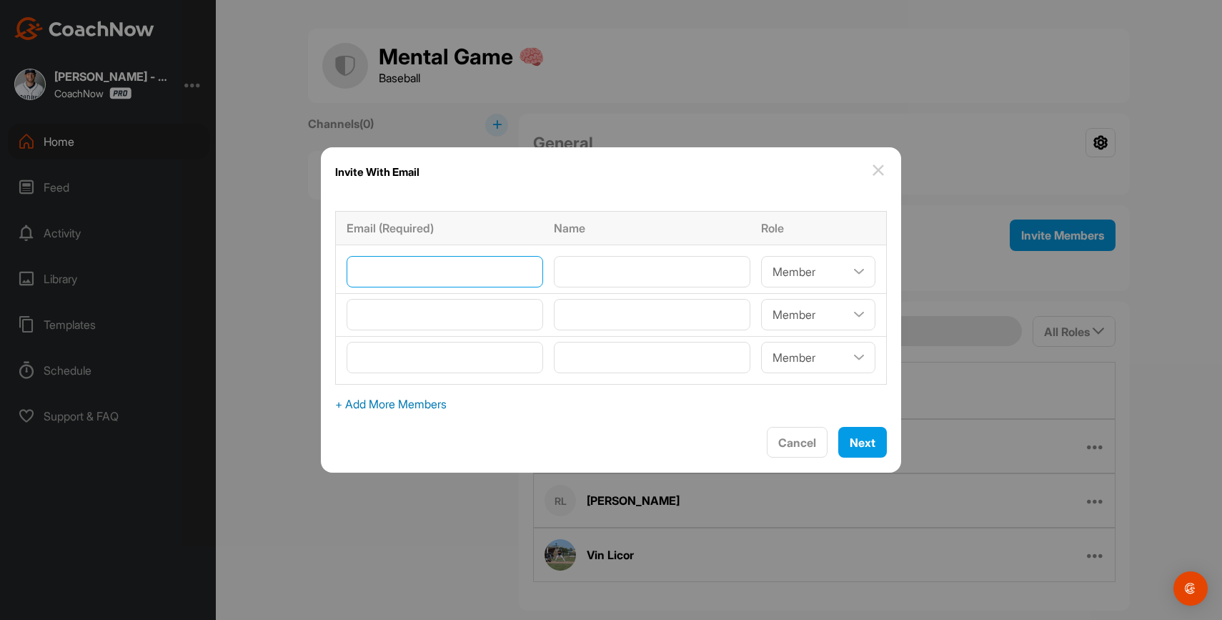
click at [482, 274] on input"] "email" at bounding box center [445, 271] width 197 height 31
paste input"] "[EMAIL_ADDRESS][DOMAIN_NAME]"
type input"] "[EMAIL_ADDRESS][DOMAIN_NAME]"
click at [629, 273] on input"] "text" at bounding box center [652, 271] width 197 height 31
type input"] "[PERSON_NAME]"
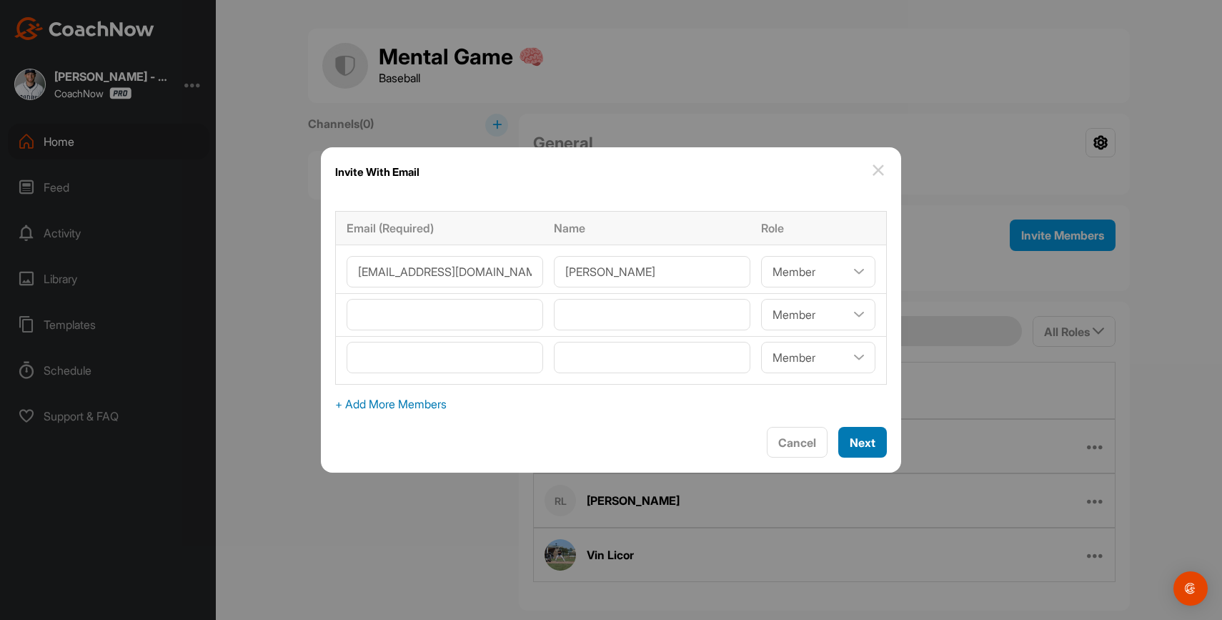
click at [838, 451] on button "Next" at bounding box center [862, 442] width 49 height 31
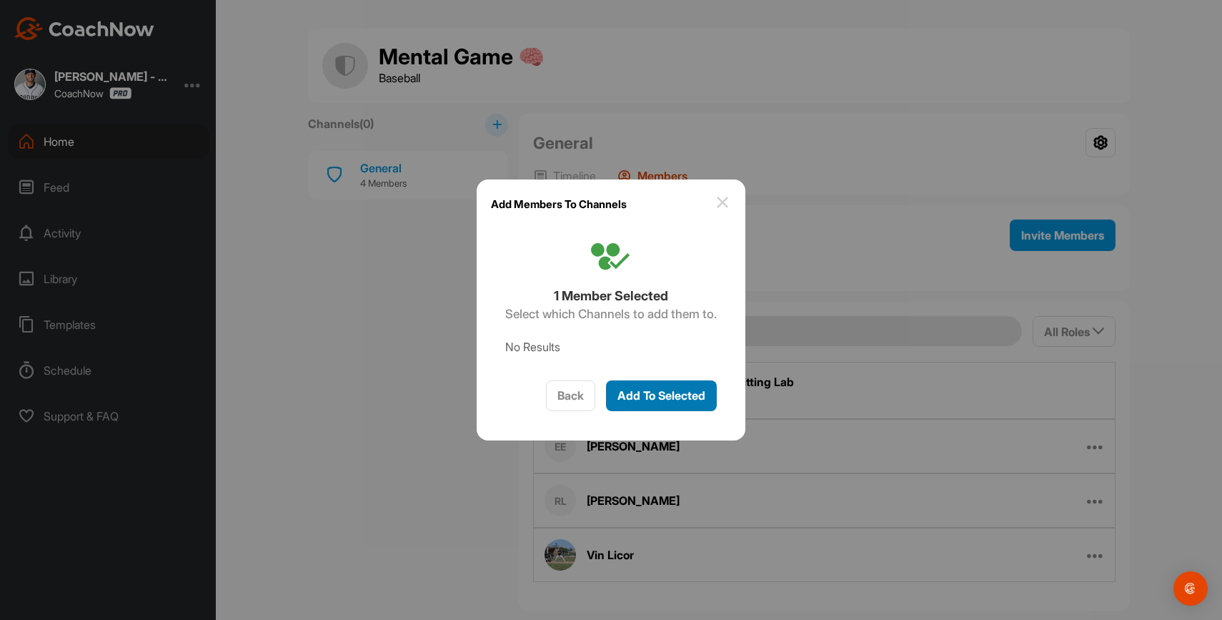
click at [680, 400] on span "Add To Selected" at bounding box center [662, 395] width 88 height 14
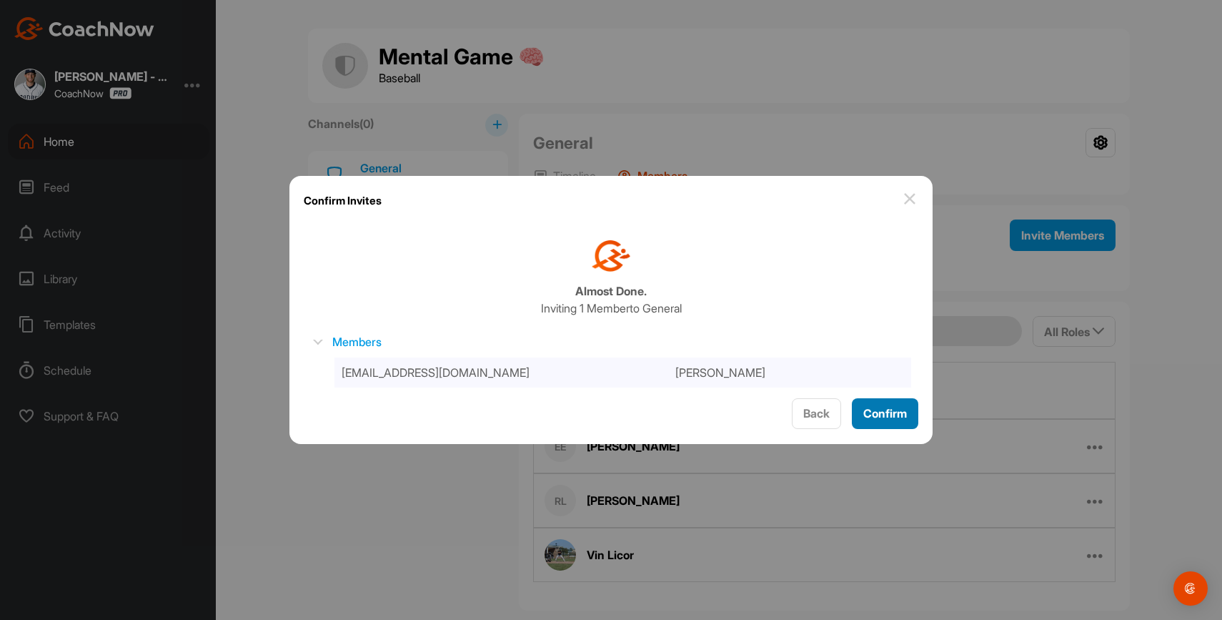
click at [858, 407] on button "Confirm" at bounding box center [885, 413] width 66 height 31
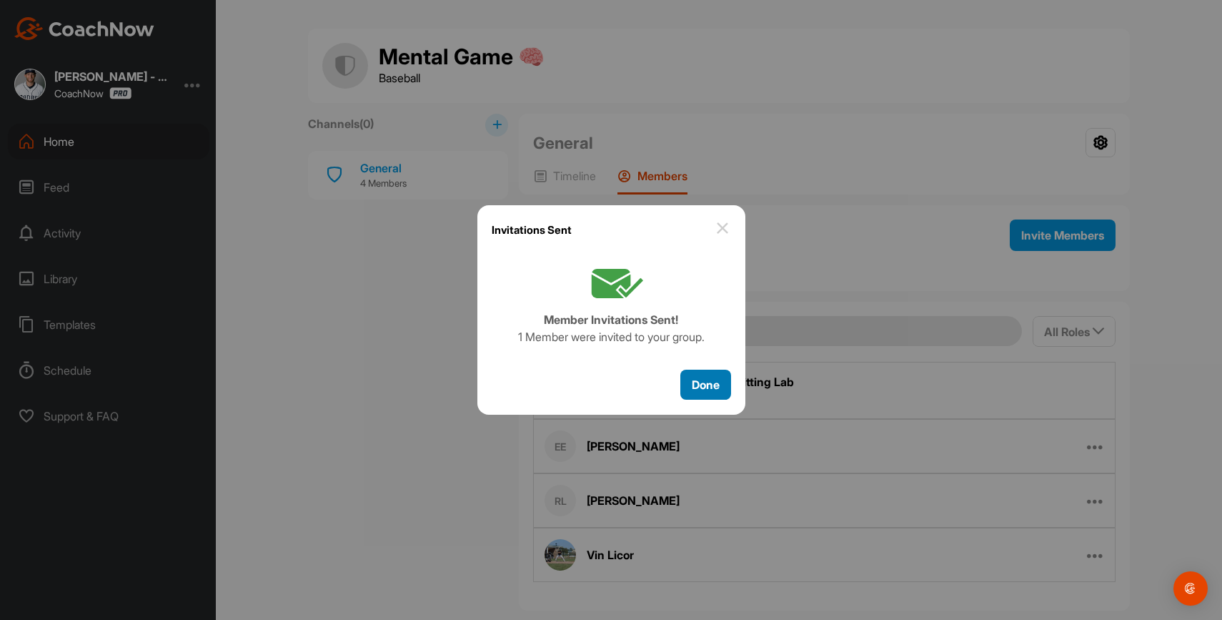
click at [707, 382] on span "Done" at bounding box center [706, 384] width 28 height 14
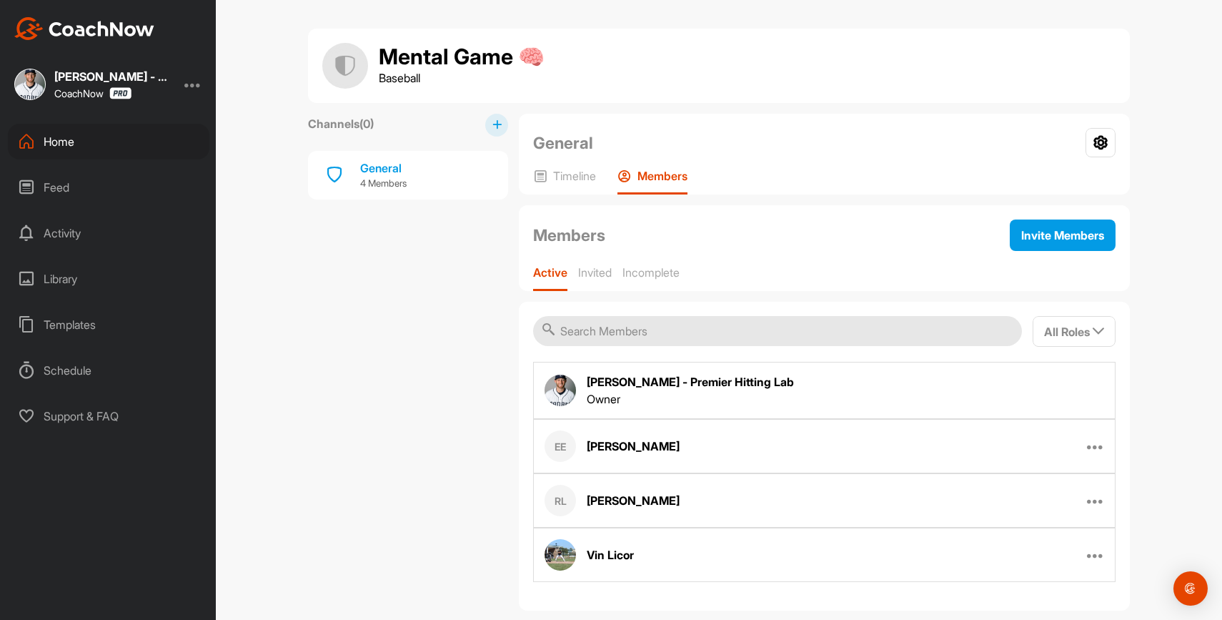
click at [105, 147] on div "Home" at bounding box center [109, 142] width 202 height 36
